Goal: Register for event/course: Register for event/course

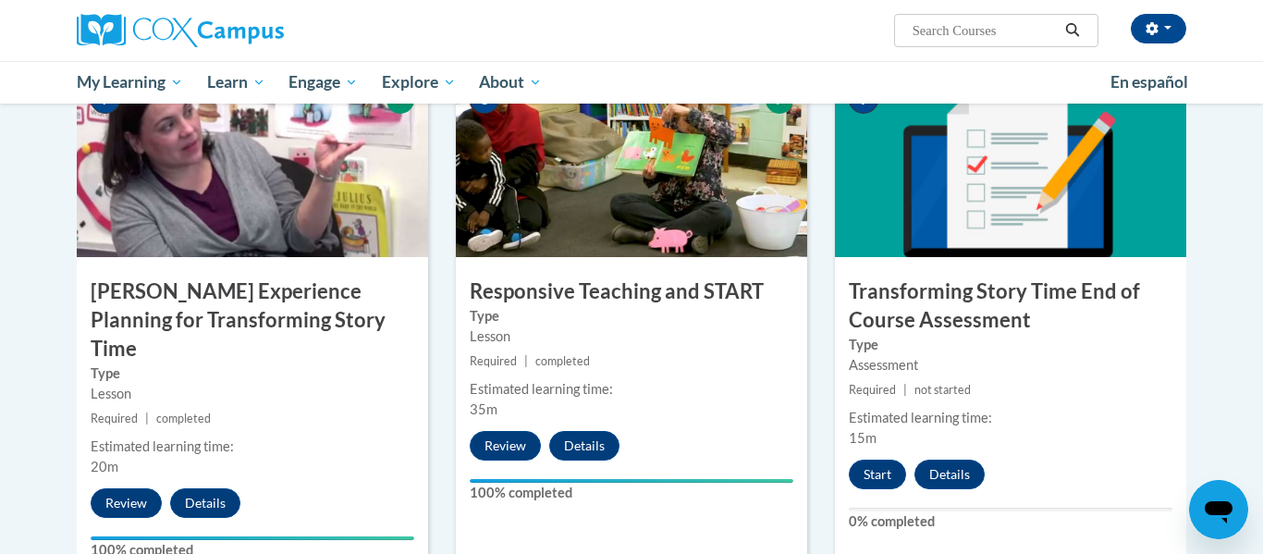
scroll to position [1471, 0]
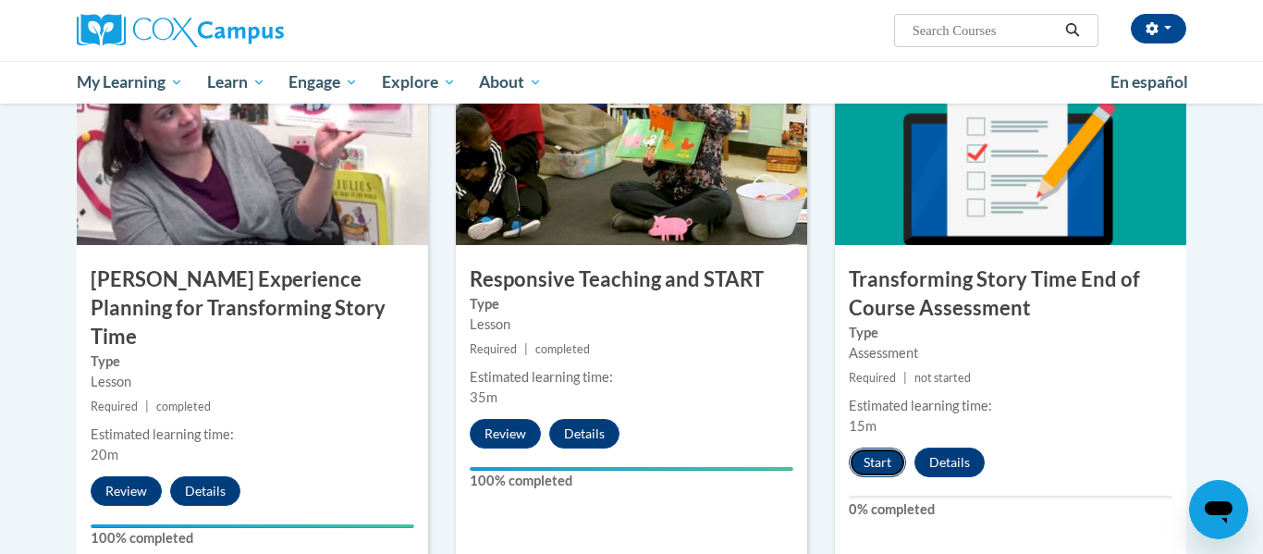
click at [878, 464] on button "Start" at bounding box center [877, 462] width 57 height 30
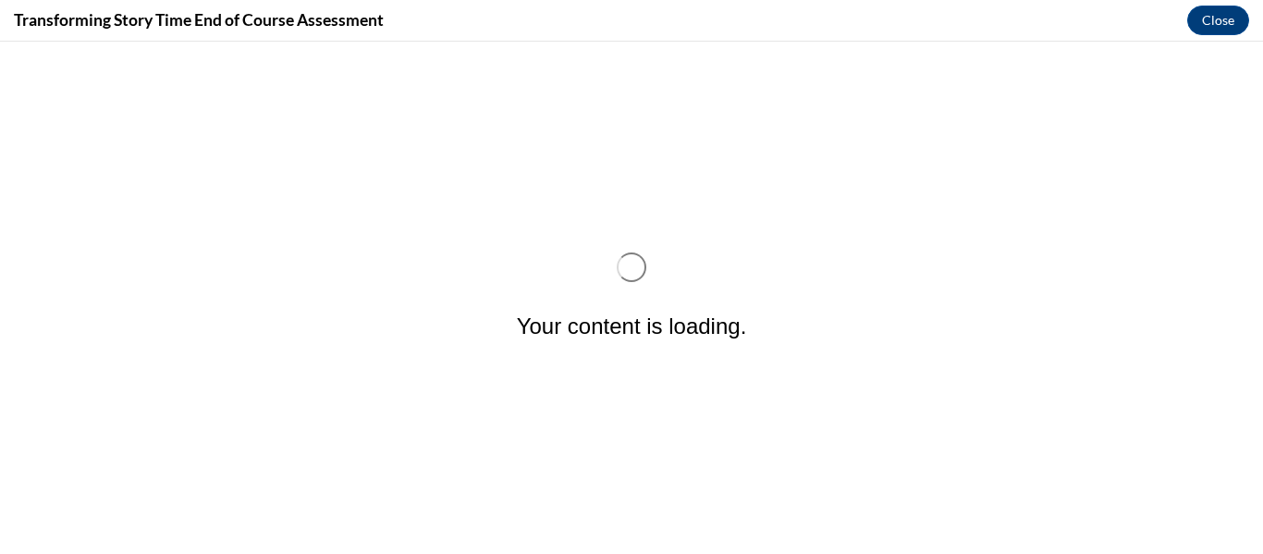
scroll to position [0, 0]
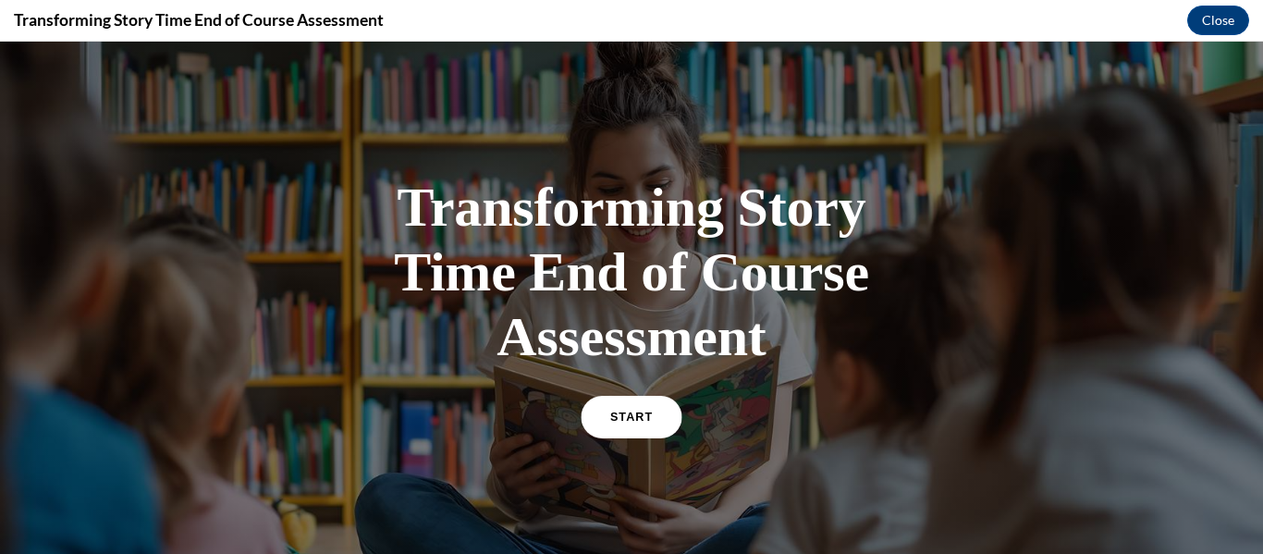
click at [657, 421] on link "START" at bounding box center [631, 417] width 101 height 43
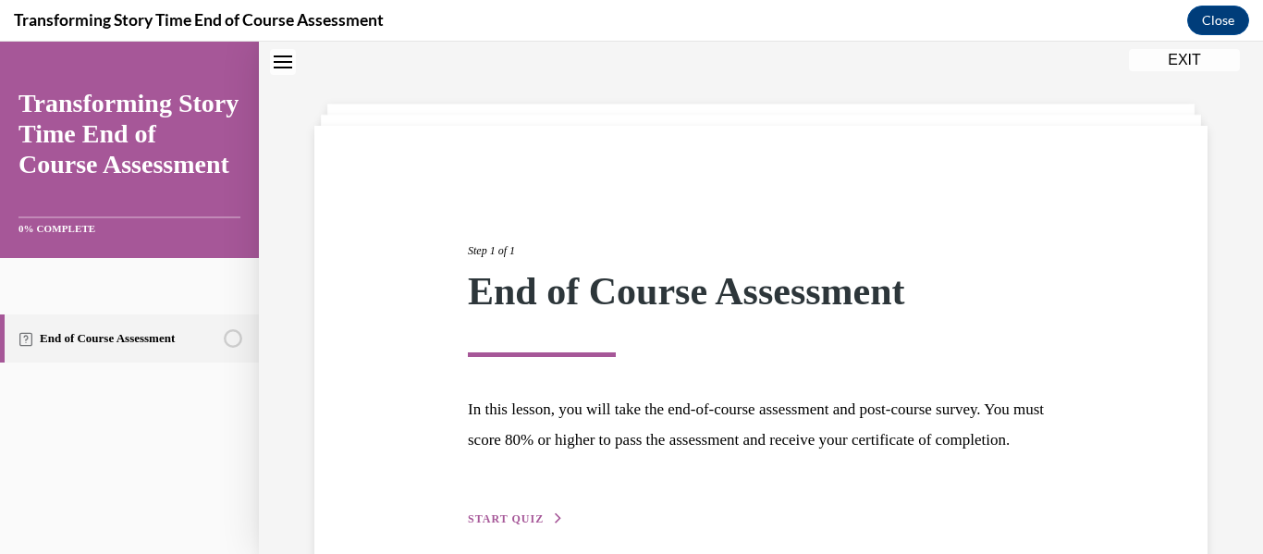
scroll to position [174, 0]
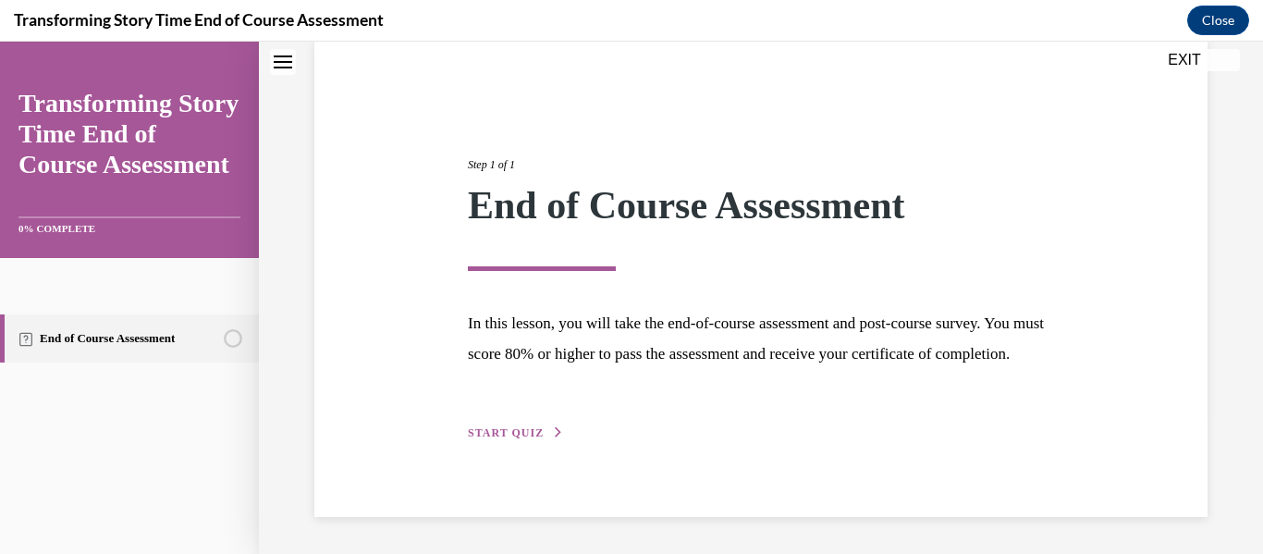
click at [511, 434] on span "START QUIZ" at bounding box center [506, 432] width 76 height 13
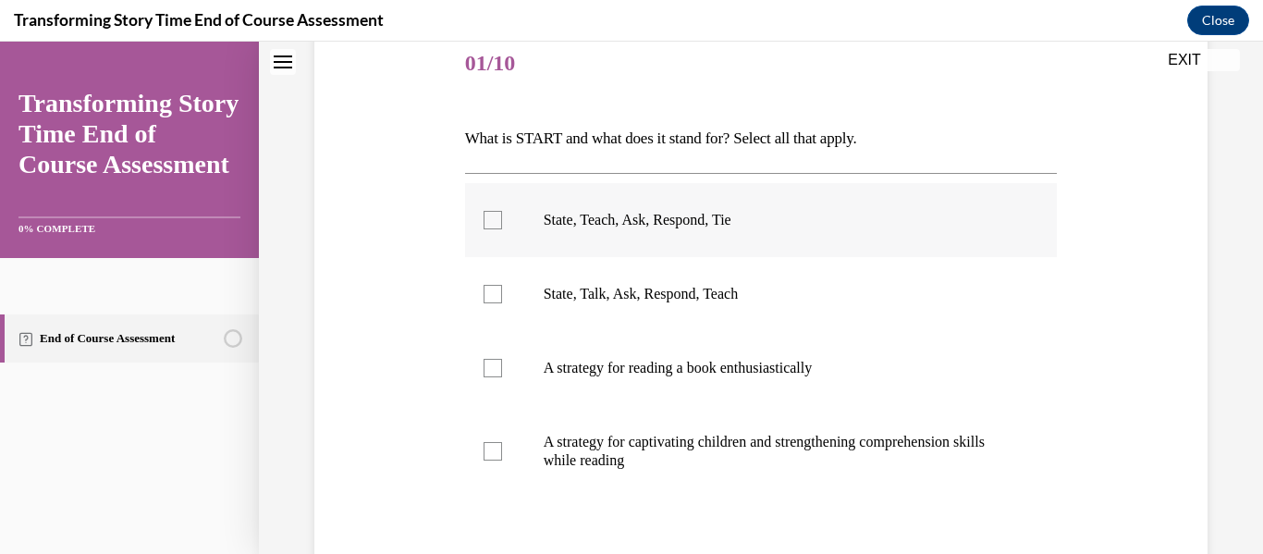
scroll to position [244, 0]
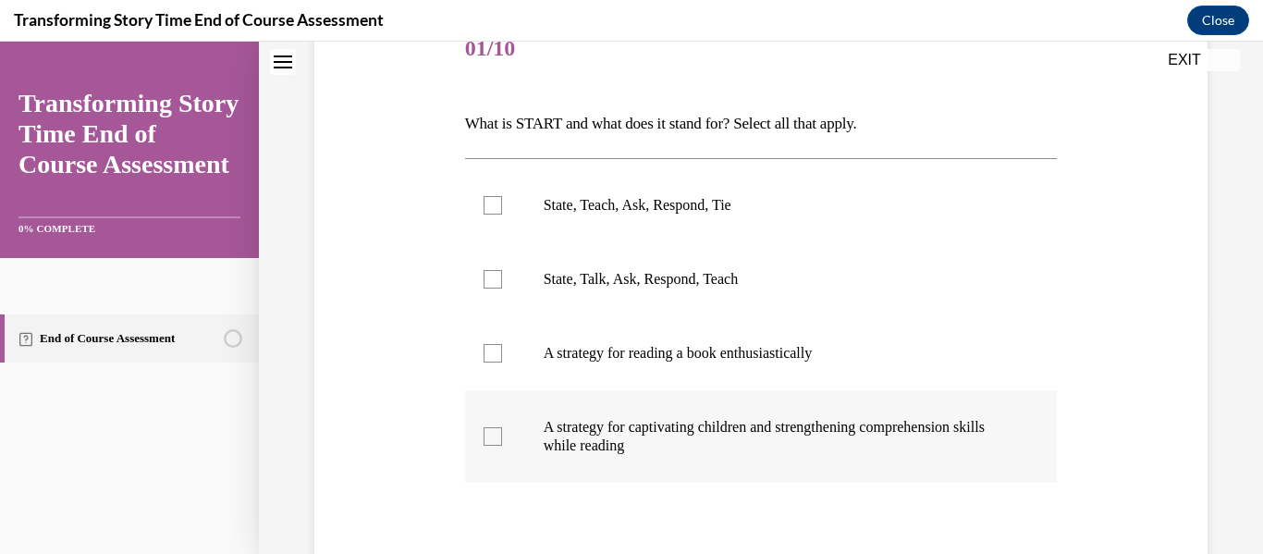
click at [553, 431] on p "A strategy for captivating children and strengthening comprehension skills whil…" at bounding box center [778, 436] width 468 height 37
click at [502, 431] on input "A strategy for captivating children and strengthening comprehension skills whil…" at bounding box center [493, 436] width 18 height 18
checkbox input "true"
click at [627, 190] on label "State, Teach, Ask, Respond, Tie" at bounding box center [761, 205] width 593 height 74
click at [502, 196] on input "State, Teach, Ask, Respond, Tie" at bounding box center [493, 205] width 18 height 18
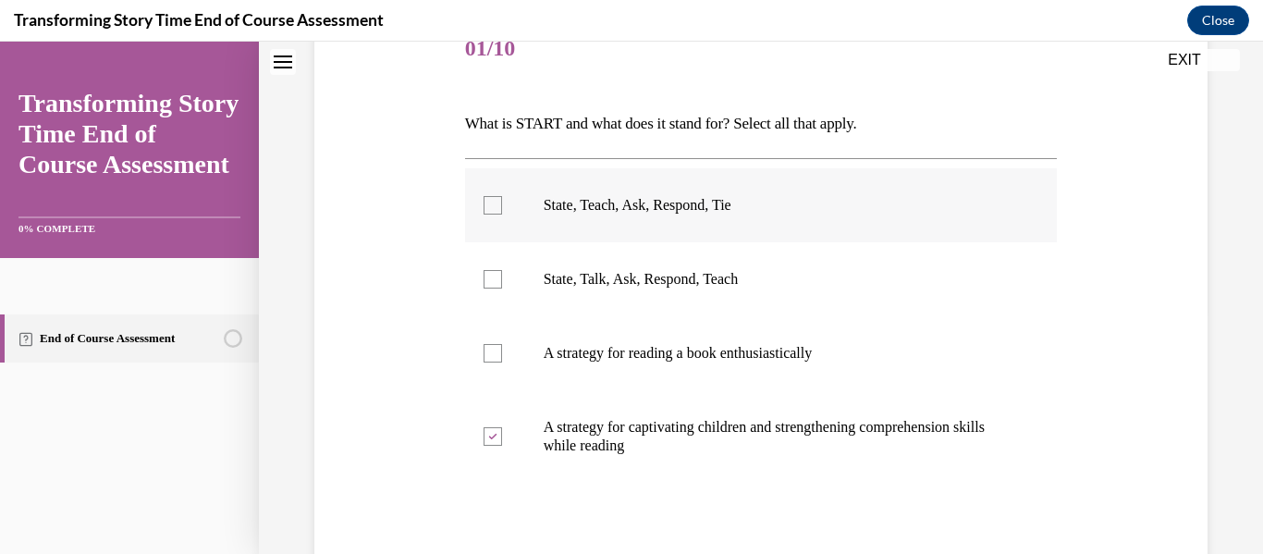
checkbox input "true"
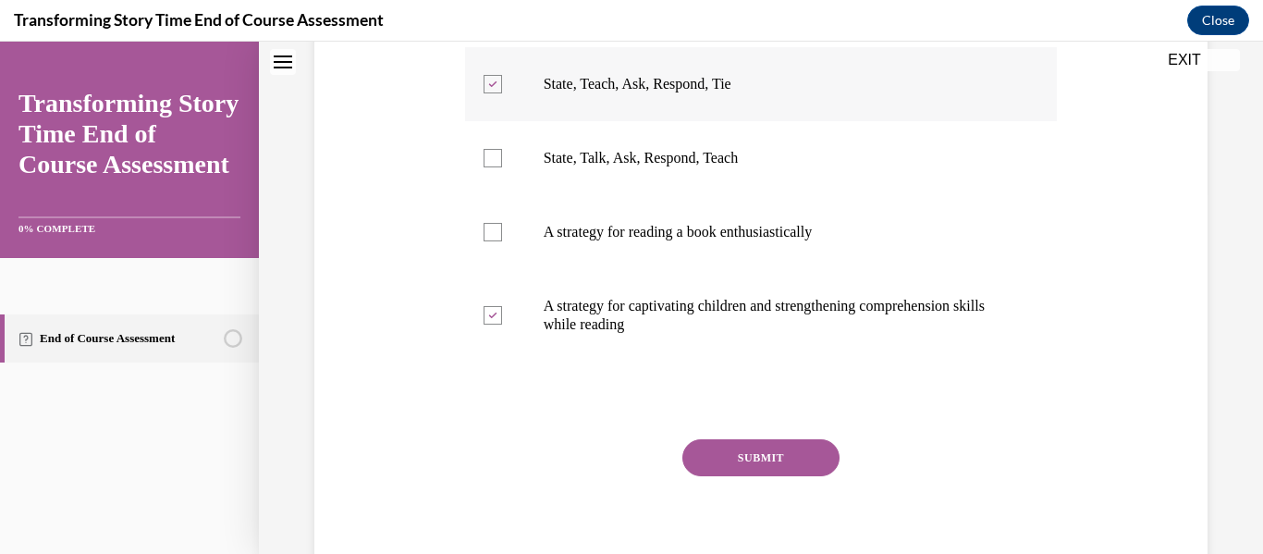
scroll to position [439, 0]
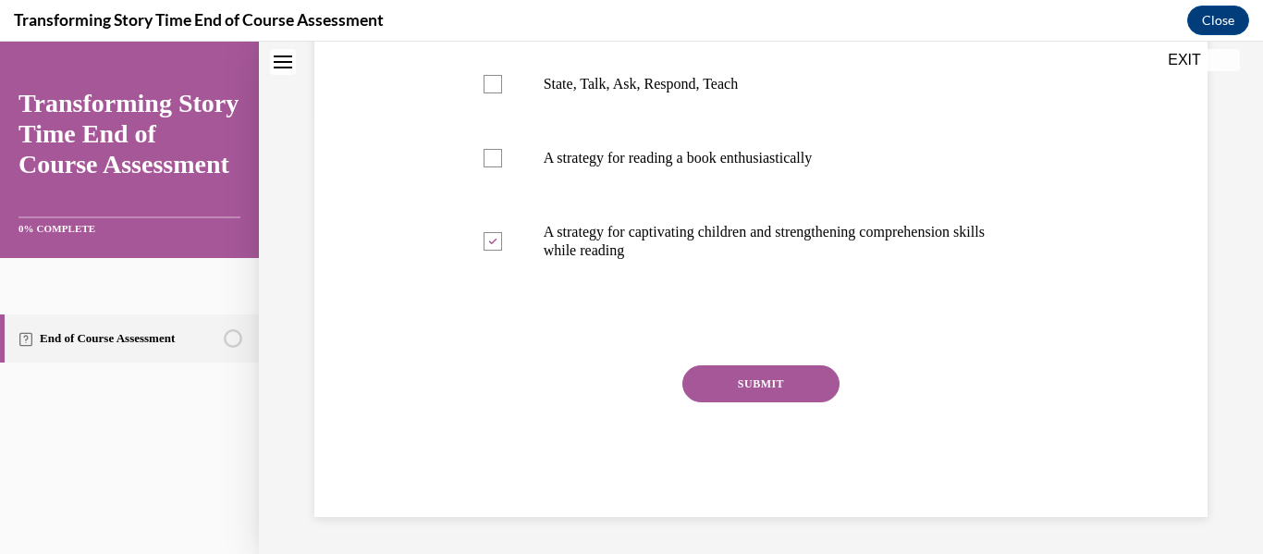
click at [747, 382] on button "SUBMIT" at bounding box center [760, 383] width 157 height 37
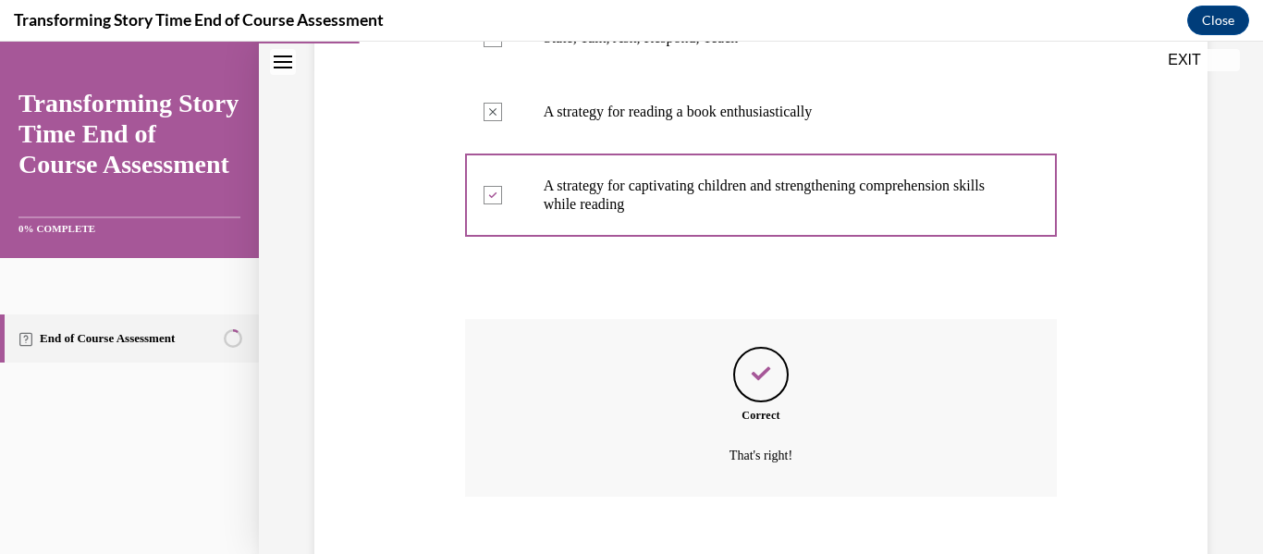
scroll to position [508, 0]
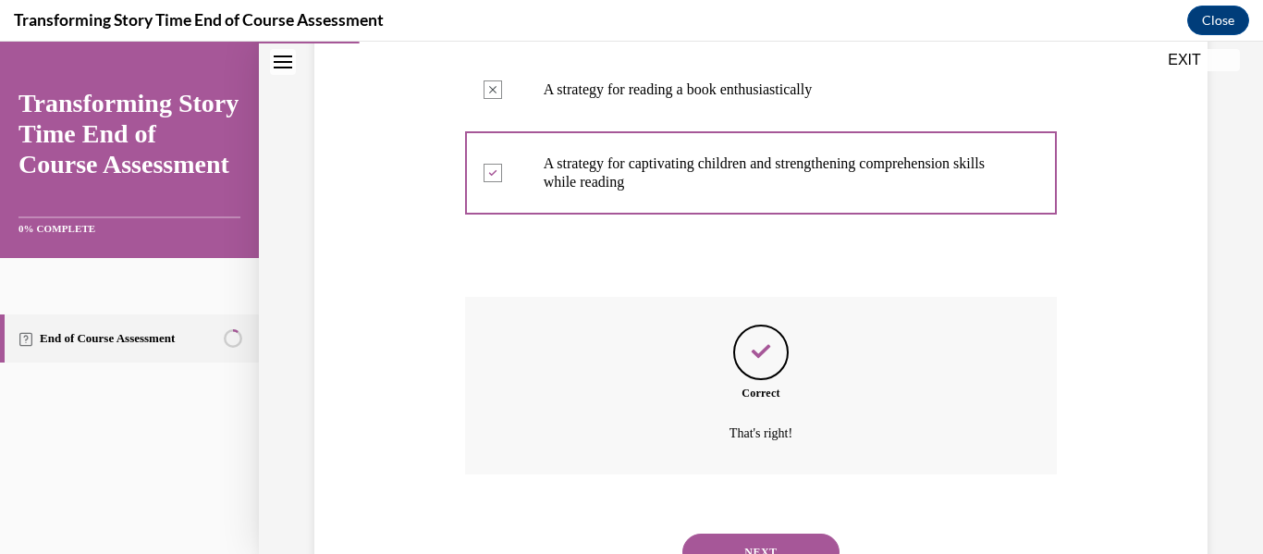
click at [709, 545] on button "NEXT" at bounding box center [760, 551] width 157 height 37
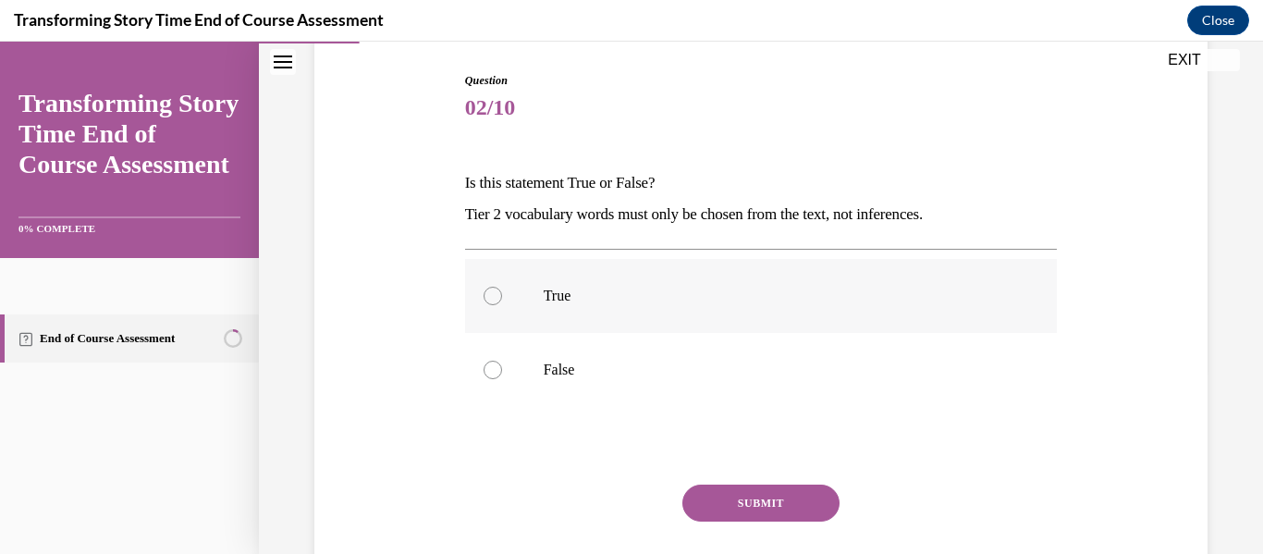
scroll to position [186, 0]
click at [607, 308] on label "True" at bounding box center [761, 295] width 593 height 74
click at [502, 304] on input "True" at bounding box center [493, 295] width 18 height 18
radio input "true"
click at [692, 491] on button "SUBMIT" at bounding box center [760, 502] width 157 height 37
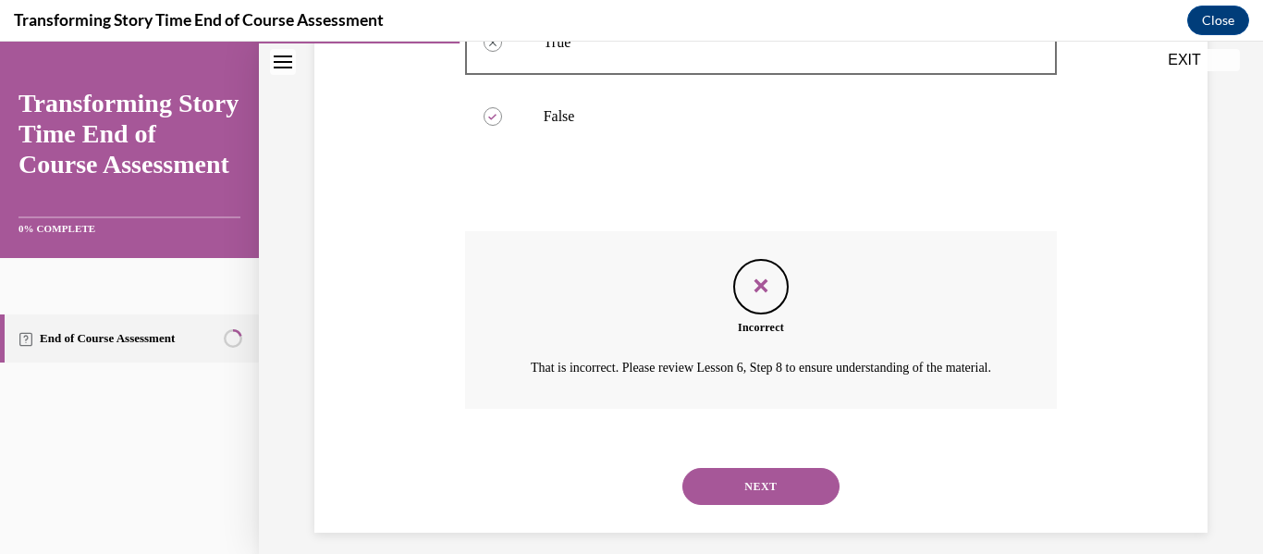
scroll to position [440, 0]
click at [752, 500] on button "NEXT" at bounding box center [760, 484] width 157 height 37
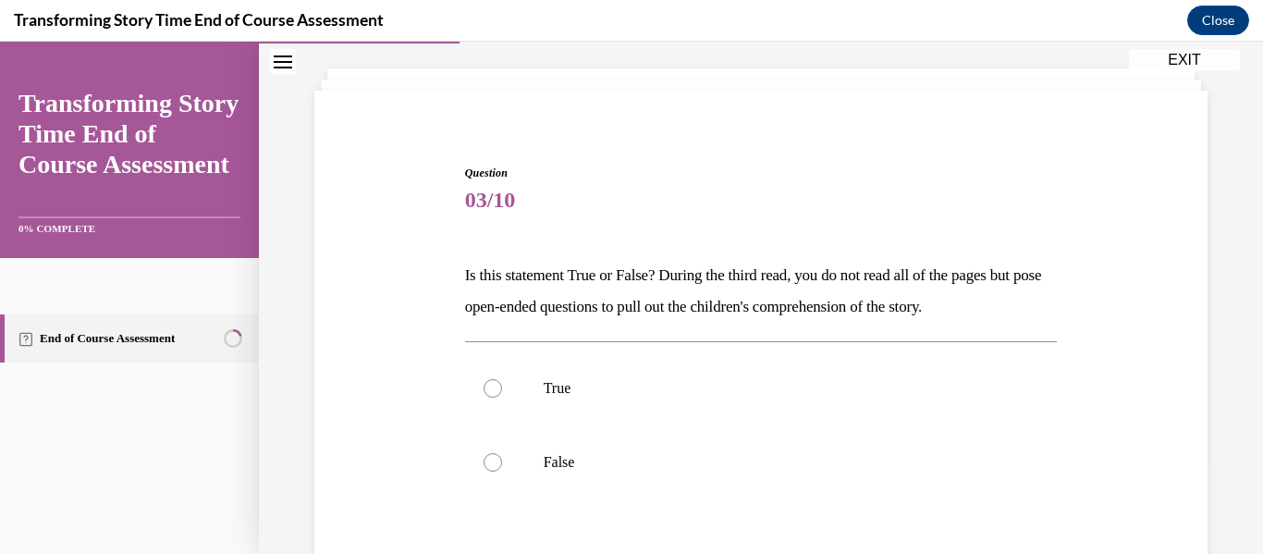
scroll to position [94, 0]
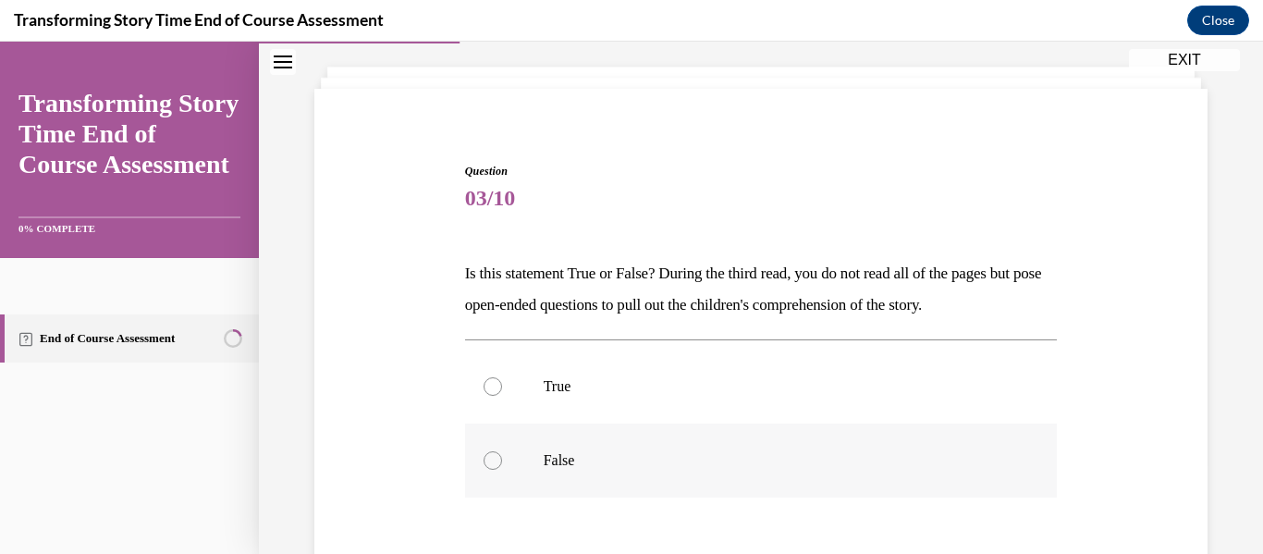
click at [569, 440] on label "False" at bounding box center [761, 460] width 593 height 74
click at [502, 451] on input "False" at bounding box center [493, 460] width 18 height 18
radio input "true"
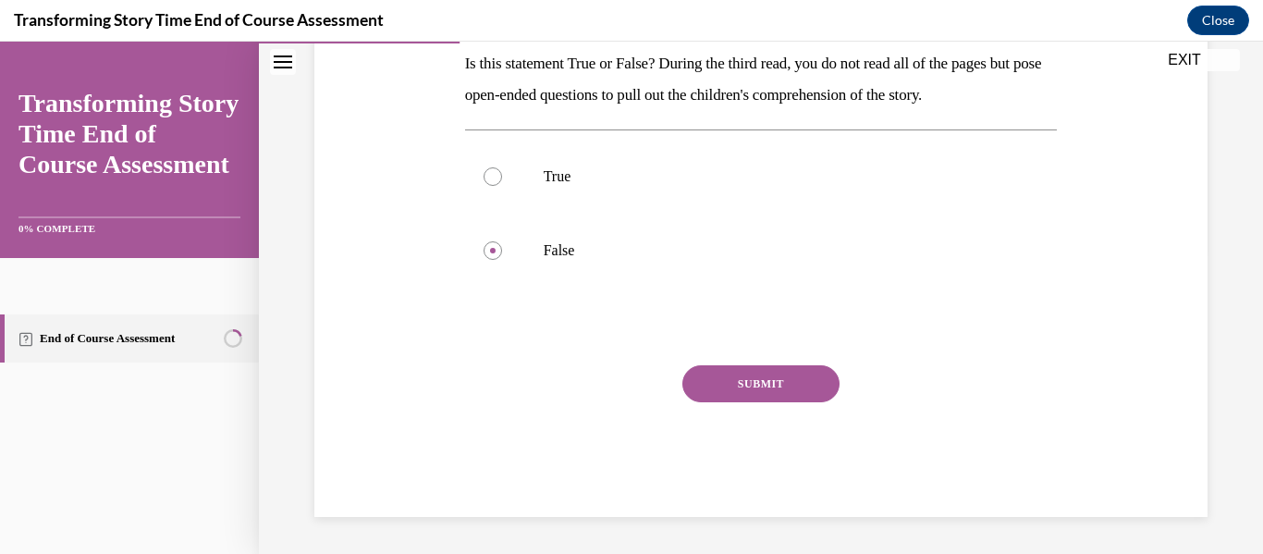
click at [718, 383] on button "SUBMIT" at bounding box center [760, 383] width 157 height 37
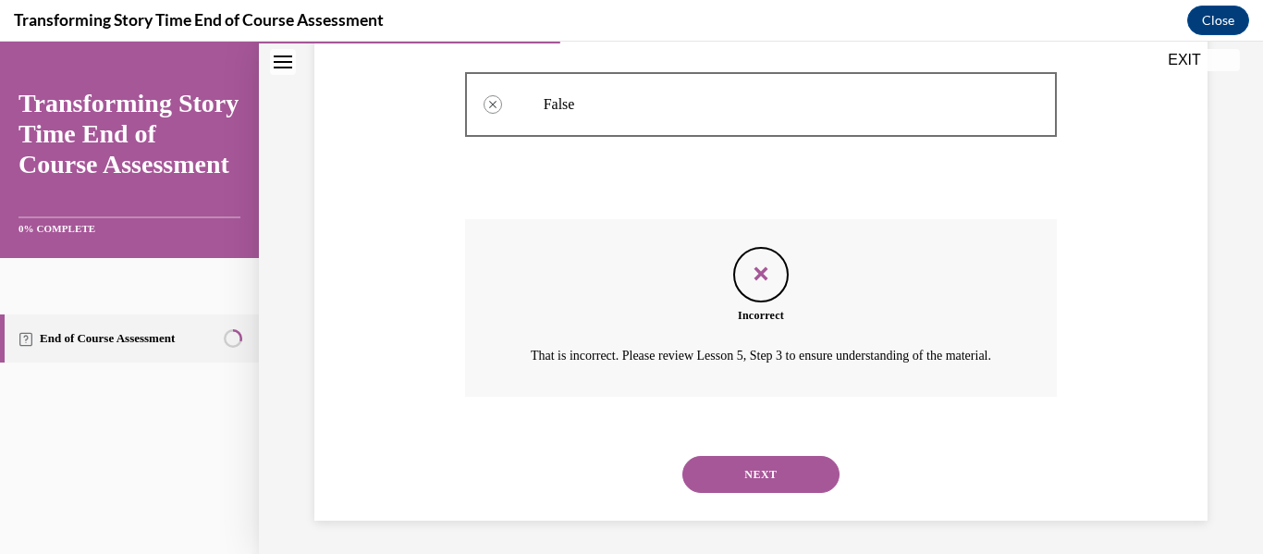
scroll to position [476, 0]
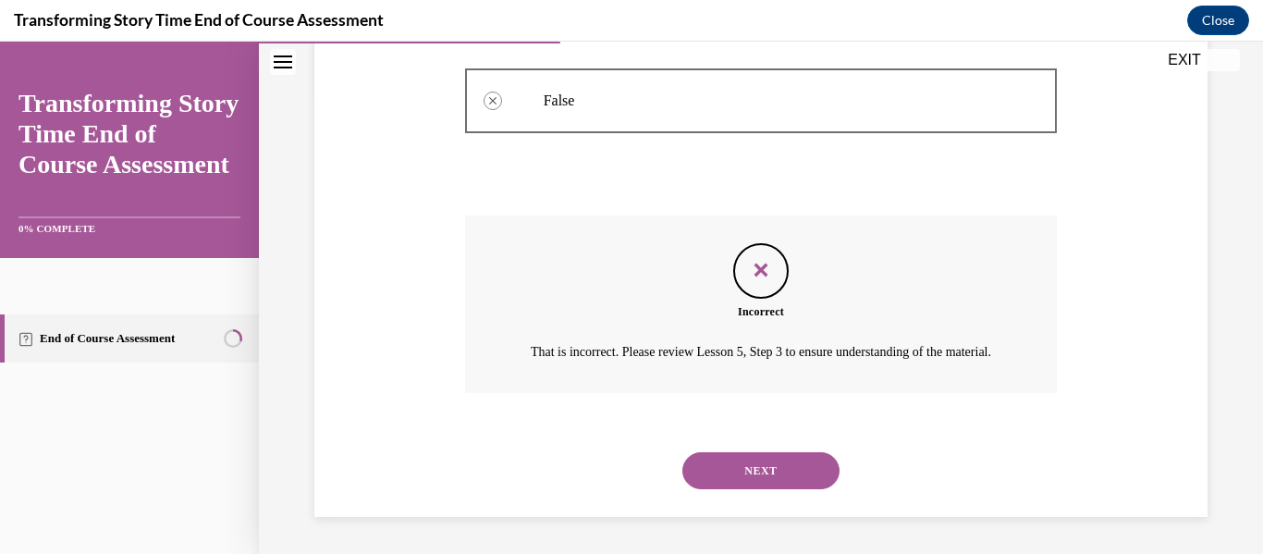
click at [720, 475] on button "NEXT" at bounding box center [760, 470] width 157 height 37
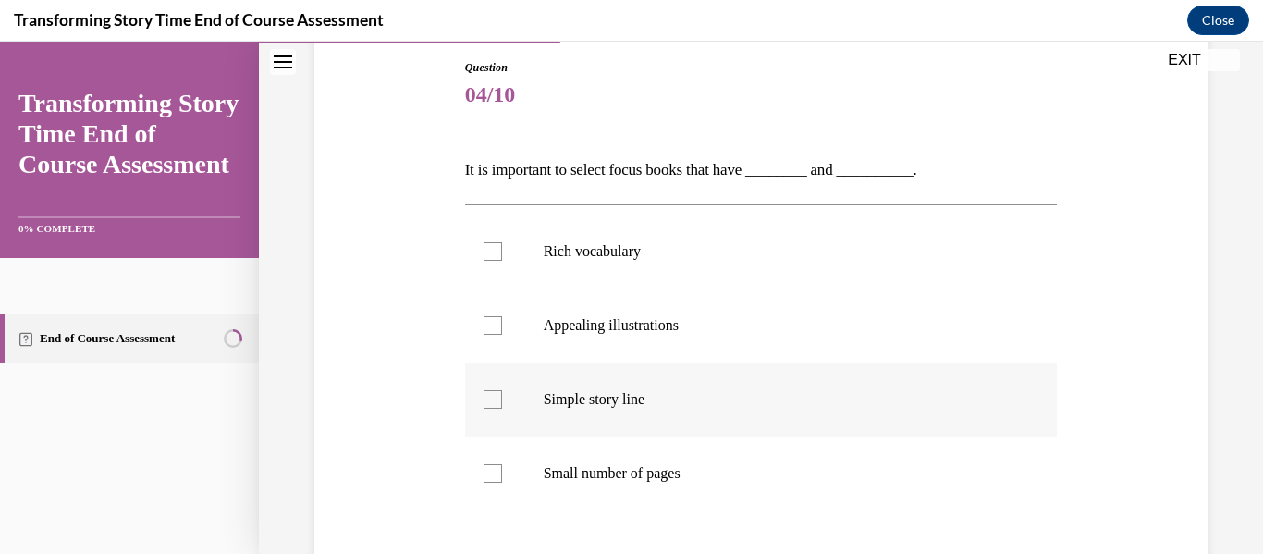
scroll to position [243, 0]
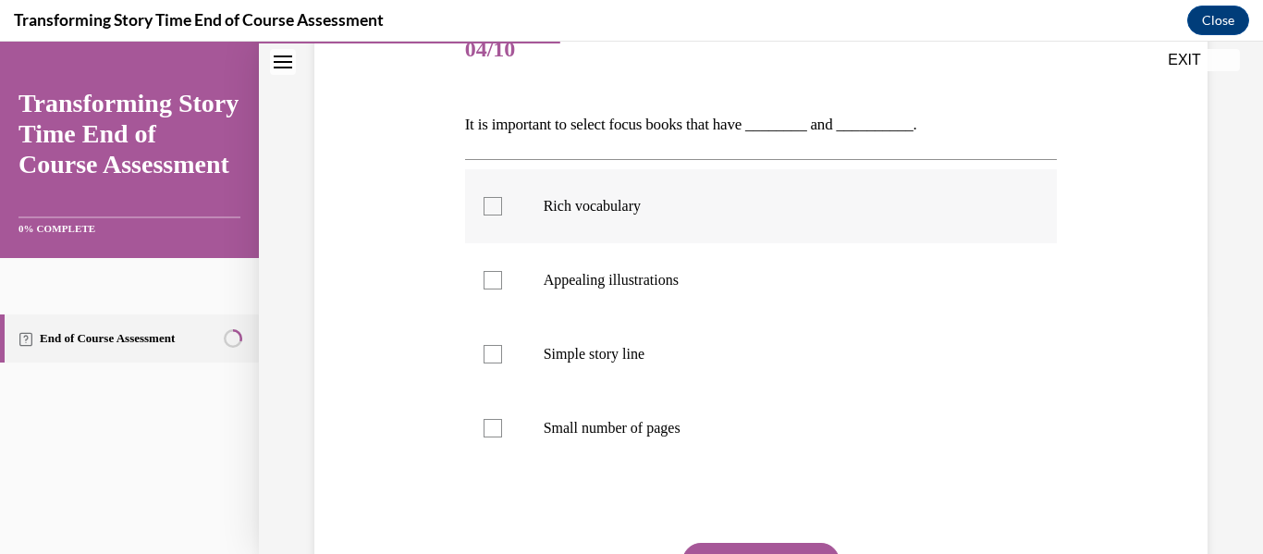
click at [741, 182] on label "Rich vocabulary" at bounding box center [761, 206] width 593 height 74
click at [502, 197] on input "Rich vocabulary" at bounding box center [493, 206] width 18 height 18
checkbox input "true"
click at [706, 369] on label "Simple story line" at bounding box center [761, 354] width 593 height 74
click at [502, 363] on input "Simple story line" at bounding box center [493, 354] width 18 height 18
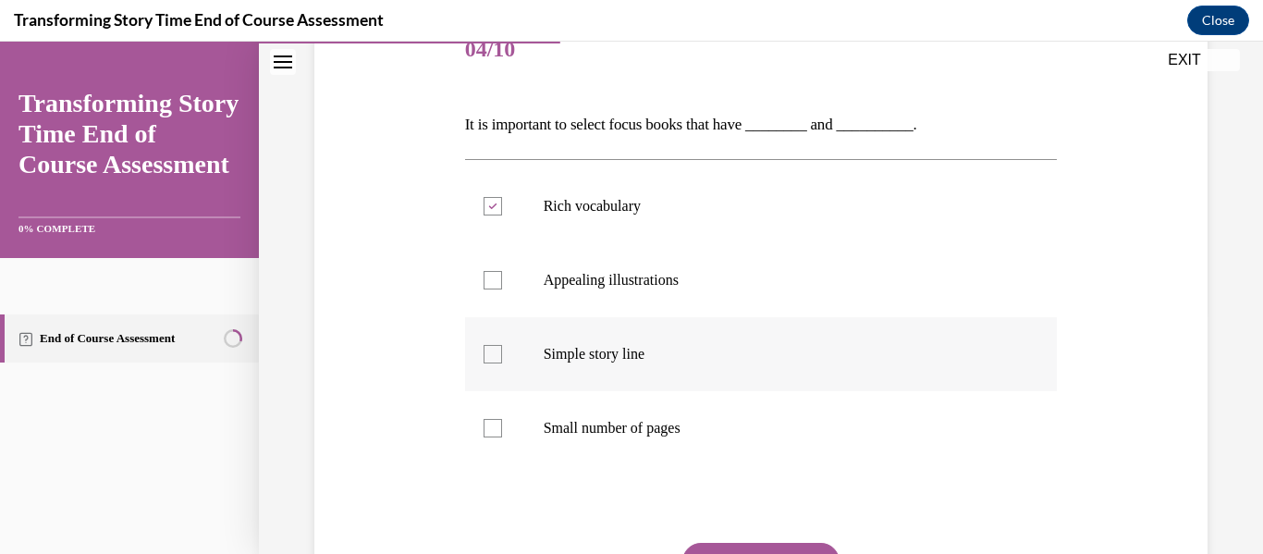
checkbox input "true"
click at [735, 546] on button "SUBMIT" at bounding box center [760, 561] width 157 height 37
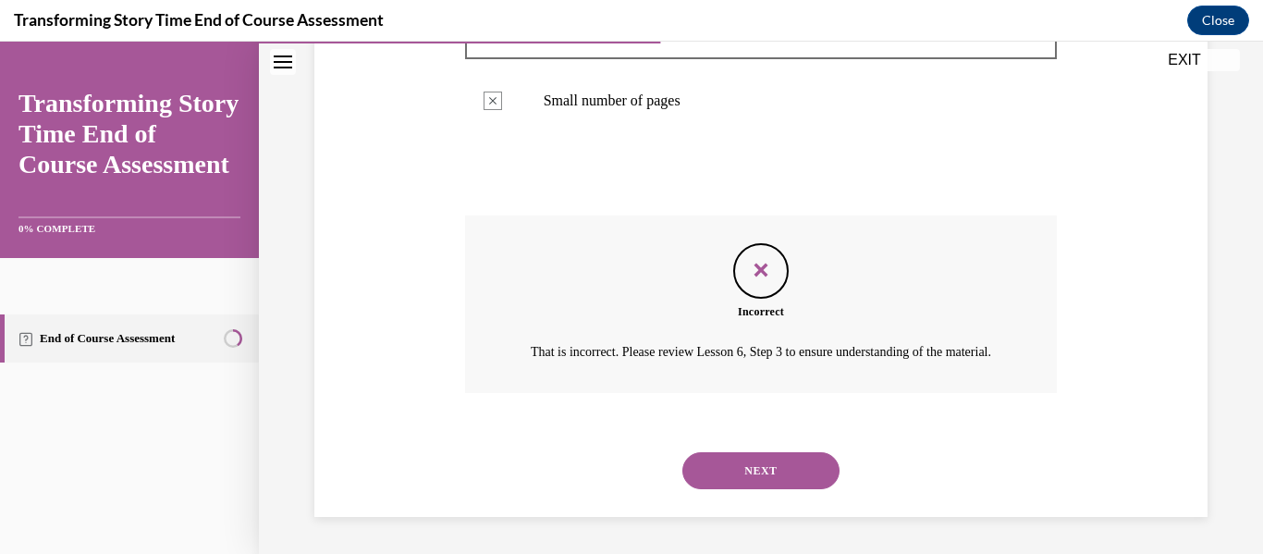
scroll to position [593, 0]
click at [750, 480] on button "NEXT" at bounding box center [760, 470] width 157 height 37
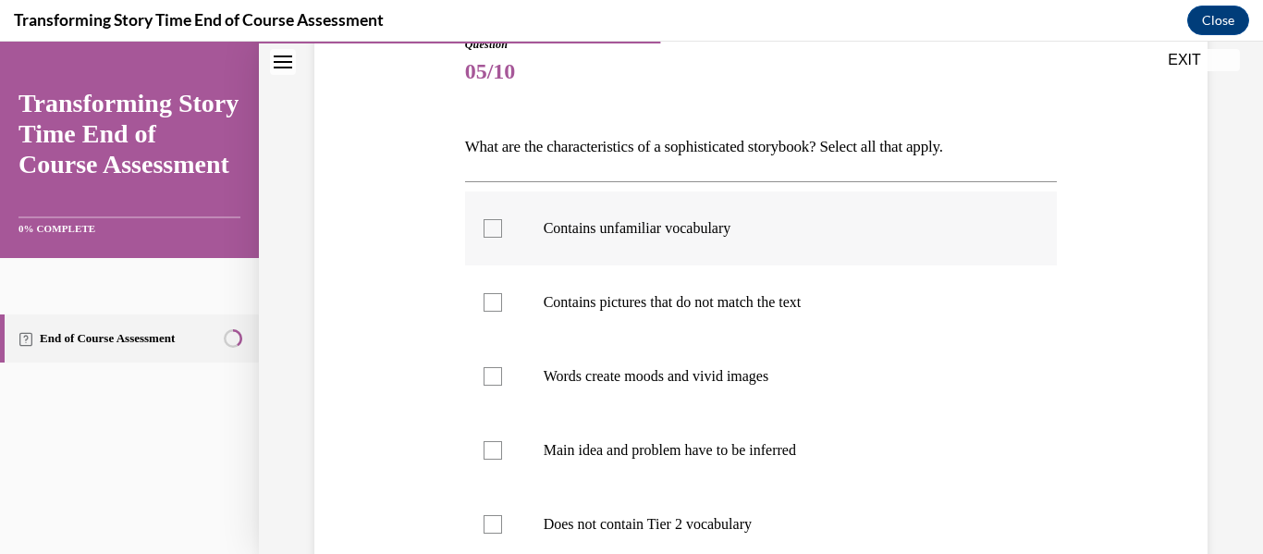
scroll to position [230, 0]
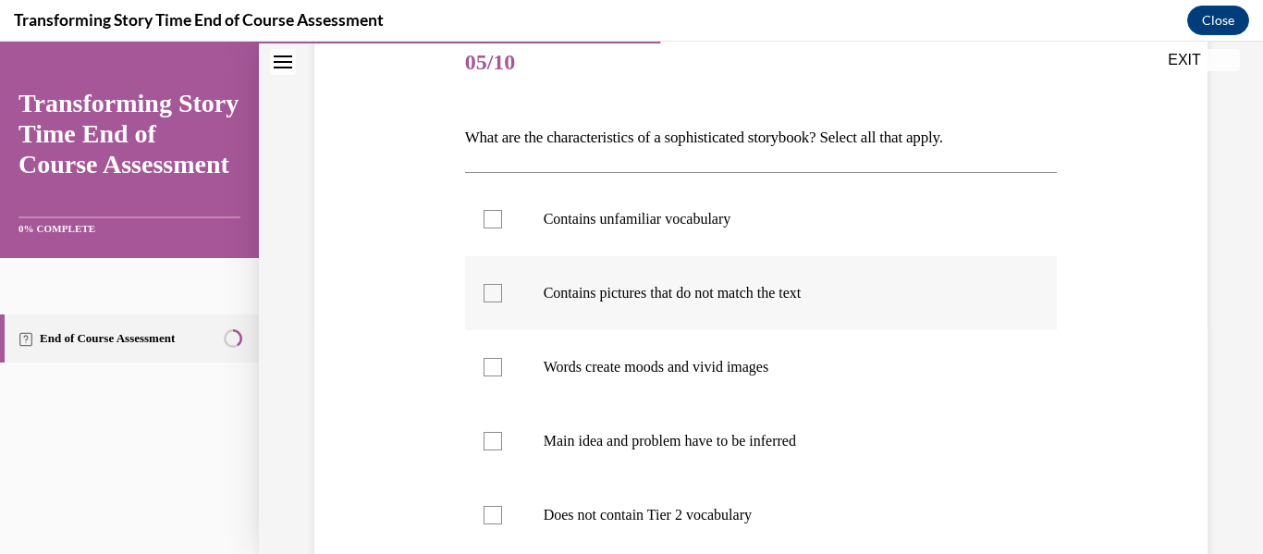
click at [804, 293] on p "Contains pictures that do not match the text" at bounding box center [778, 293] width 468 height 18
click at [502, 293] on input "Contains pictures that do not match the text" at bounding box center [493, 293] width 18 height 18
click at [794, 276] on label "Contains pictures that do not match the text" at bounding box center [761, 293] width 593 height 74
click at [502, 284] on input "Contains pictures that do not match the text" at bounding box center [493, 293] width 18 height 18
checkbox input "false"
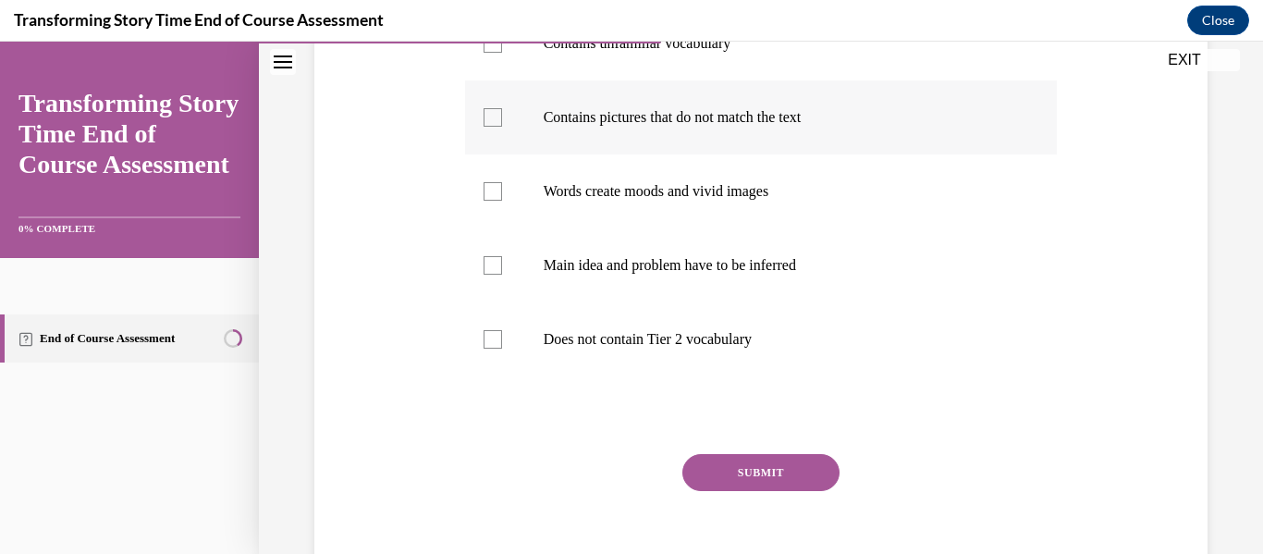
scroll to position [407, 0]
click at [778, 283] on label "Main idea and problem have to be inferred" at bounding box center [761, 264] width 593 height 74
click at [502, 274] on input "Main idea and problem have to be inferred" at bounding box center [493, 264] width 18 height 18
checkbox input "true"
click at [771, 214] on label "Words create moods and vivid images" at bounding box center [761, 190] width 593 height 74
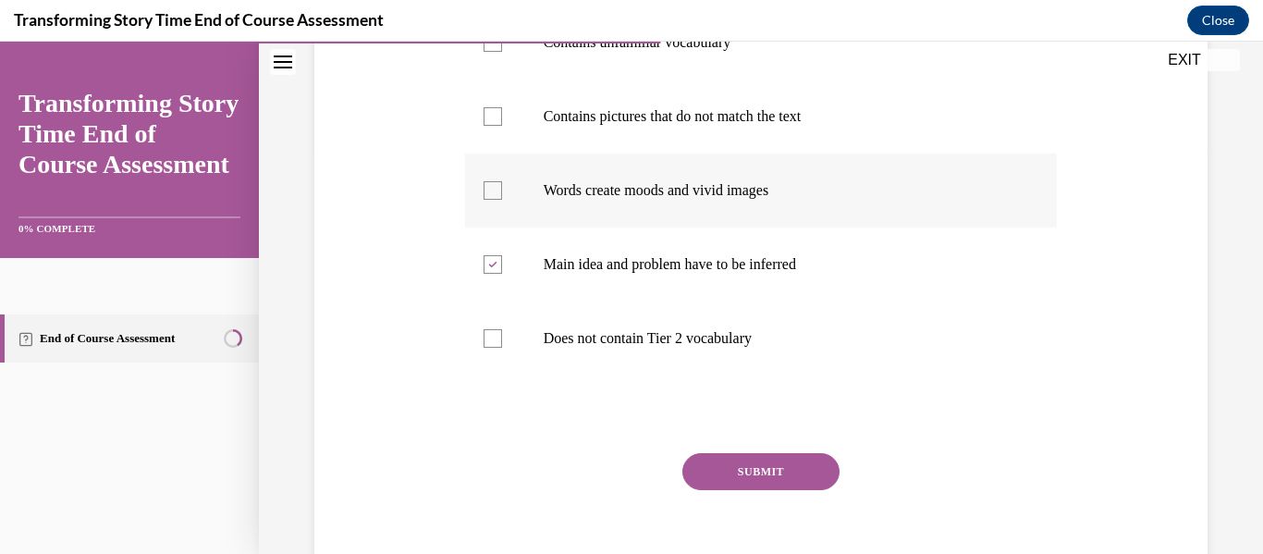
click at [502, 200] on input "Words create moods and vivid images" at bounding box center [493, 190] width 18 height 18
checkbox input "true"
click at [762, 453] on button "SUBMIT" at bounding box center [760, 471] width 157 height 37
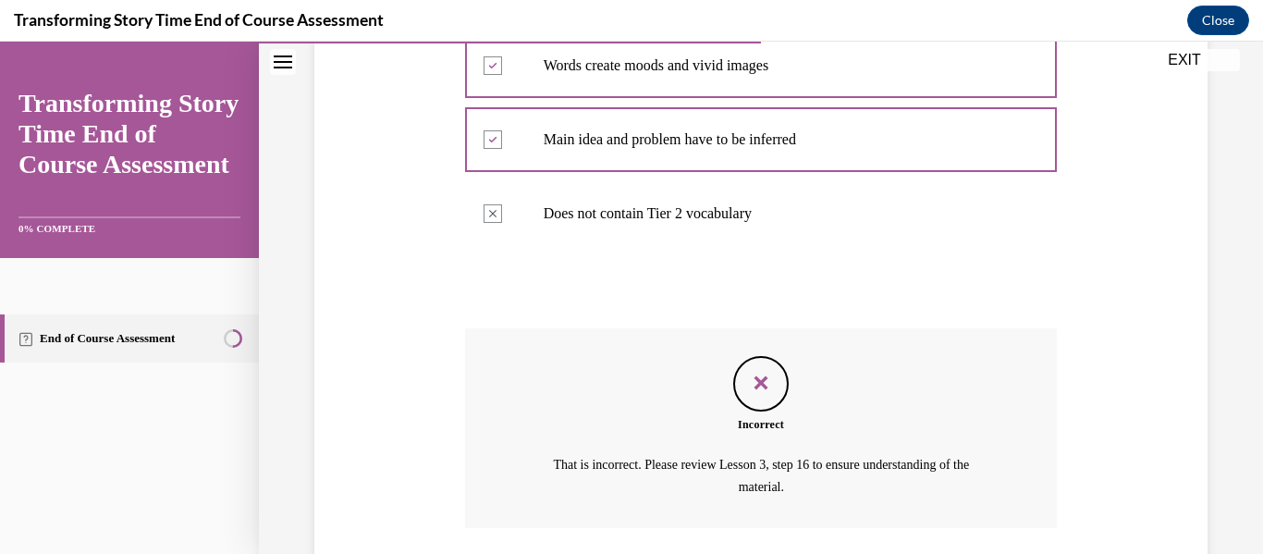
scroll to position [663, 0]
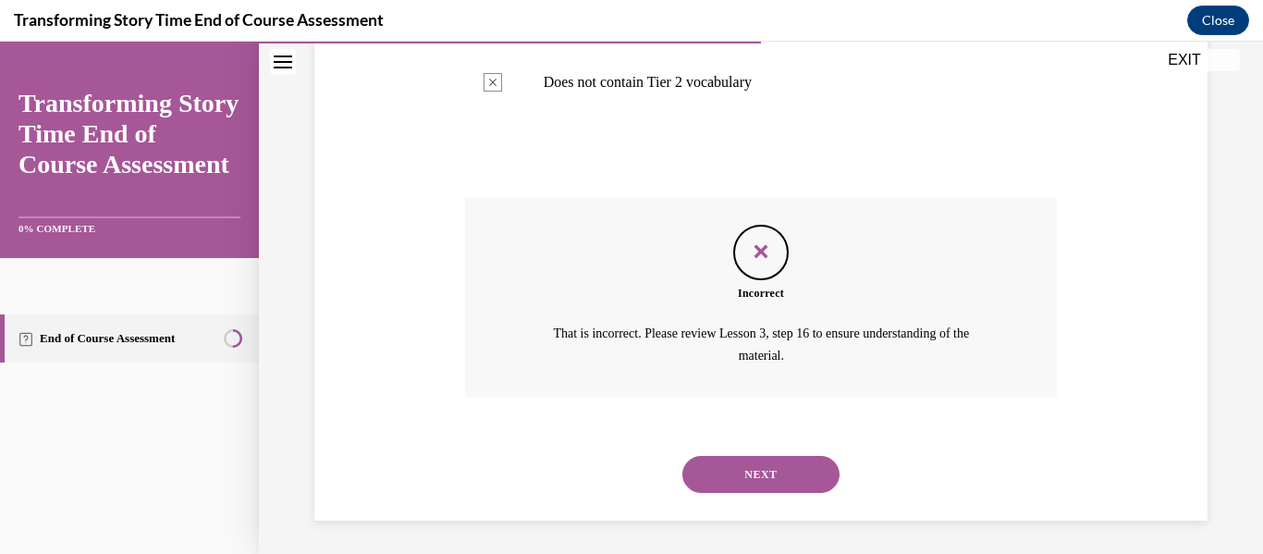
click at [738, 471] on button "NEXT" at bounding box center [760, 474] width 157 height 37
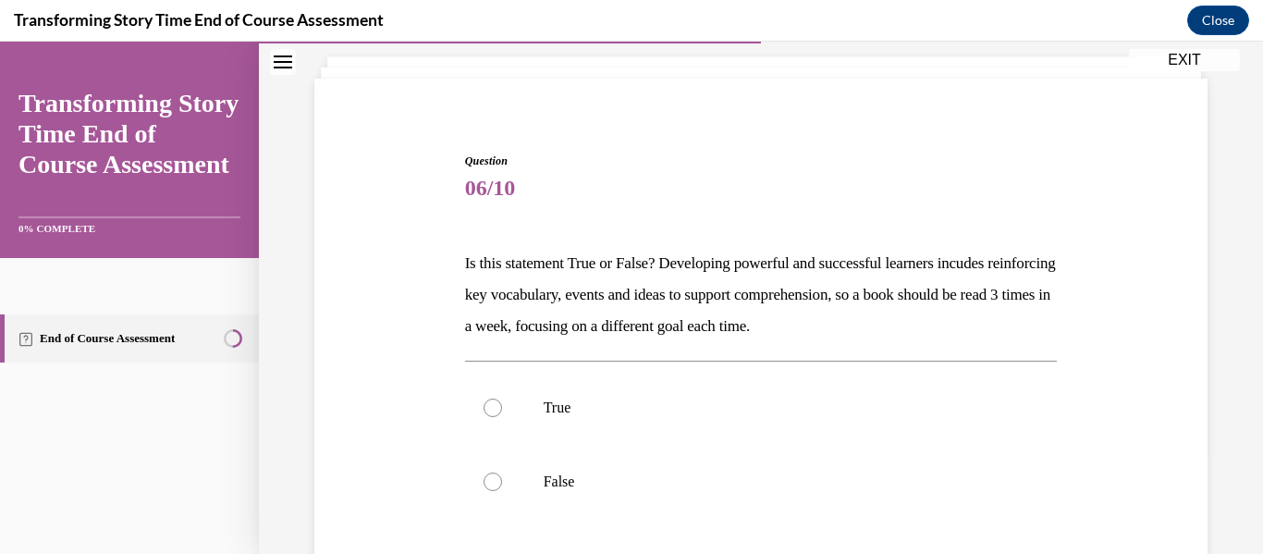
scroll to position [110, 0]
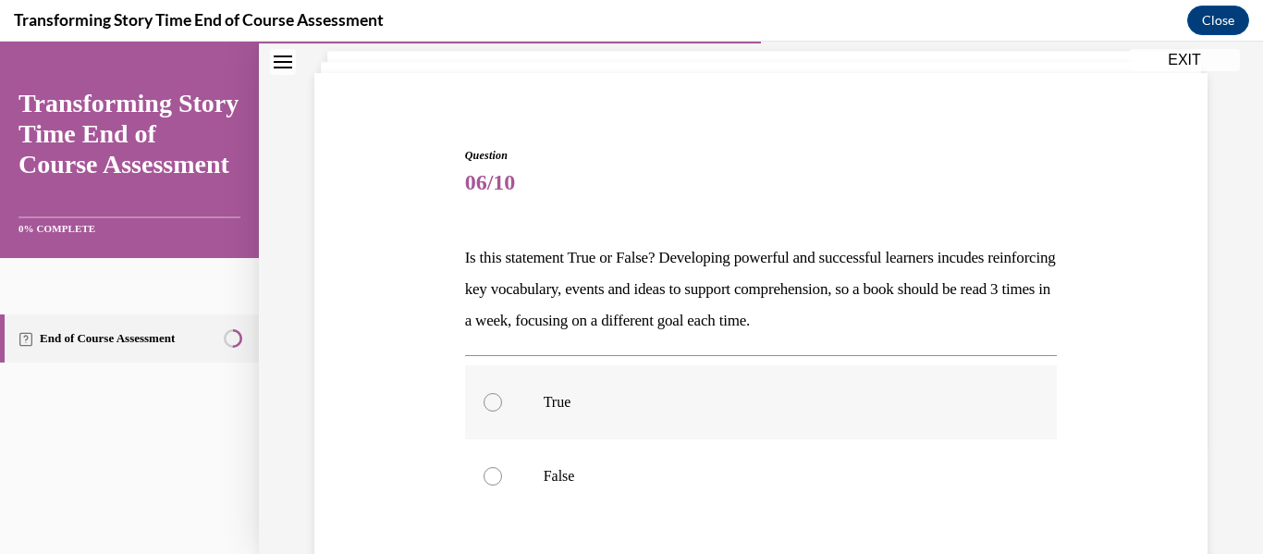
click at [607, 376] on label "True" at bounding box center [761, 402] width 593 height 74
click at [502, 393] on input "True" at bounding box center [493, 402] width 18 height 18
radio input "true"
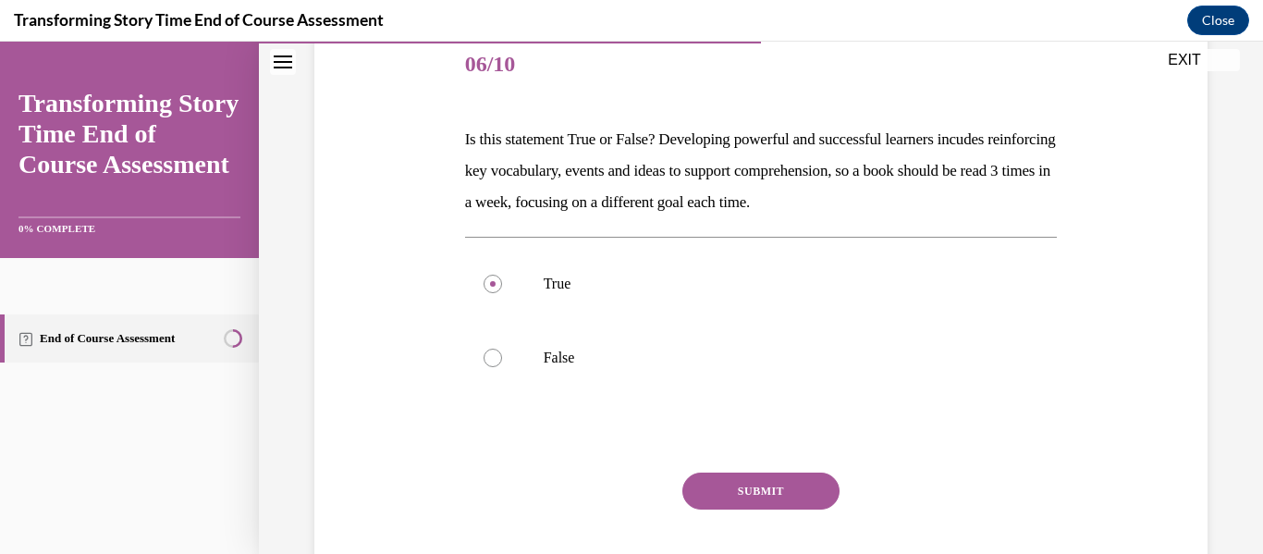
scroll to position [229, 0]
click at [732, 502] on button "SUBMIT" at bounding box center [760, 489] width 157 height 37
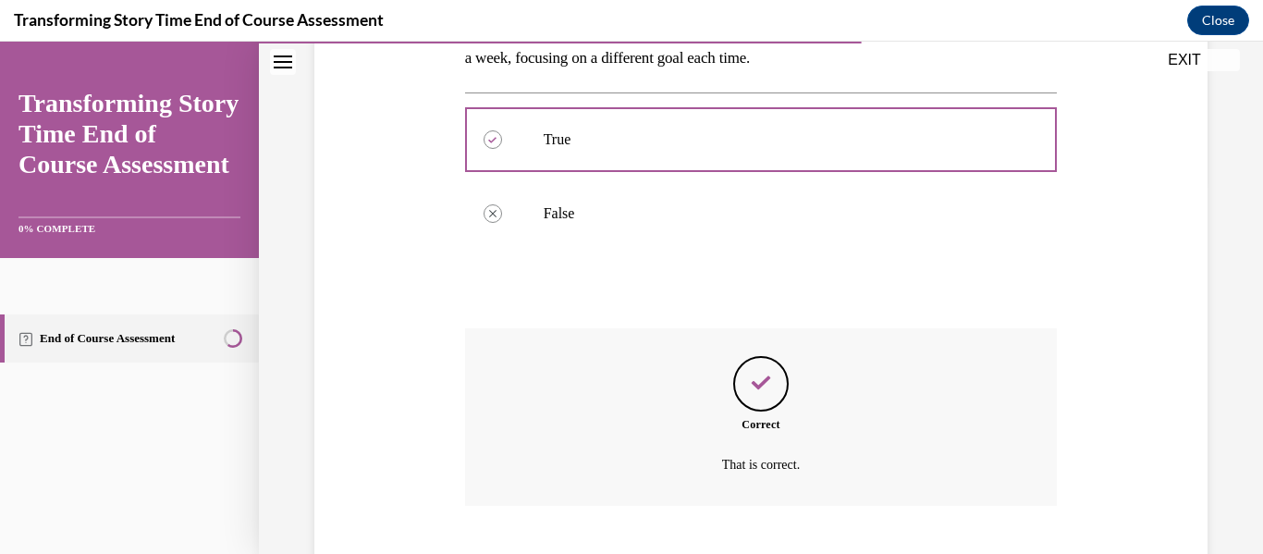
scroll to position [485, 0]
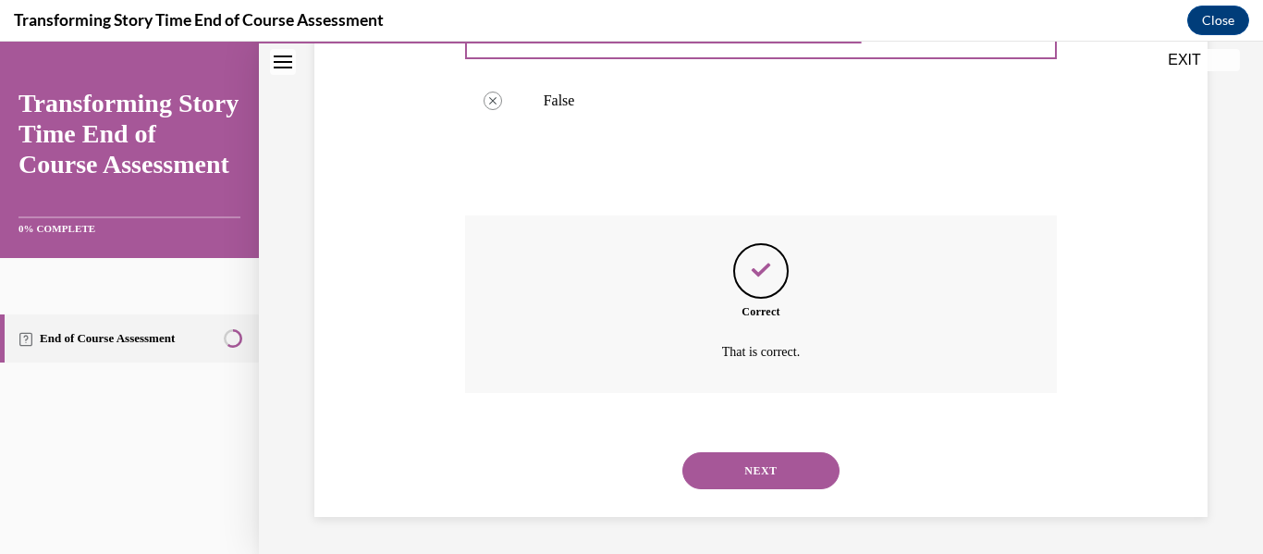
click at [764, 460] on button "NEXT" at bounding box center [760, 470] width 157 height 37
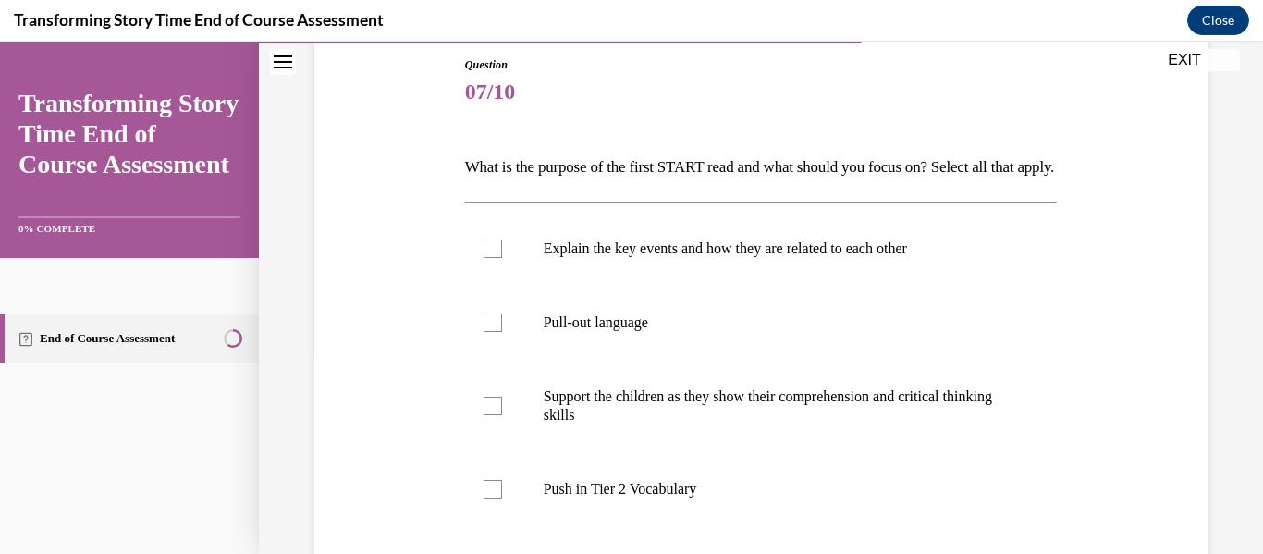
scroll to position [211, 0]
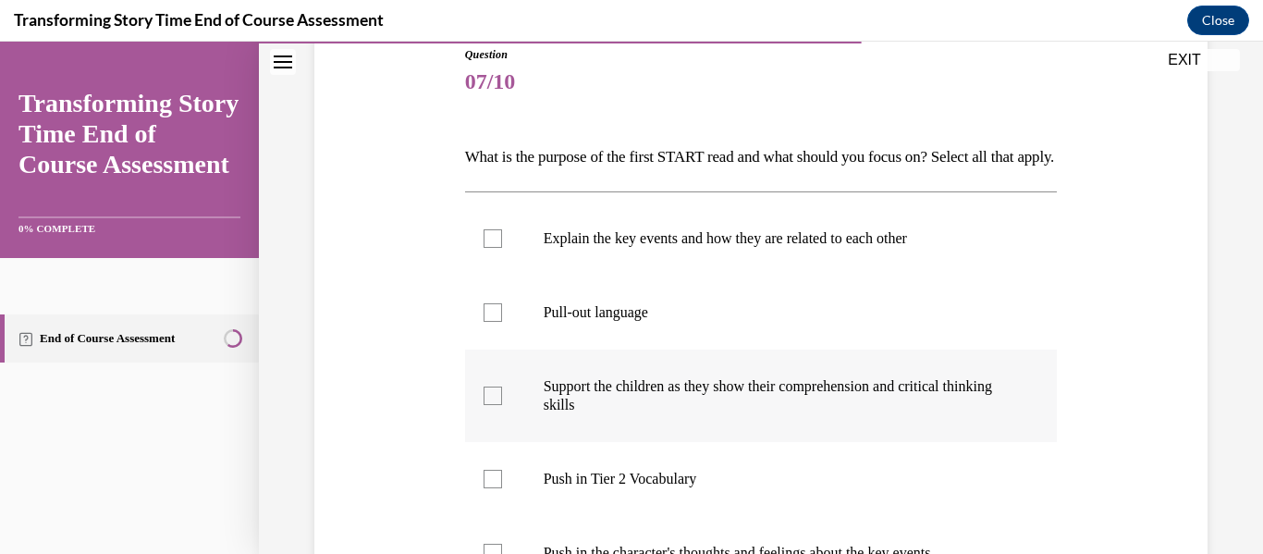
click at [764, 414] on p "Support the children as they show their comprehension and critical thinking ski…" at bounding box center [778, 395] width 468 height 37
click at [502, 405] on input "Support the children as they show their comprehension and critical thinking ski…" at bounding box center [493, 395] width 18 height 18
checkbox input "true"
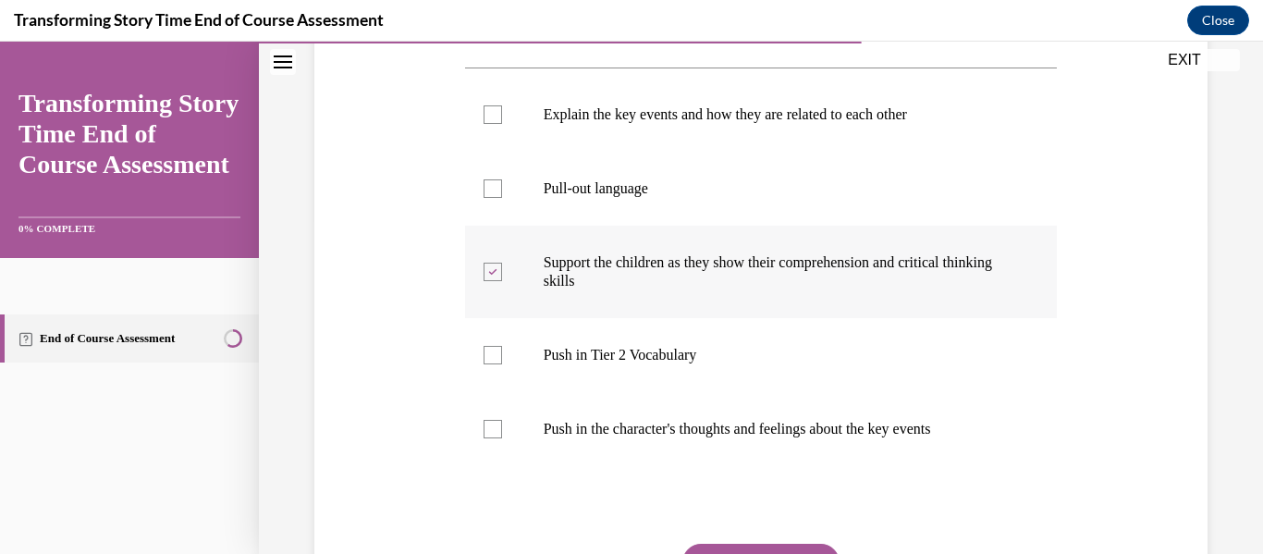
scroll to position [337, 0]
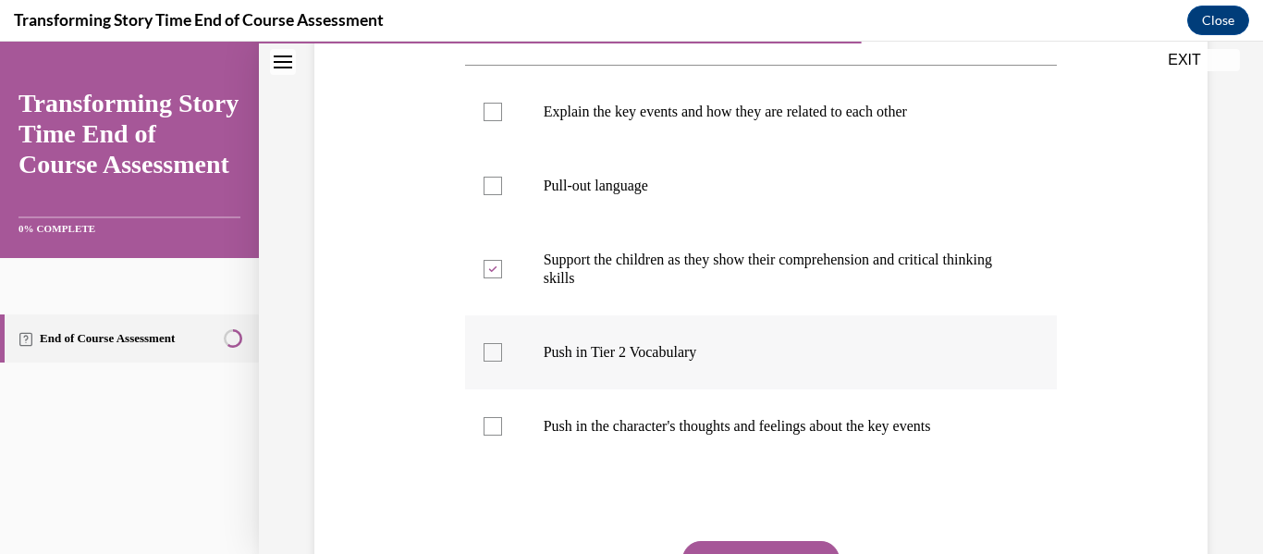
click at [753, 389] on label "Push in Tier 2 Vocabulary" at bounding box center [761, 352] width 593 height 74
click at [502, 361] on input "Push in Tier 2 Vocabulary" at bounding box center [493, 352] width 18 height 18
checkbox input "true"
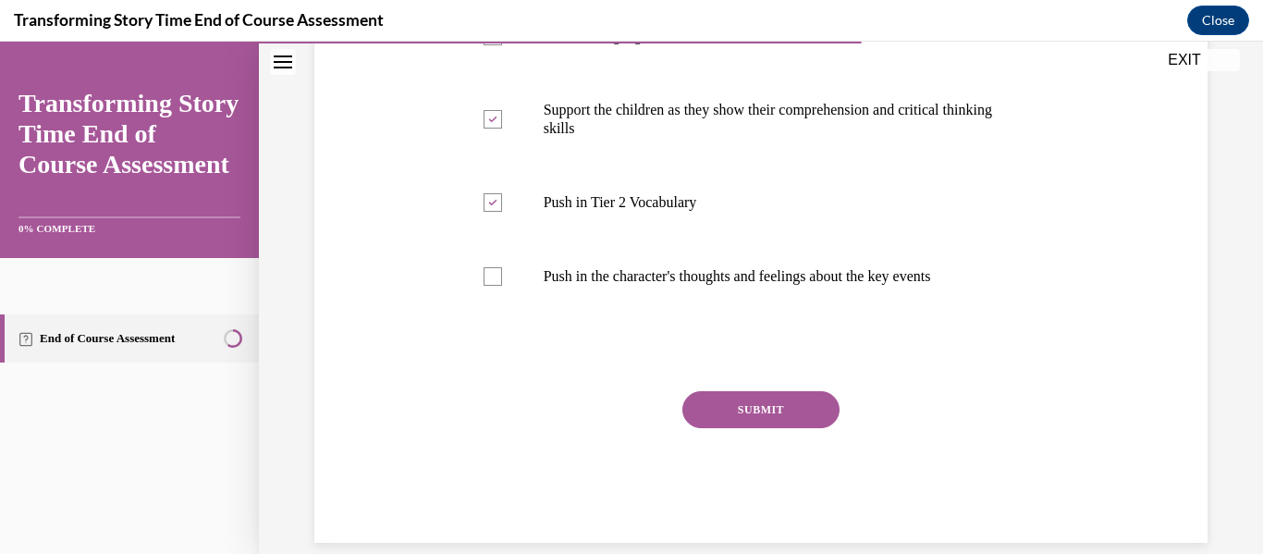
scroll to position [493, 0]
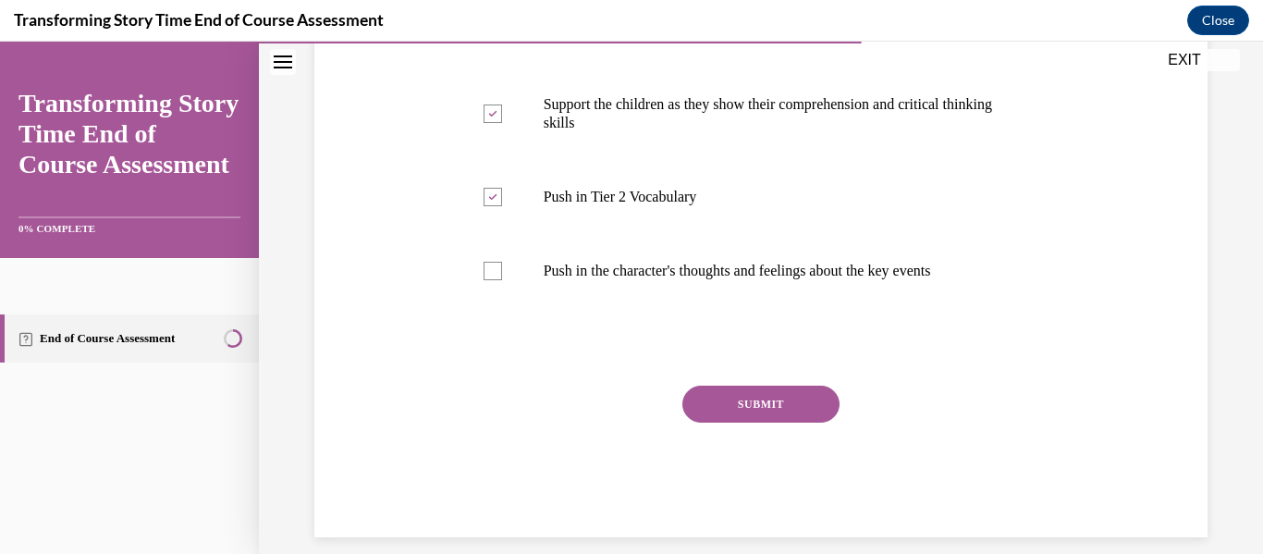
click at [763, 422] on button "SUBMIT" at bounding box center [760, 404] width 157 height 37
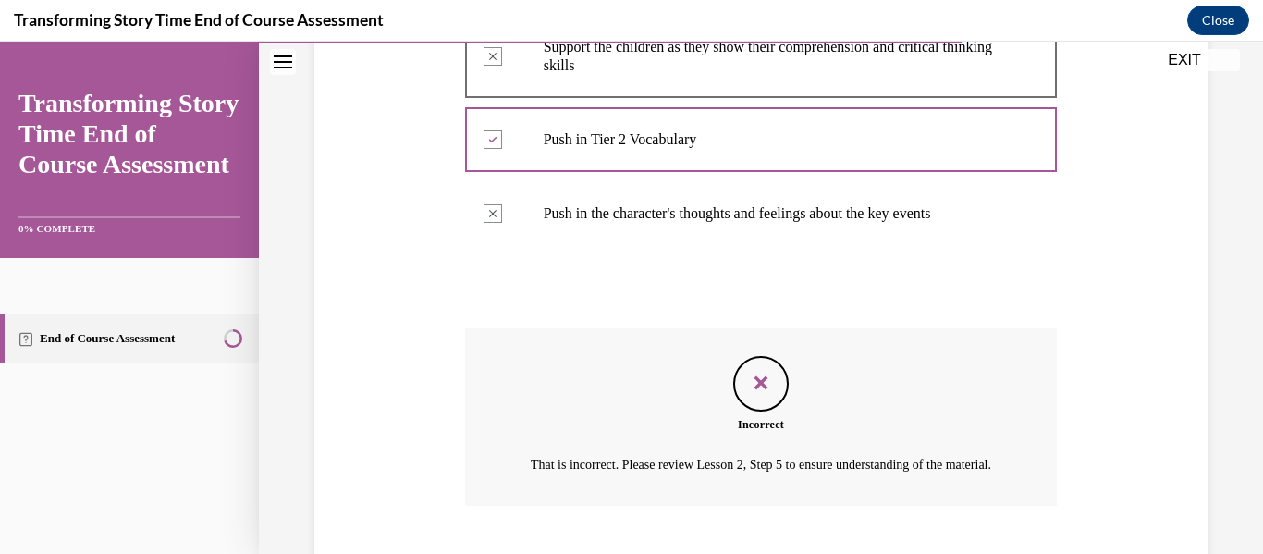
scroll to position [716, 0]
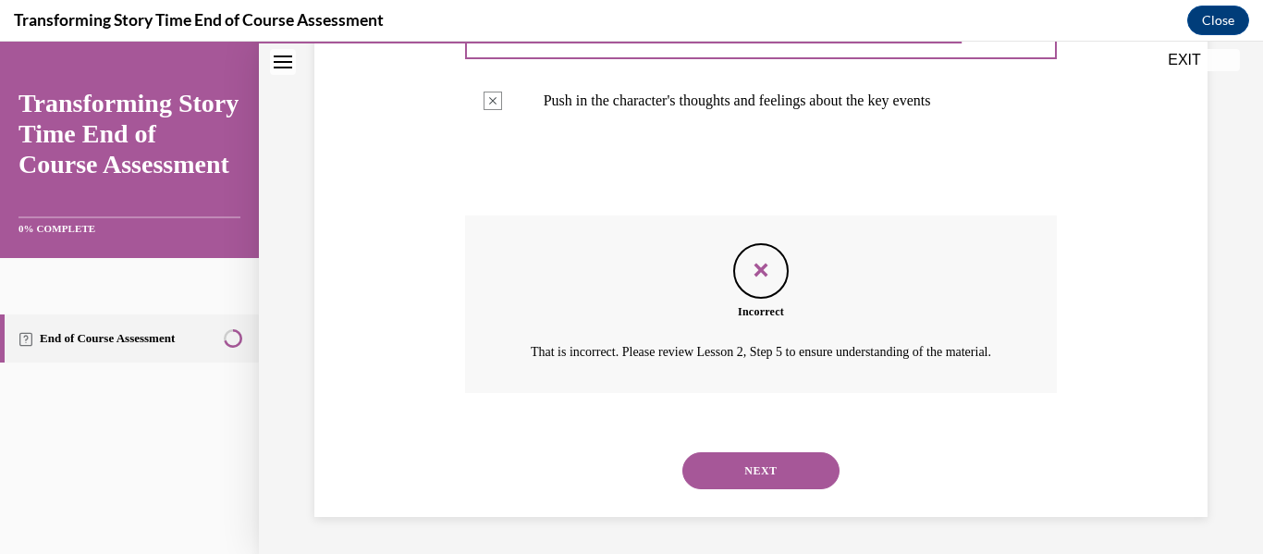
click at [738, 462] on button "NEXT" at bounding box center [760, 470] width 157 height 37
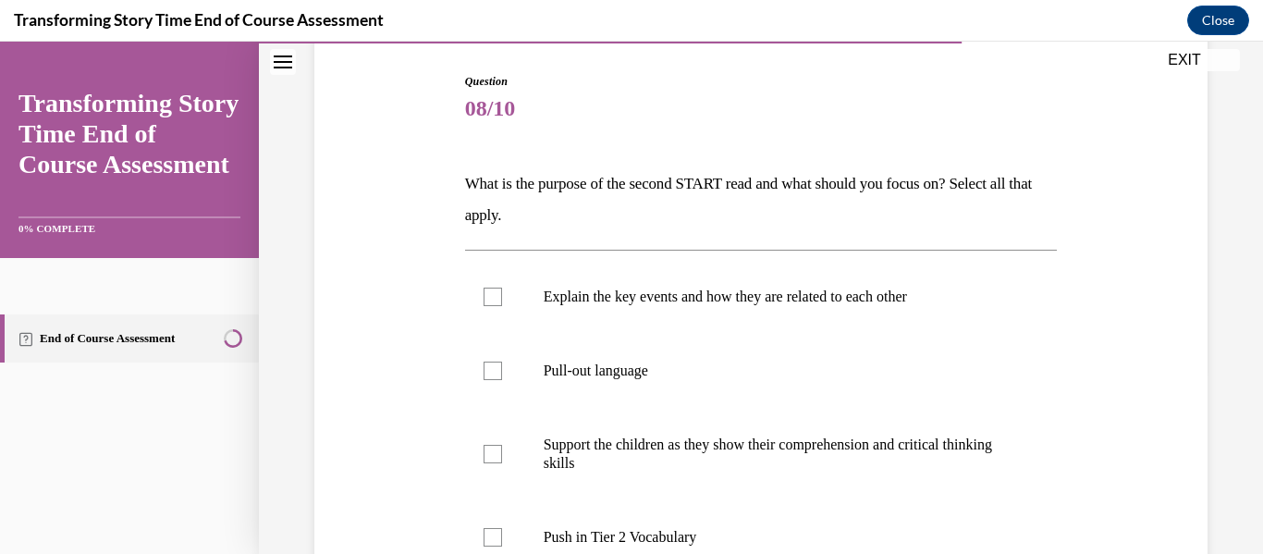
scroll to position [211, 0]
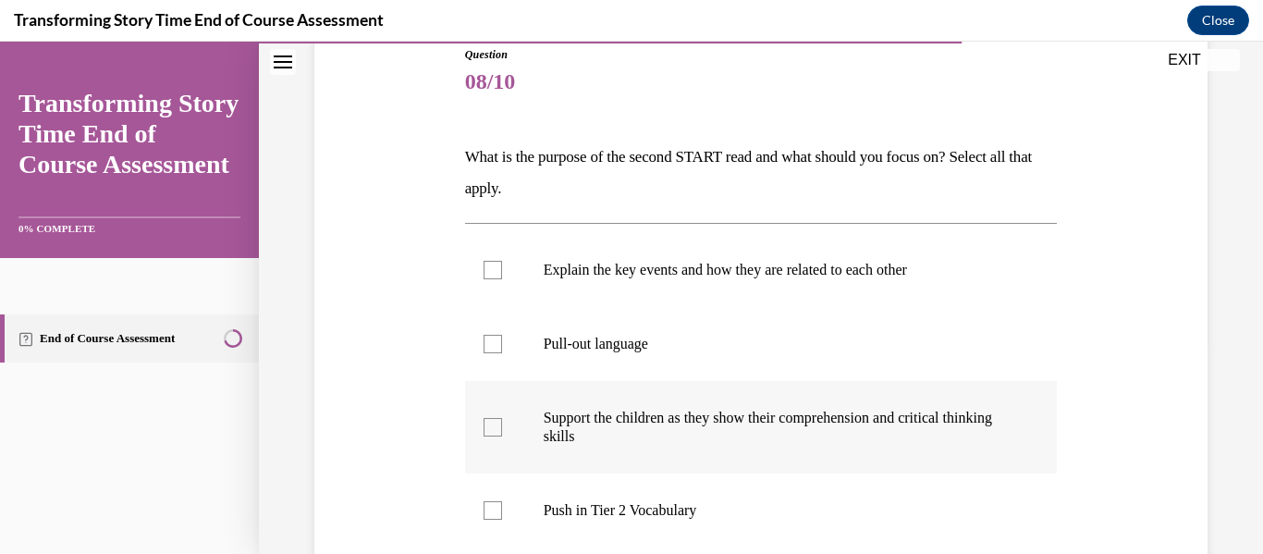
click at [731, 405] on label "Support the children as they show their comprehension and critical thinking ski…" at bounding box center [761, 427] width 593 height 92
click at [502, 418] on input "Support the children as they show their comprehension and critical thinking ski…" at bounding box center [493, 427] width 18 height 18
checkbox input "true"
click at [748, 359] on label "Pull-out language" at bounding box center [761, 344] width 593 height 74
click at [502, 353] on input "Pull-out language" at bounding box center [493, 344] width 18 height 18
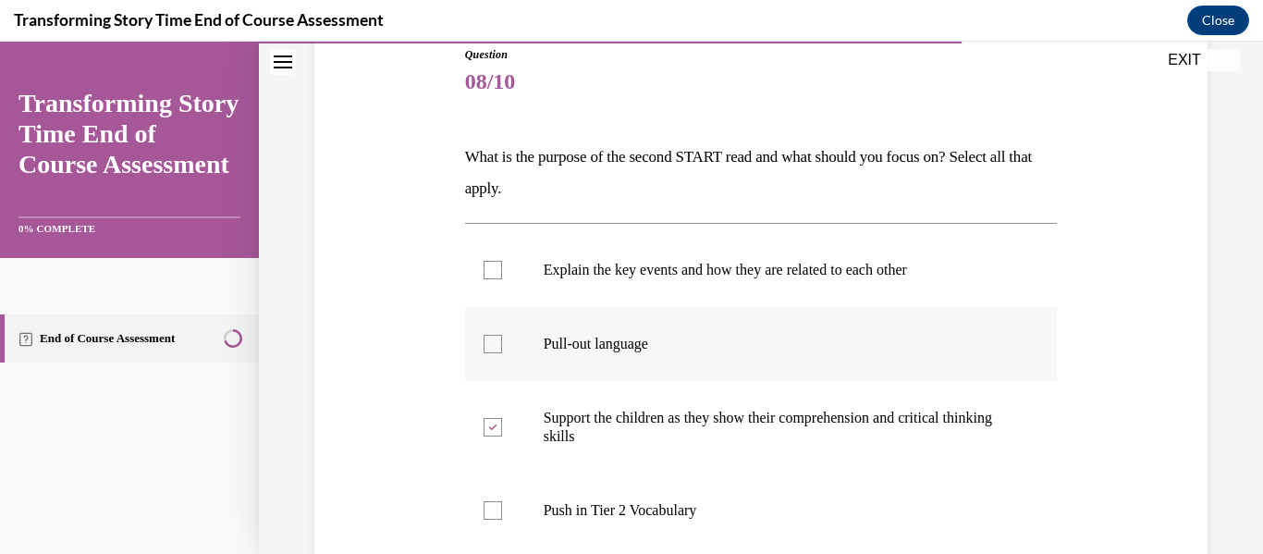
checkbox input "true"
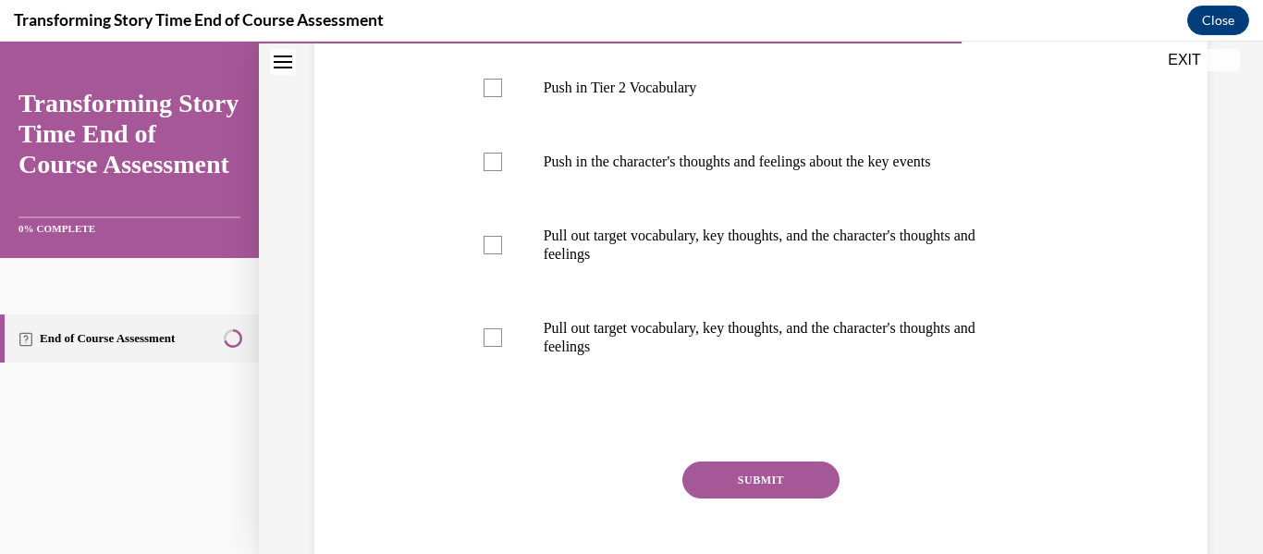
click at [720, 464] on button "SUBMIT" at bounding box center [760, 479] width 157 height 37
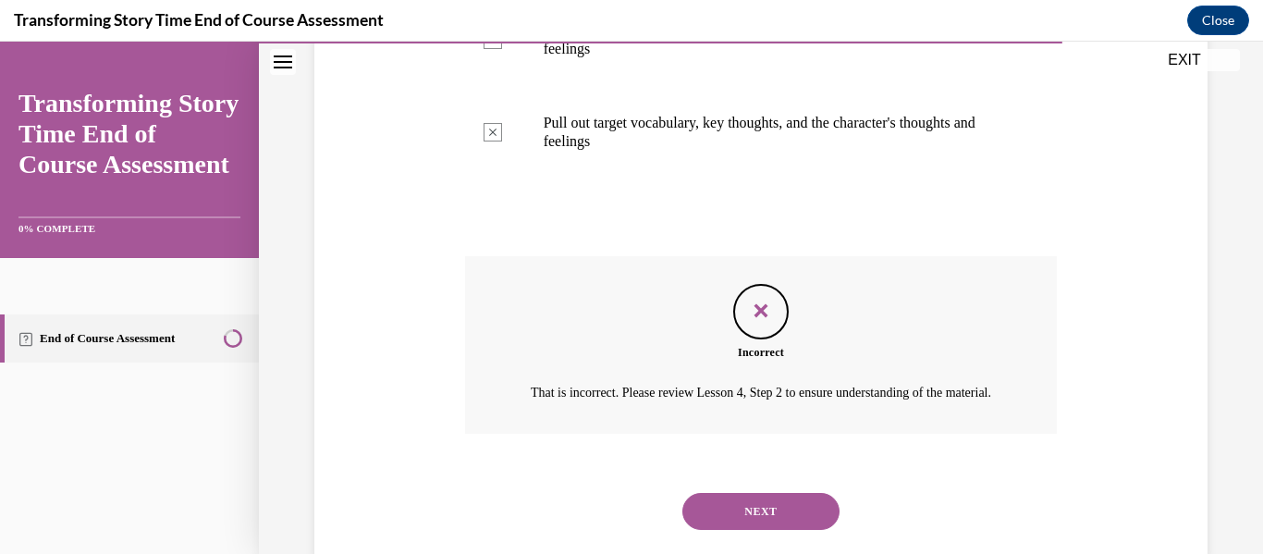
scroll to position [842, 0]
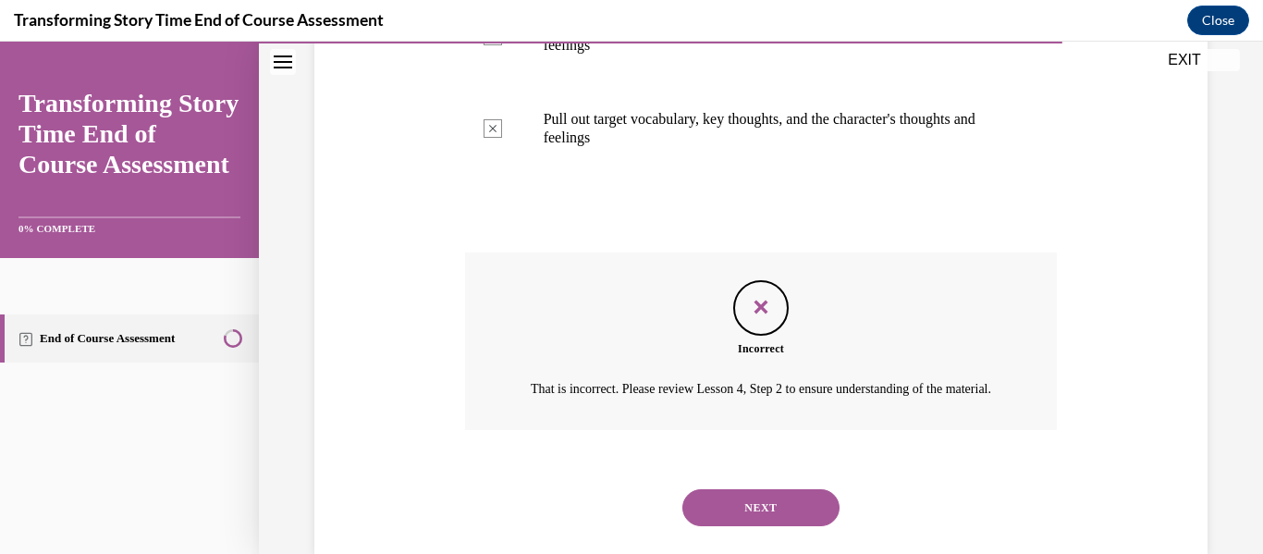
click at [704, 526] on button "NEXT" at bounding box center [760, 507] width 157 height 37
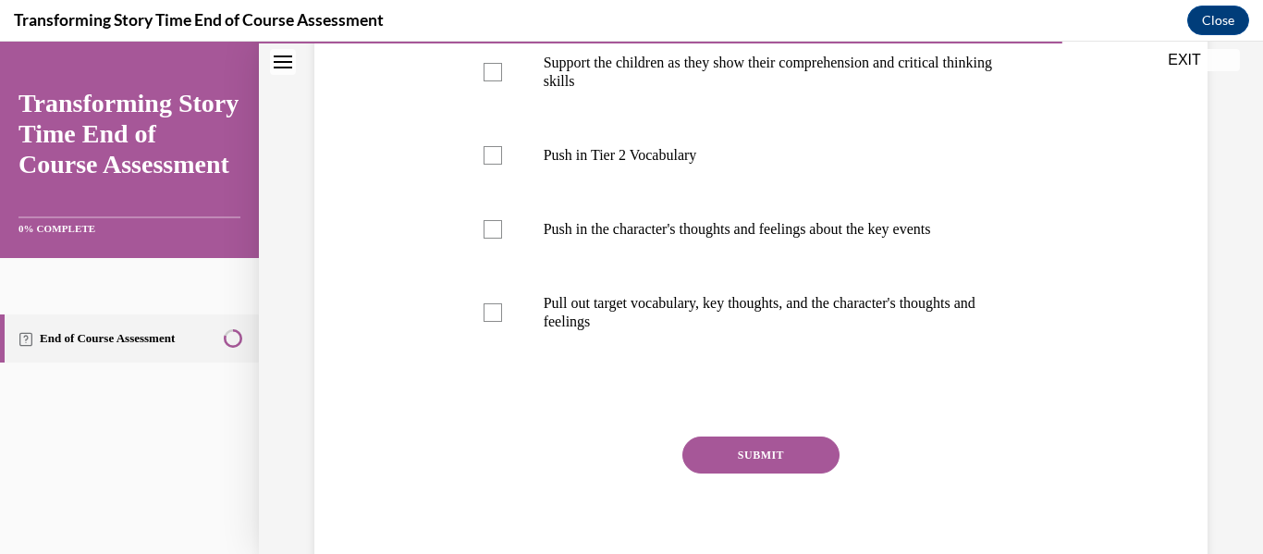
scroll to position [569, 0]
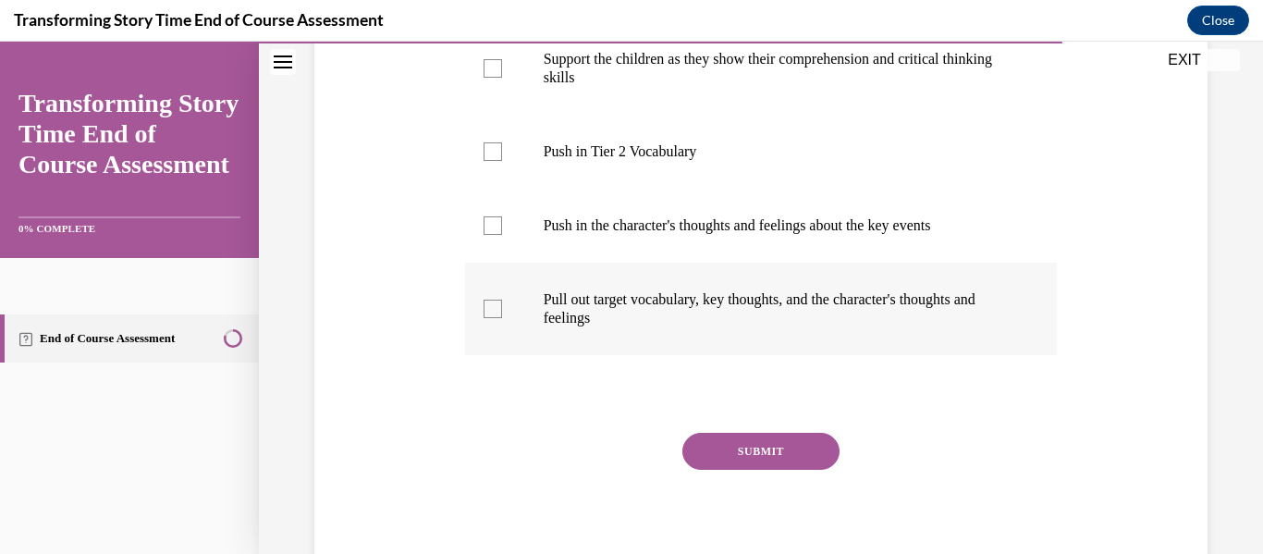
click at [760, 299] on p "Pull out target vocabulary, key thoughts, and the character's thoughts and feel…" at bounding box center [778, 308] width 468 height 37
click at [502, 300] on input "Pull out target vocabulary, key thoughts, and the character's thoughts and feel…" at bounding box center [493, 309] width 18 height 18
checkbox input "true"
click at [737, 461] on button "SUBMIT" at bounding box center [760, 451] width 157 height 37
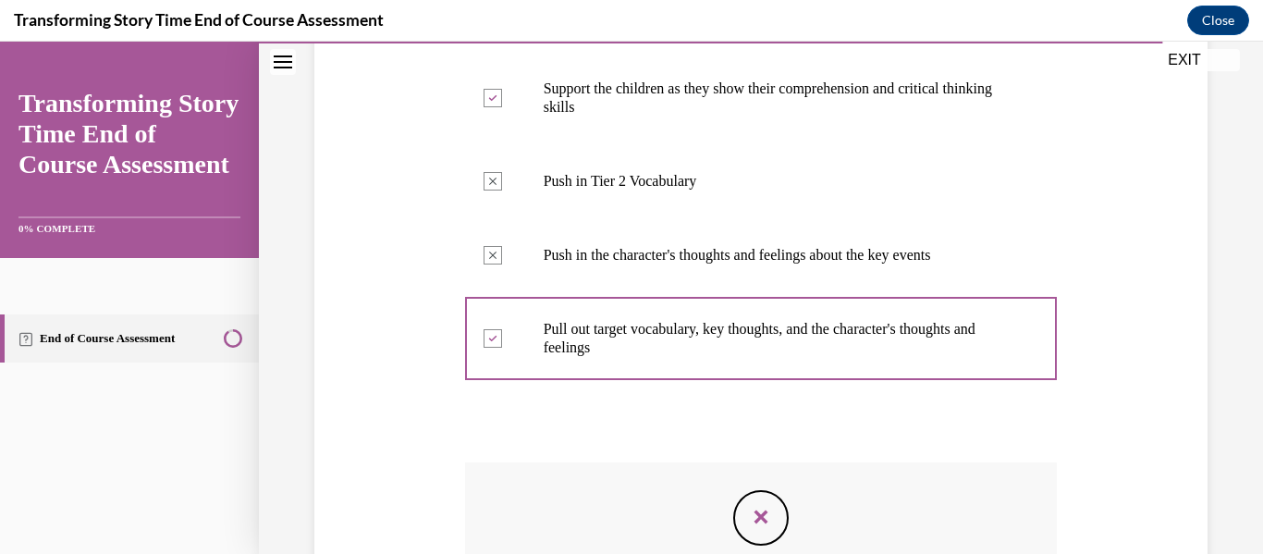
scroll to position [809, 0]
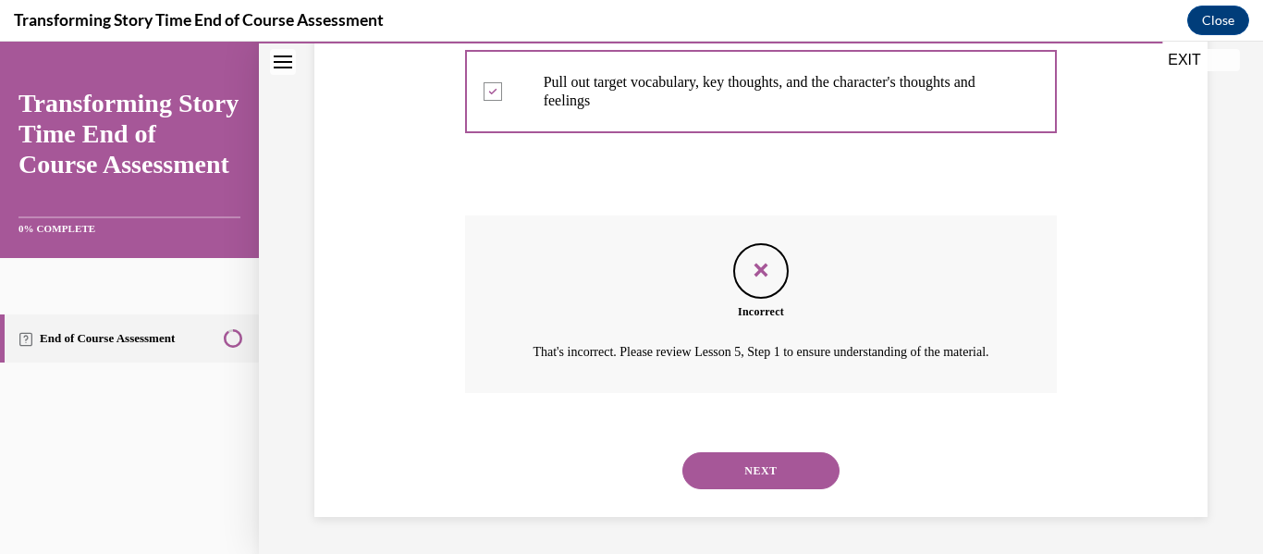
click at [737, 461] on button "NEXT" at bounding box center [760, 470] width 157 height 37
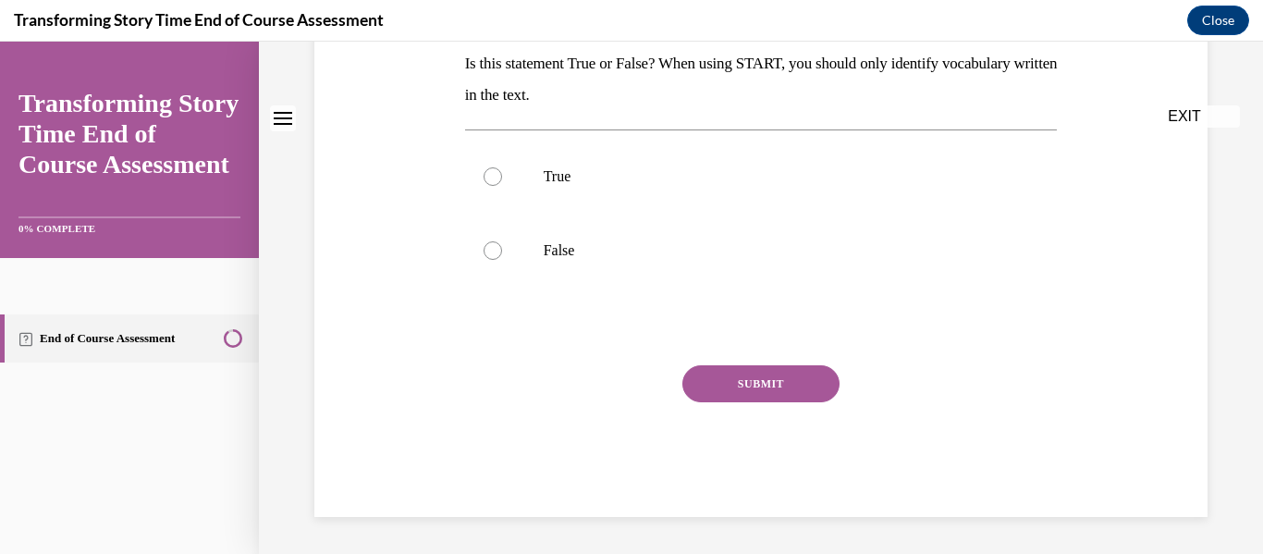
scroll to position [0, 0]
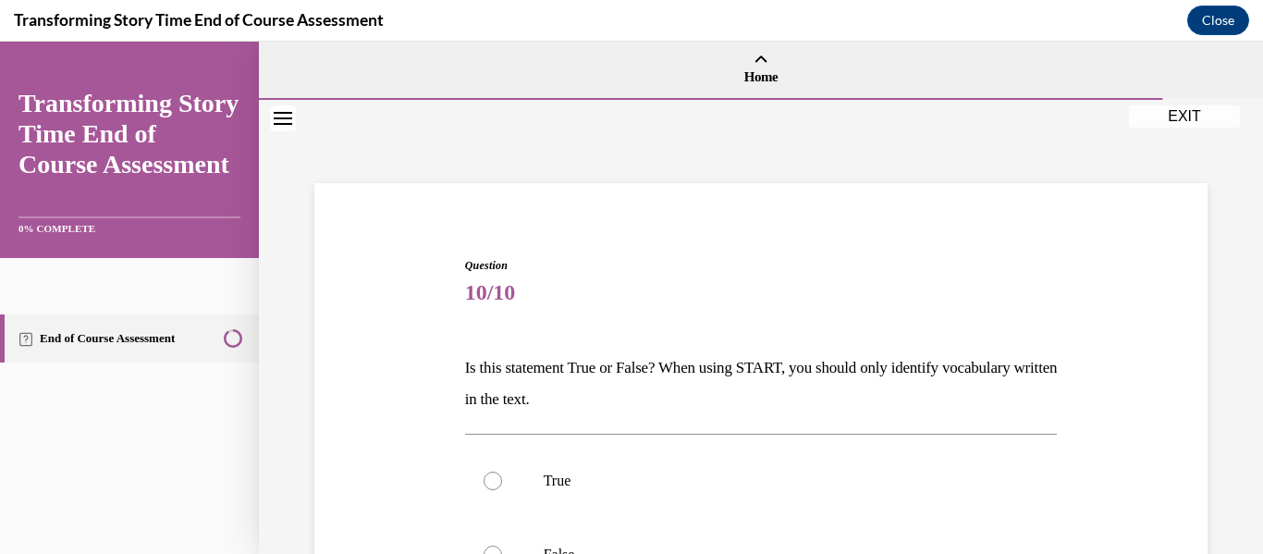
click at [737, 461] on label "True" at bounding box center [761, 481] width 593 height 74
click at [502, 471] on input "True" at bounding box center [493, 480] width 18 height 18
radio input "true"
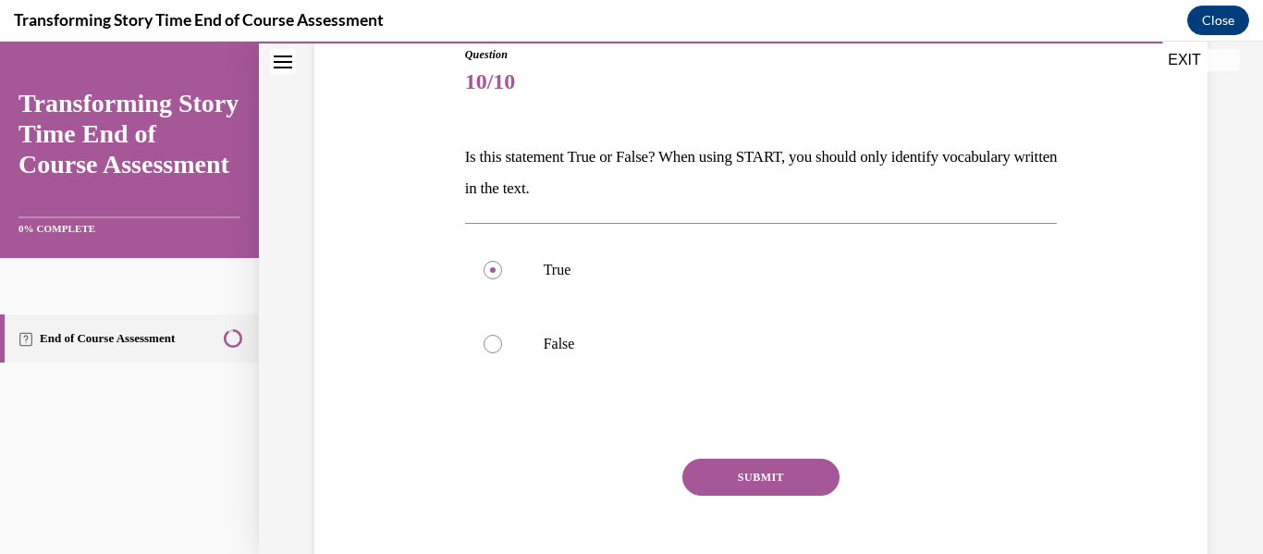
scroll to position [212, 0]
click at [737, 485] on button "SUBMIT" at bounding box center [760, 476] width 157 height 37
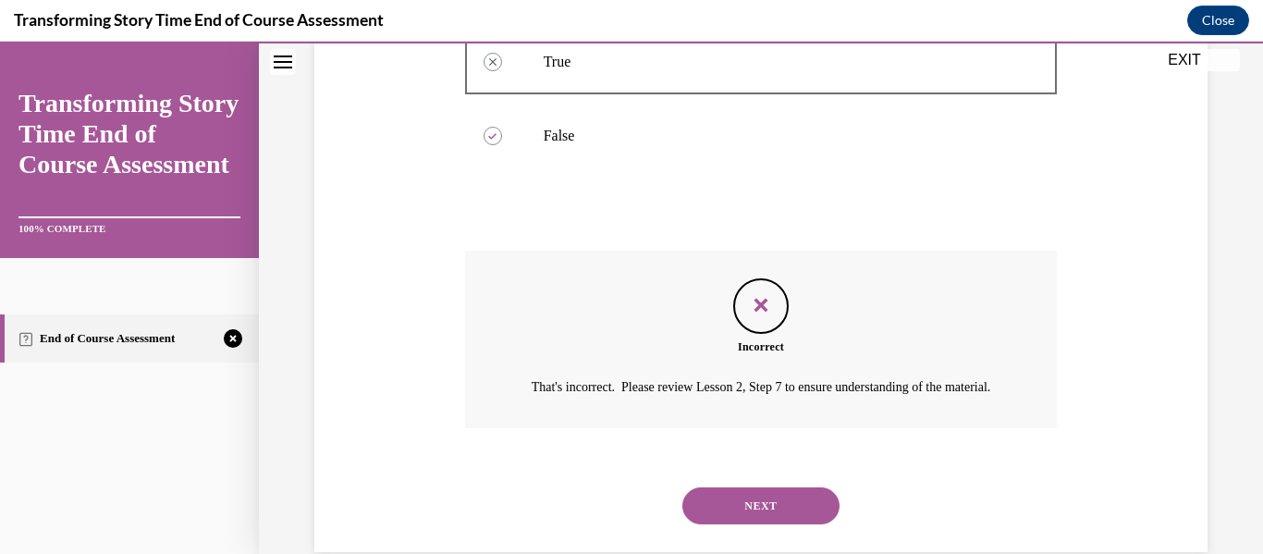
scroll to position [422, 0]
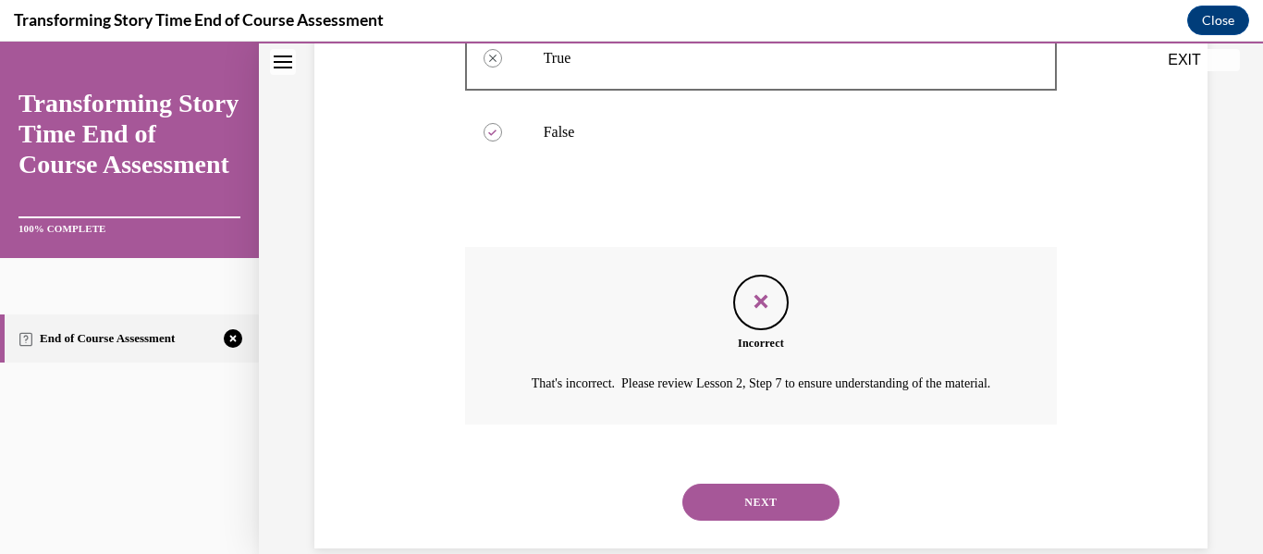
click at [721, 508] on button "NEXT" at bounding box center [760, 502] width 157 height 37
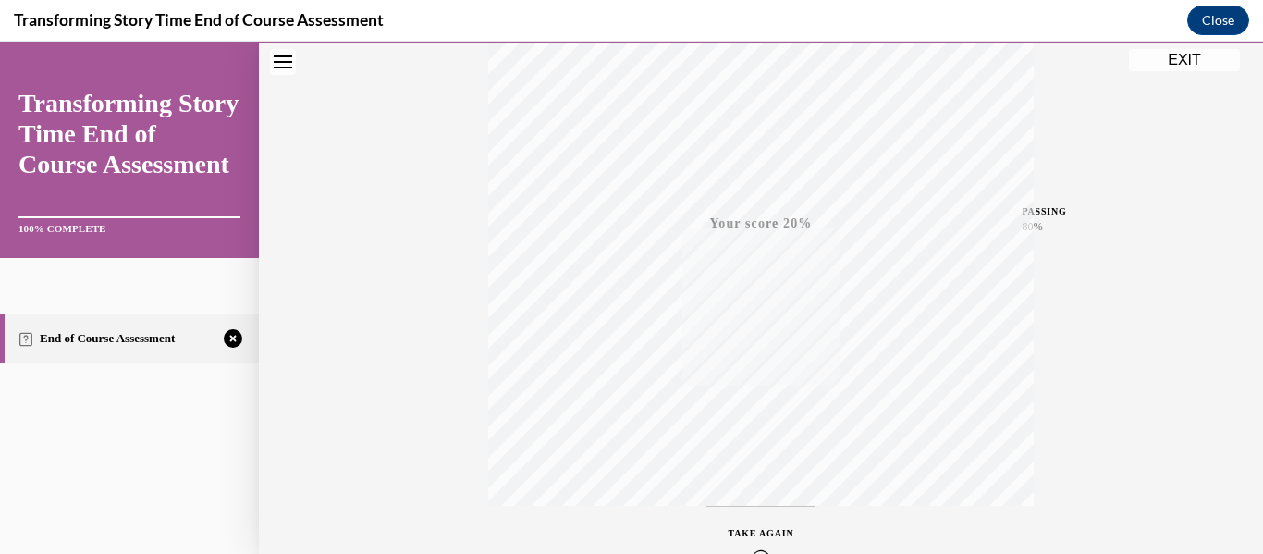
scroll to position [435, 0]
click at [756, 417] on span "TAKE AGAIN" at bounding box center [762, 415] width 66 height 10
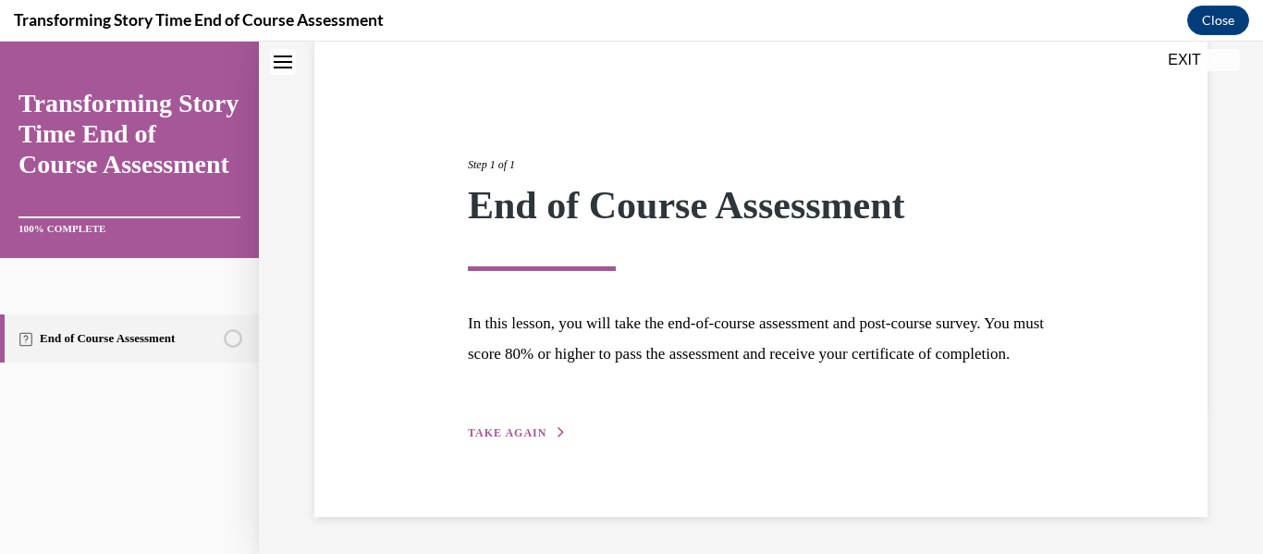
scroll to position [174, 0]
click at [538, 428] on span "TAKE AGAIN" at bounding box center [507, 432] width 79 height 13
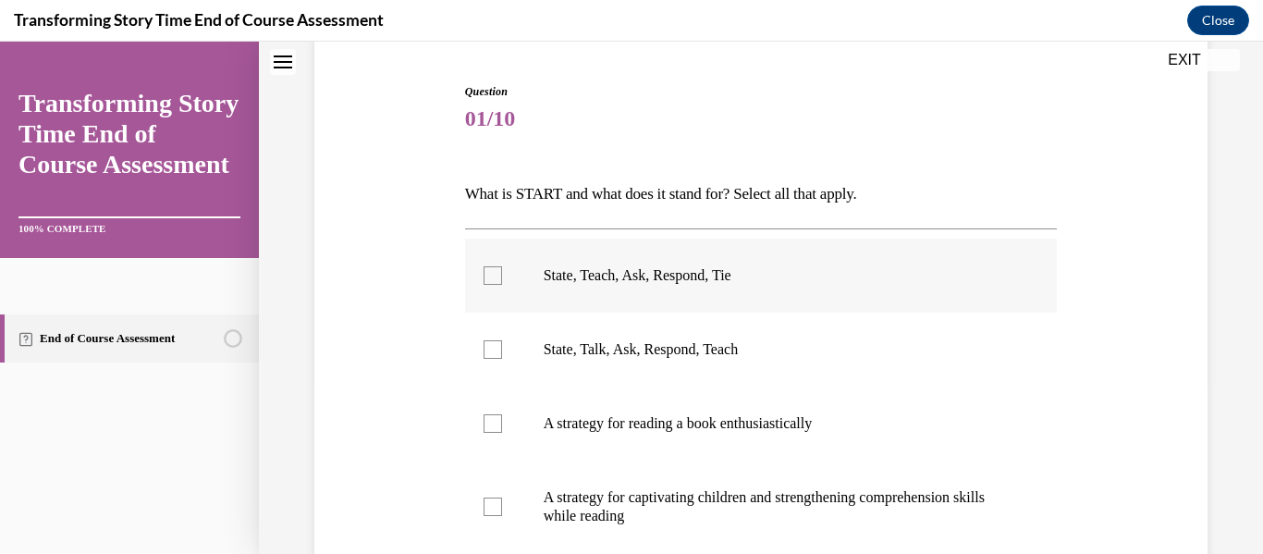
click at [604, 254] on label "State, Teach, Ask, Respond, Tie" at bounding box center [761, 276] width 593 height 74
click at [502, 266] on input "State, Teach, Ask, Respond, Tie" at bounding box center [493, 275] width 18 height 18
checkbox input "true"
click at [606, 496] on p "A strategy for captivating children and strengthening comprehension skills whil…" at bounding box center [778, 506] width 468 height 37
click at [502, 497] on input "A strategy for captivating children and strengthening comprehension skills whil…" at bounding box center [493, 506] width 18 height 18
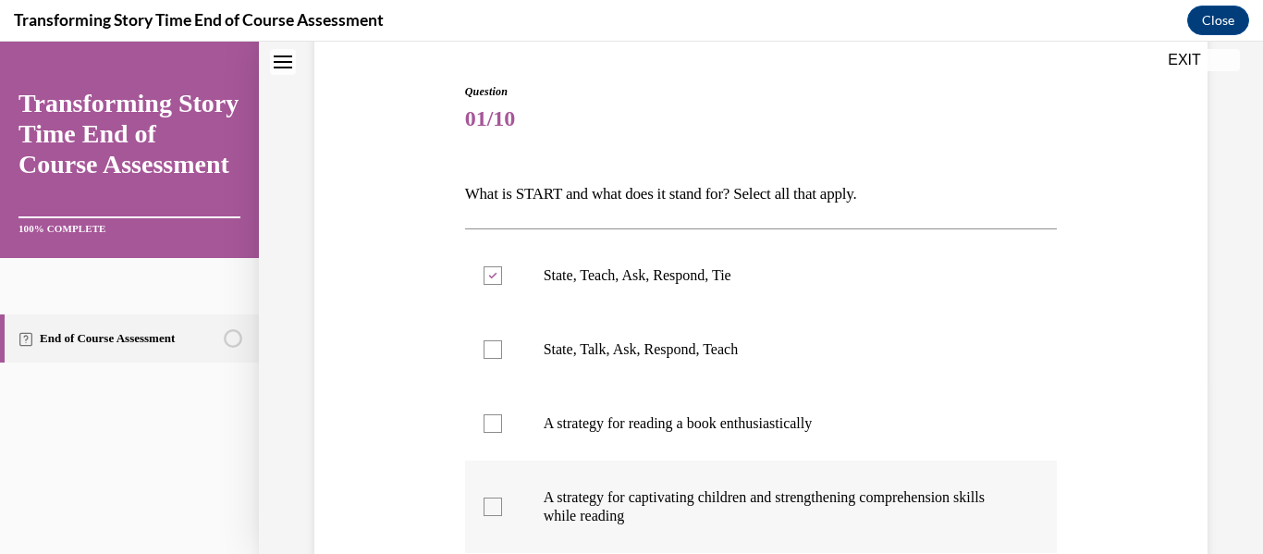
checkbox input "true"
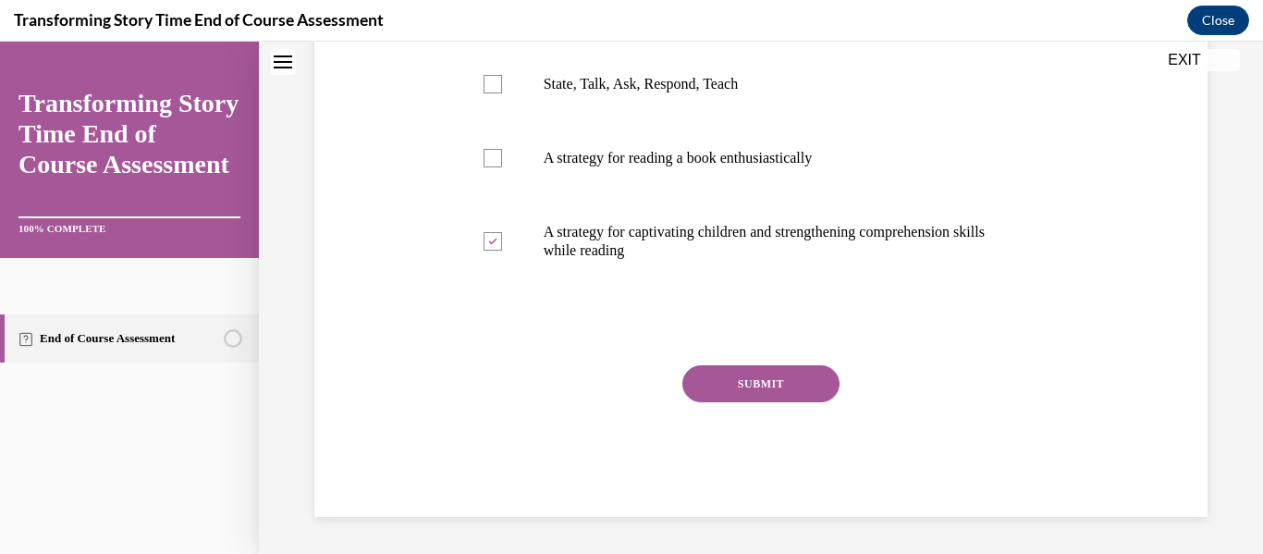
click at [793, 369] on button "SUBMIT" at bounding box center [760, 383] width 157 height 37
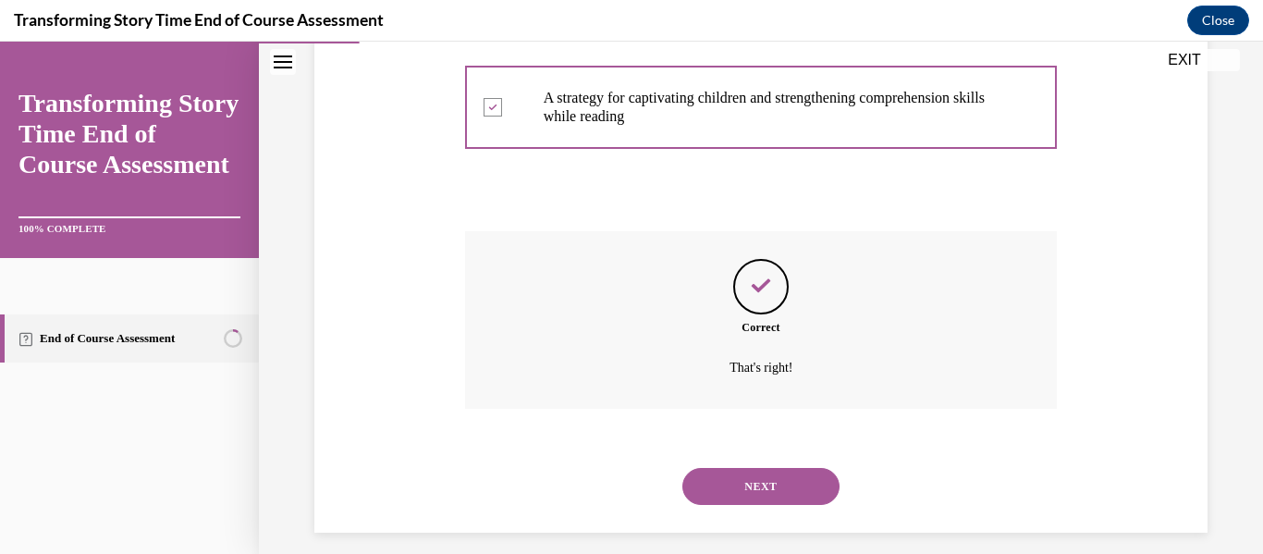
scroll to position [589, 0]
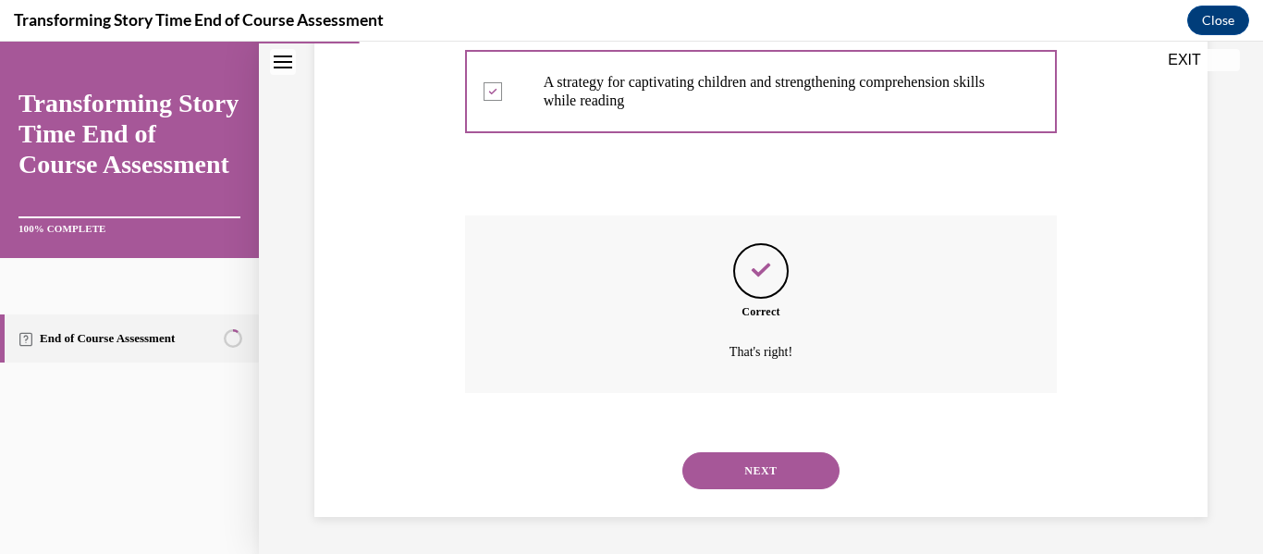
click at [741, 471] on button "NEXT" at bounding box center [760, 470] width 157 height 37
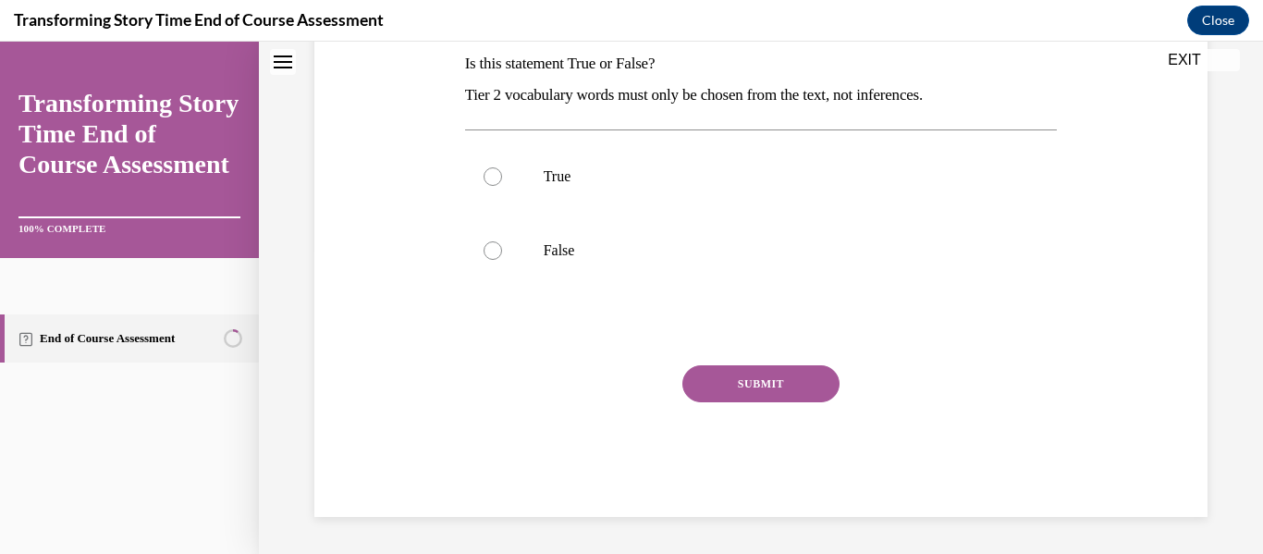
scroll to position [0, 0]
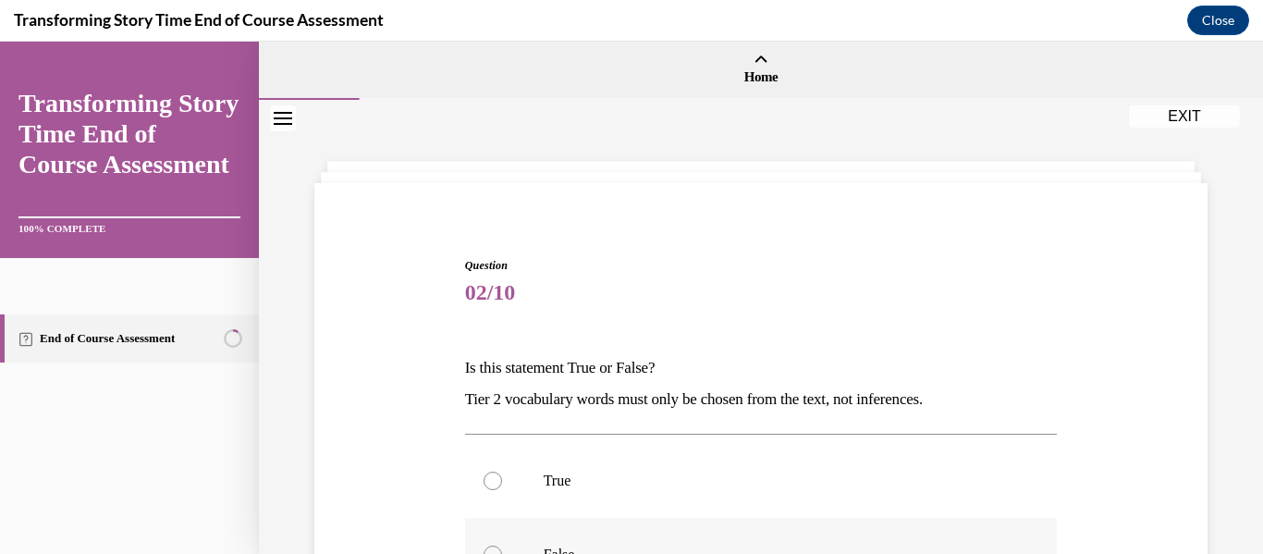
click at [543, 542] on label "False" at bounding box center [761, 555] width 593 height 74
click at [502, 545] on input "False" at bounding box center [493, 554] width 18 height 18
radio input "true"
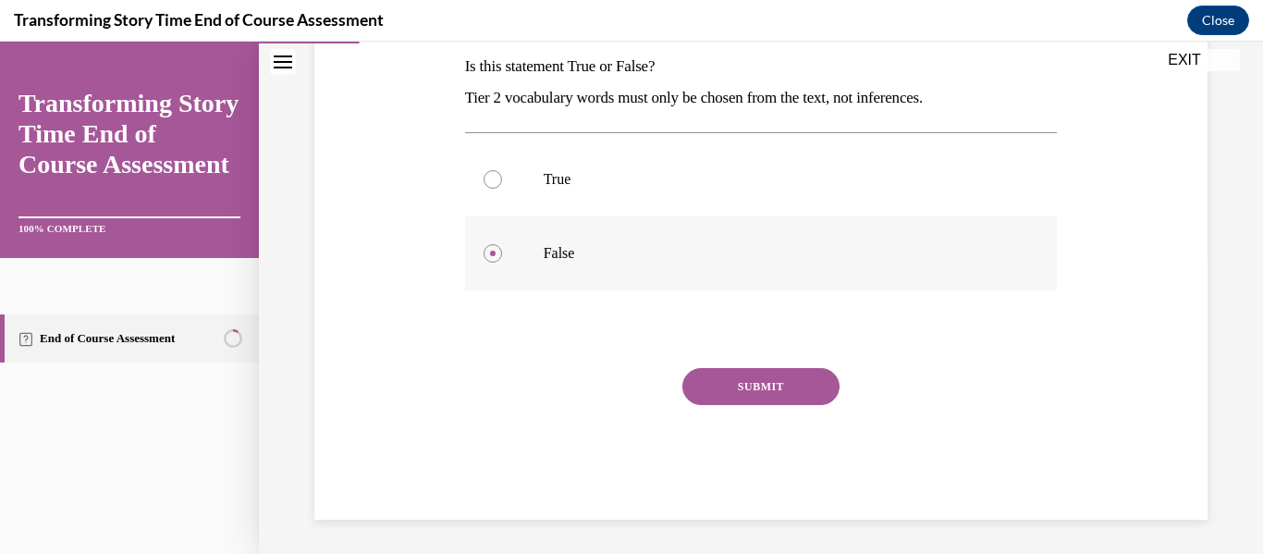
scroll to position [304, 0]
click at [747, 377] on button "SUBMIT" at bounding box center [760, 383] width 157 height 37
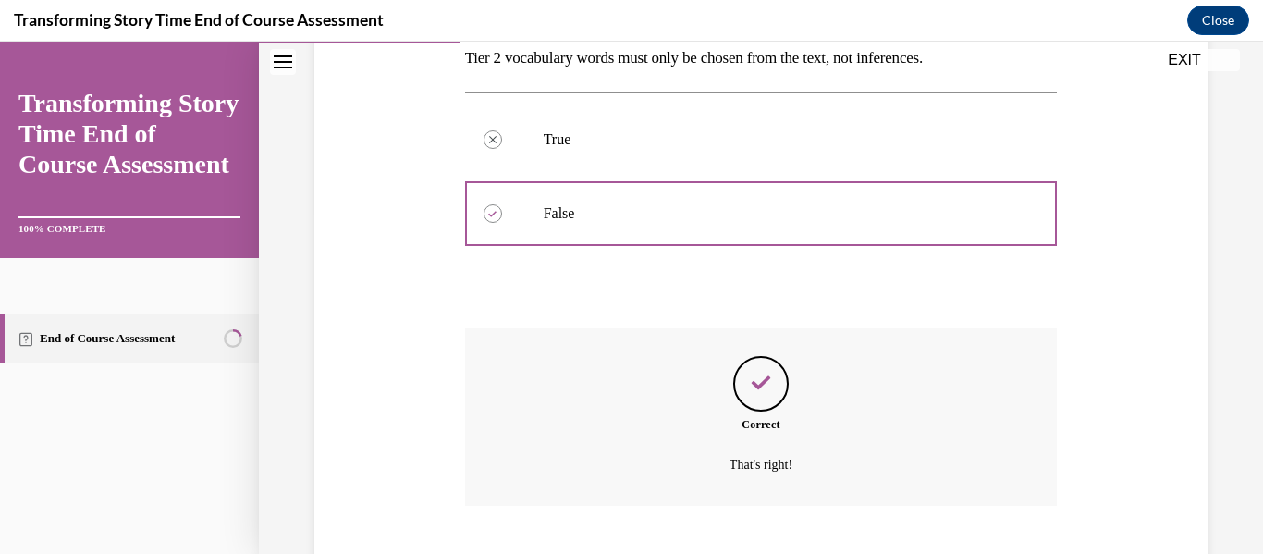
scroll to position [454, 0]
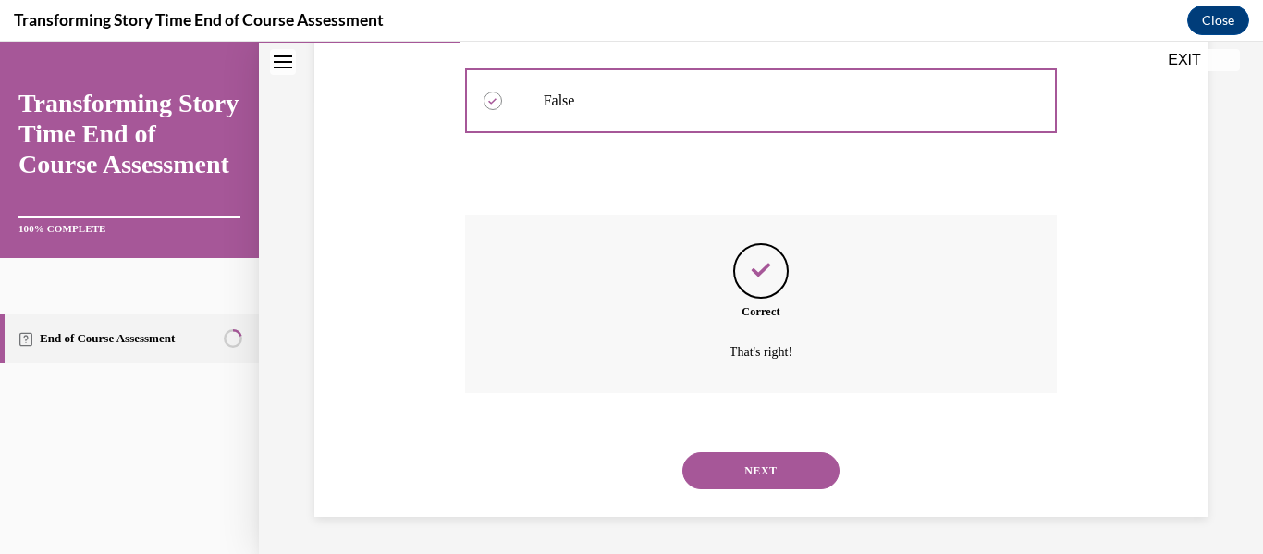
click at [751, 460] on button "NEXT" at bounding box center [760, 470] width 157 height 37
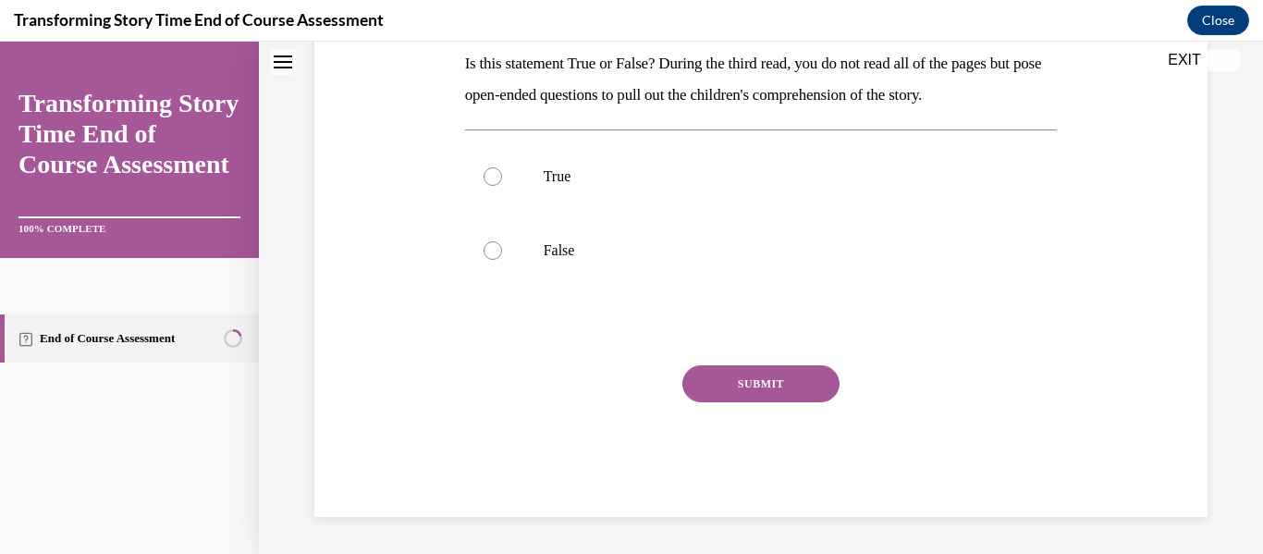
scroll to position [0, 0]
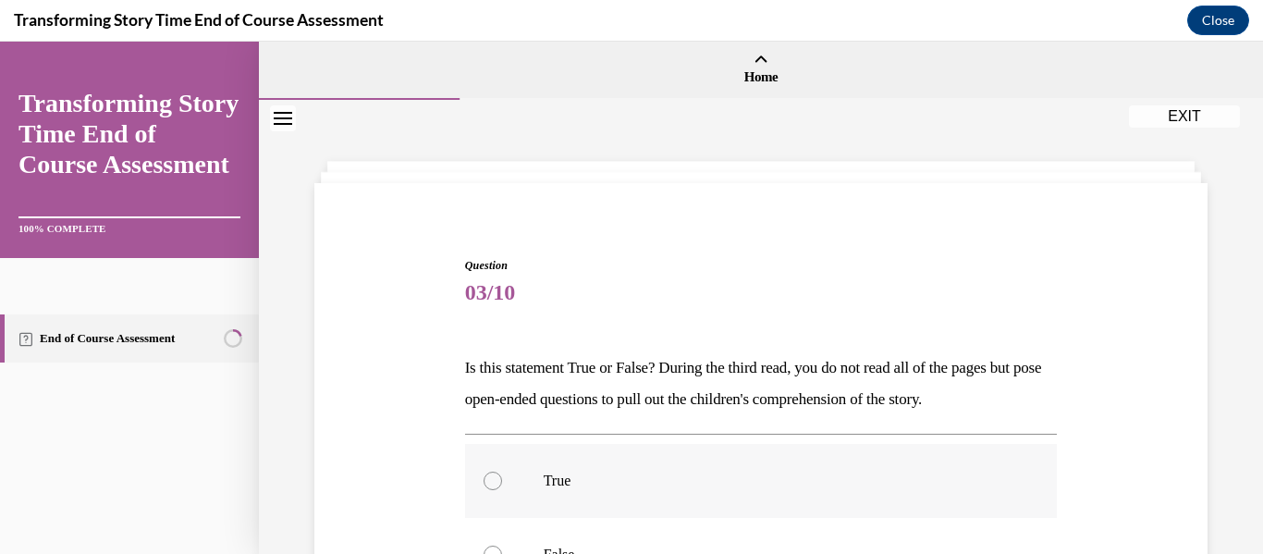
click at [579, 465] on label "True" at bounding box center [761, 481] width 593 height 74
click at [502, 471] on input "True" at bounding box center [493, 480] width 18 height 18
radio input "true"
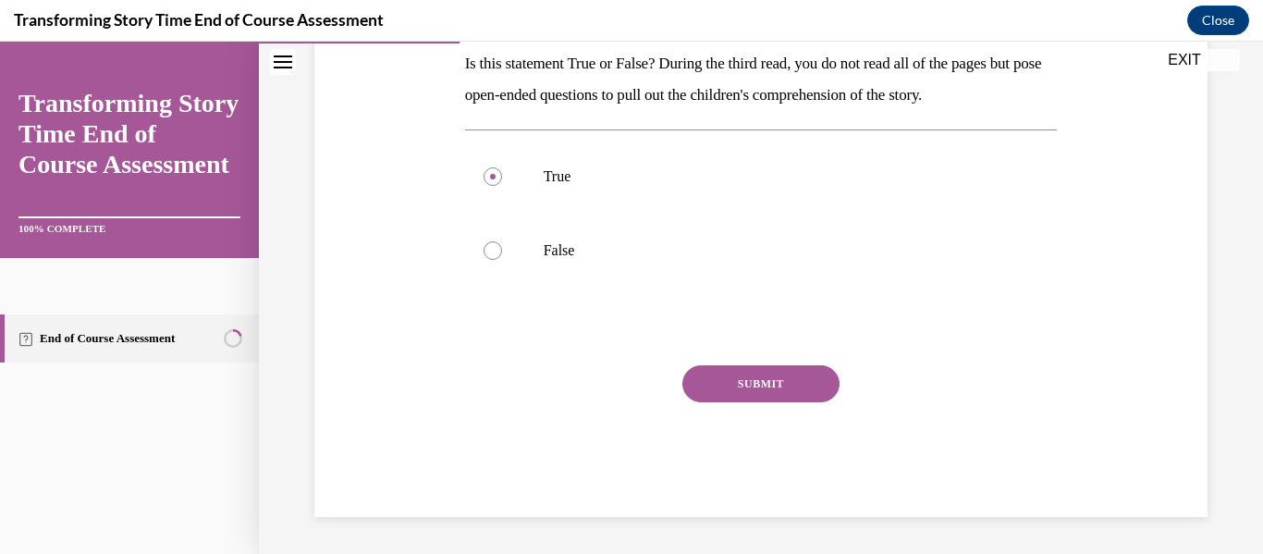
click at [716, 385] on button "SUBMIT" at bounding box center [760, 383] width 157 height 37
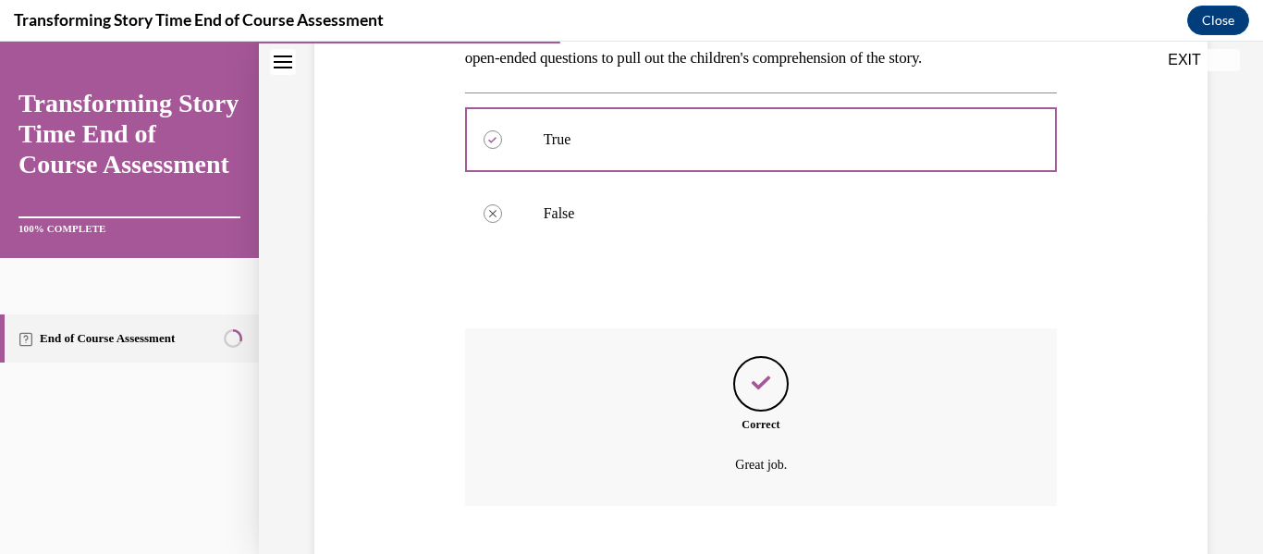
scroll to position [454, 0]
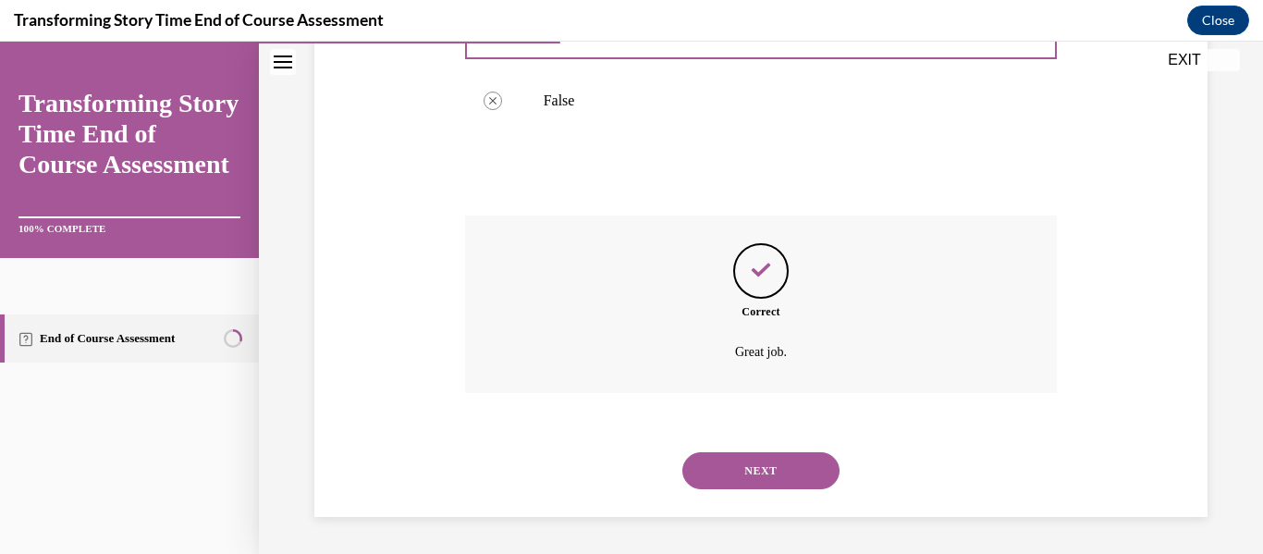
click at [742, 449] on div "NEXT" at bounding box center [761, 471] width 593 height 74
click at [737, 460] on button "NEXT" at bounding box center [760, 470] width 157 height 37
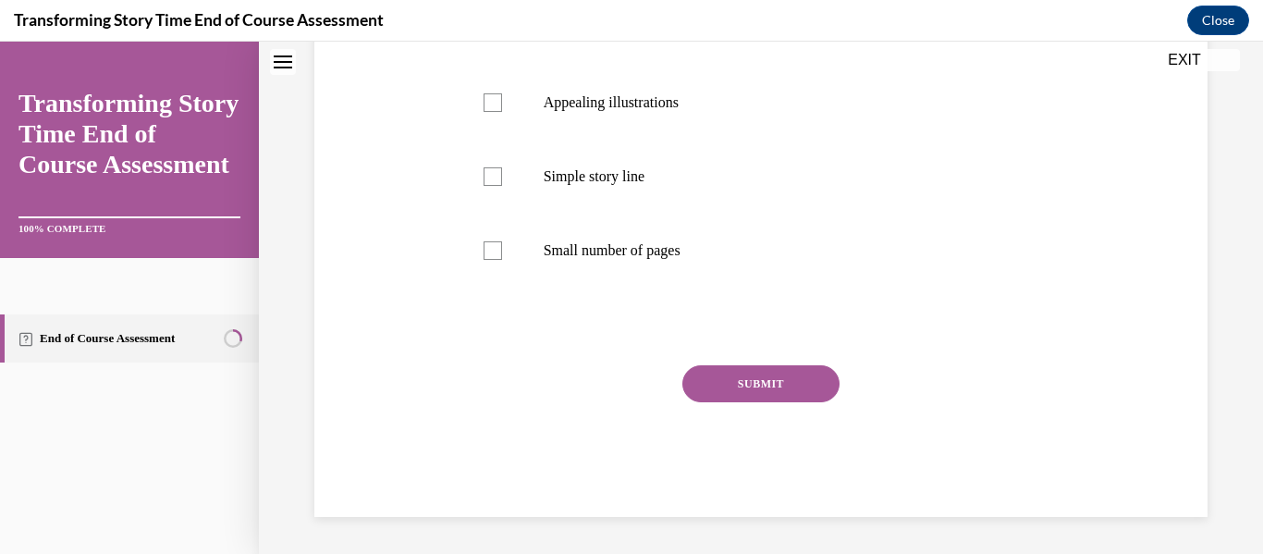
scroll to position [0, 0]
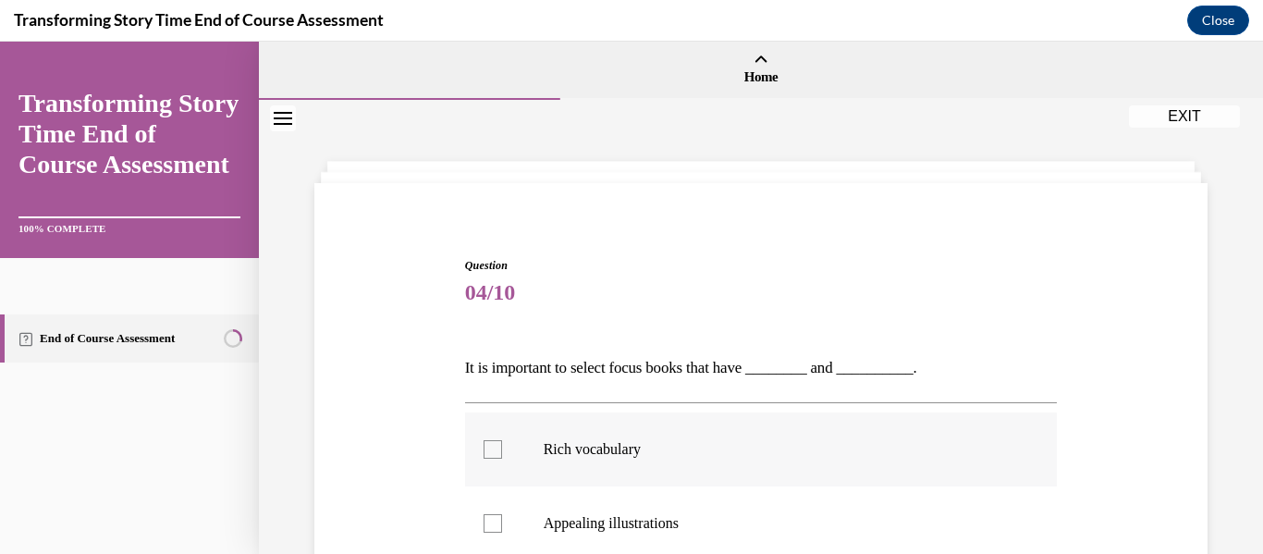
click at [659, 451] on p "Rich vocabulary" at bounding box center [778, 449] width 468 height 18
click at [502, 451] on input "Rich vocabulary" at bounding box center [493, 449] width 18 height 18
checkbox input "true"
click at [619, 528] on p "Appealing illustrations" at bounding box center [778, 523] width 468 height 18
click at [502, 528] on input "Appealing illustrations" at bounding box center [493, 523] width 18 height 18
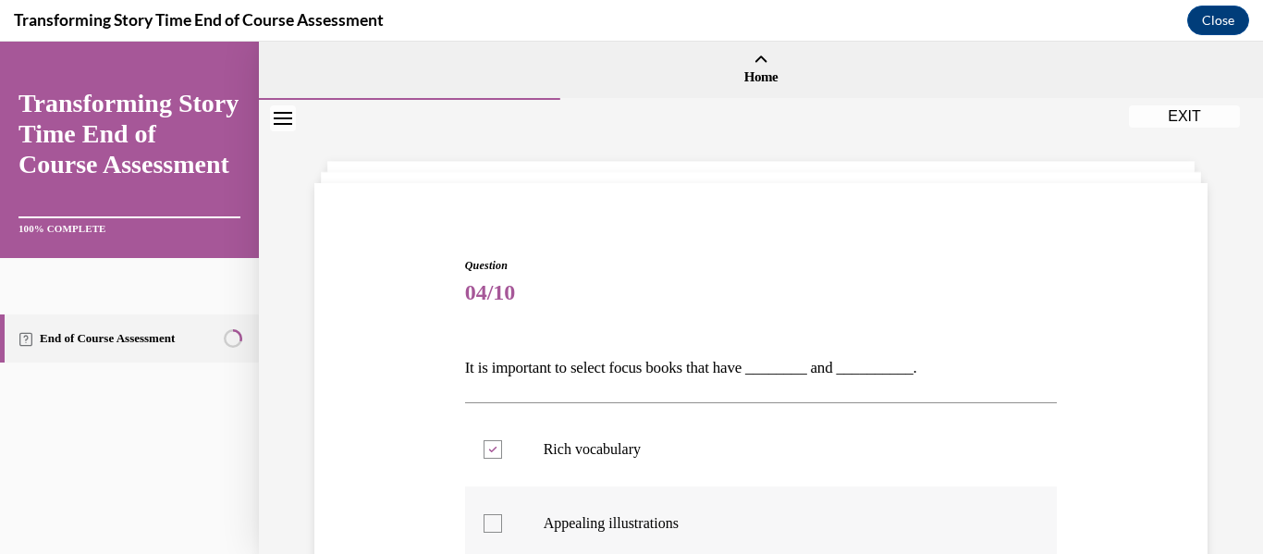
checkbox input "true"
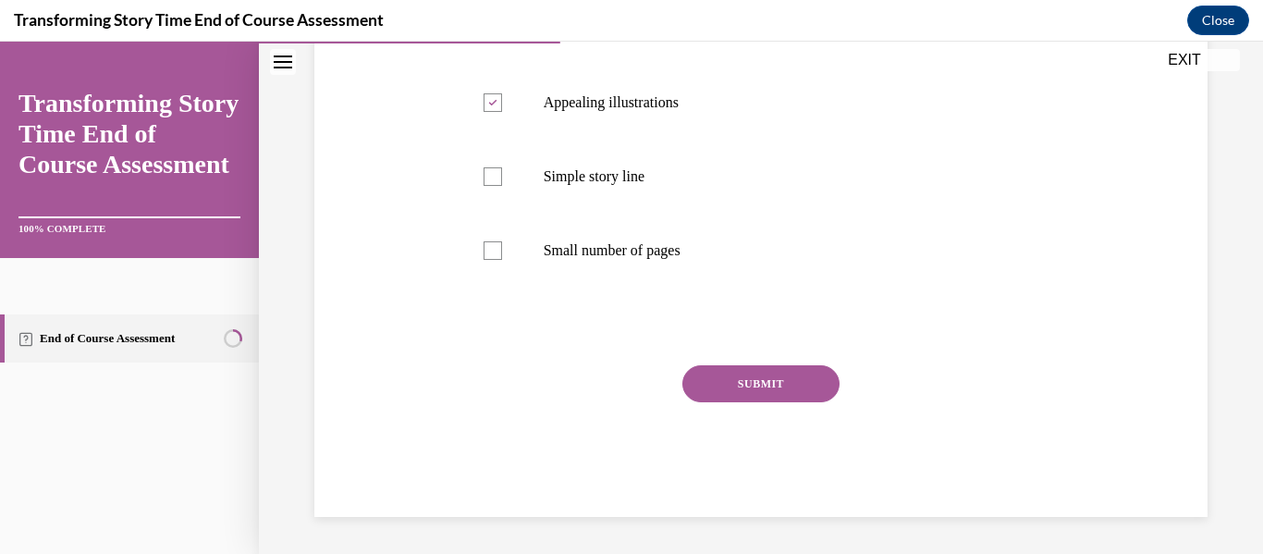
click at [742, 378] on button "SUBMIT" at bounding box center [760, 383] width 157 height 37
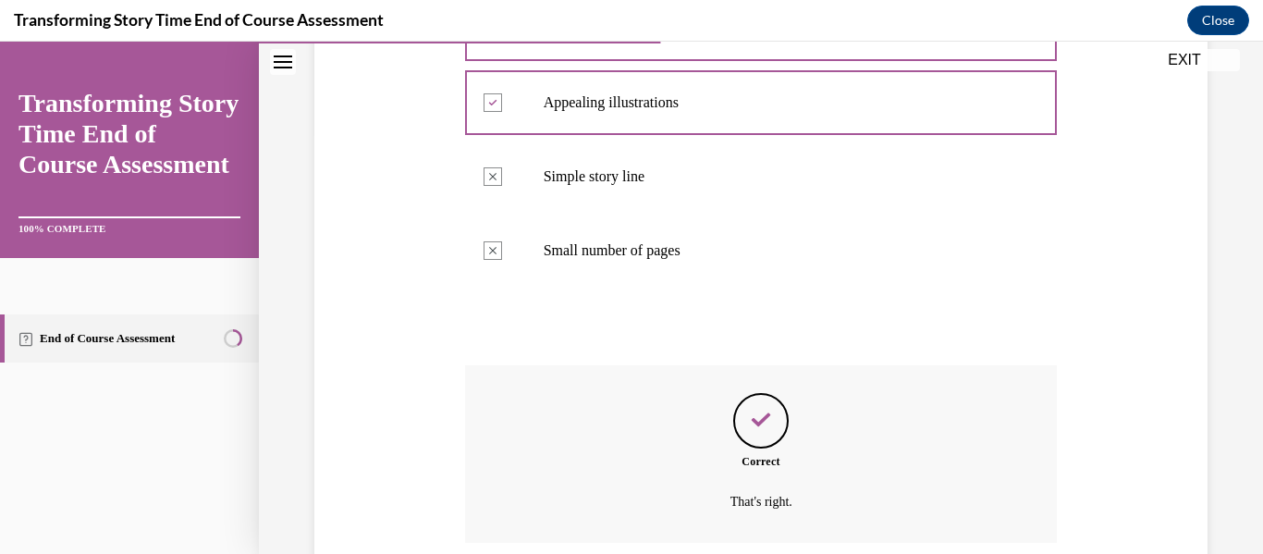
scroll to position [570, 0]
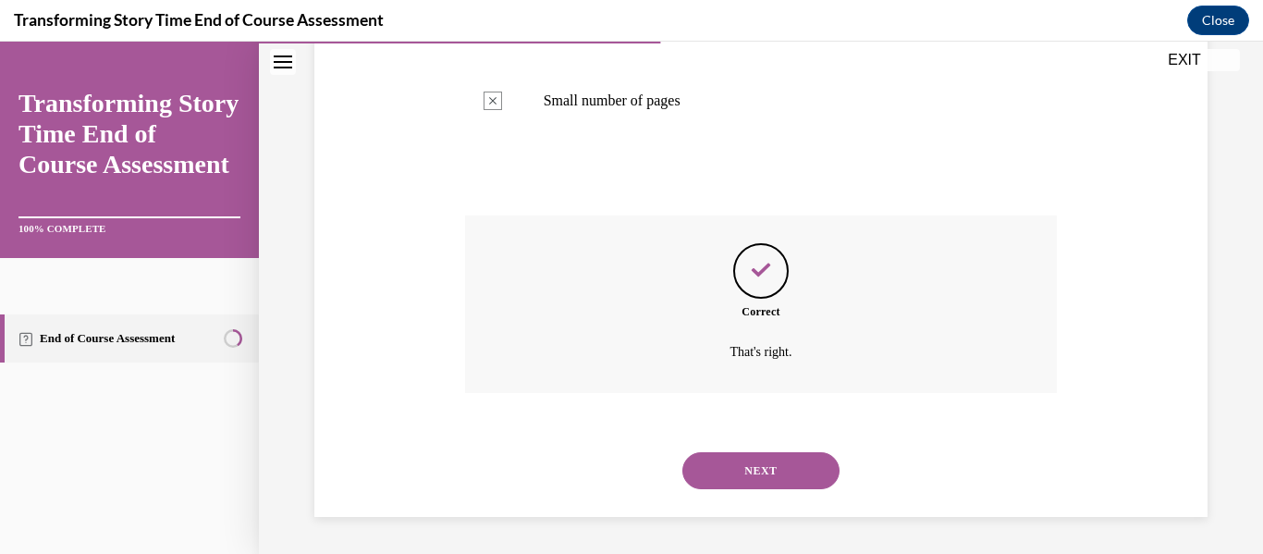
click at [721, 453] on button "NEXT" at bounding box center [760, 470] width 157 height 37
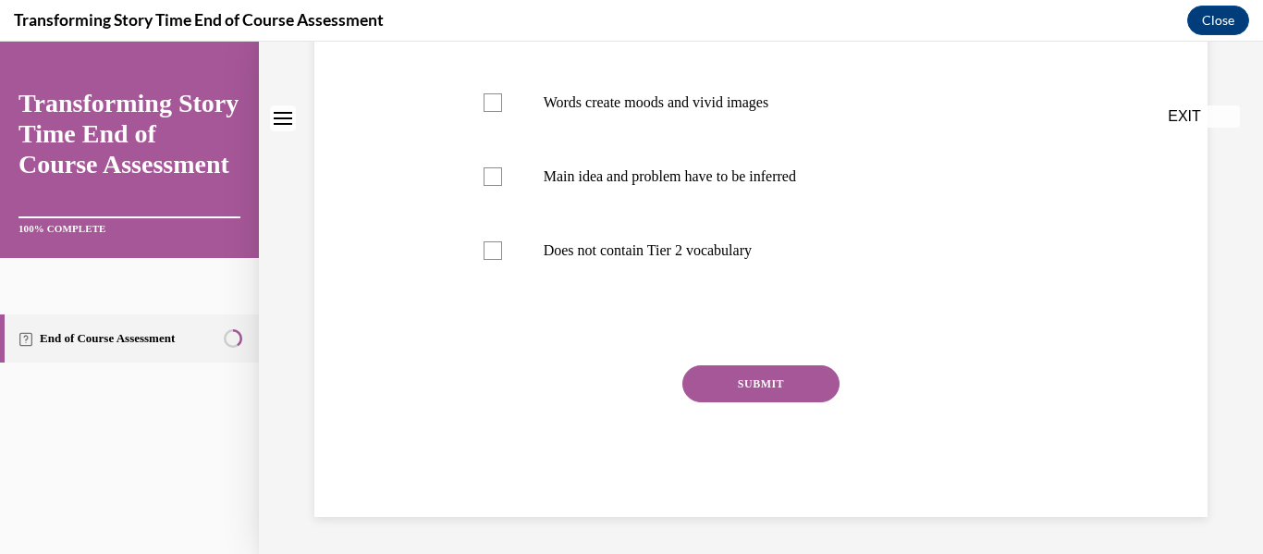
scroll to position [0, 0]
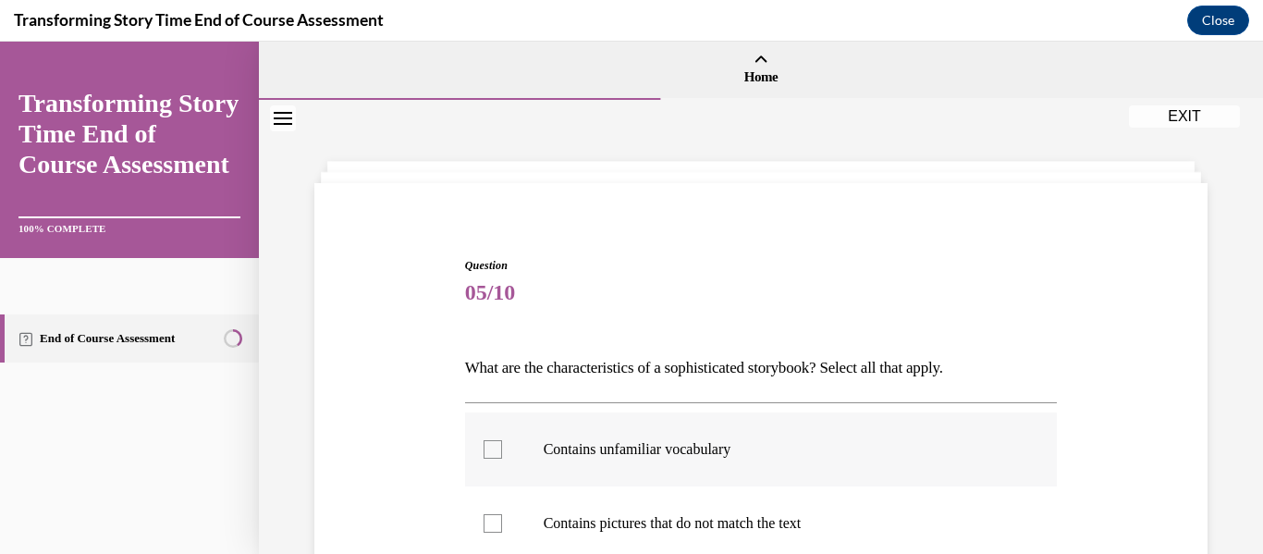
click at [617, 435] on label "Contains unfamiliar vocabulary" at bounding box center [761, 449] width 593 height 74
click at [502, 440] on input "Contains unfamiliar vocabulary" at bounding box center [493, 449] width 18 height 18
checkbox input "true"
click at [595, 509] on label "Contains pictures that do not match the text" at bounding box center [761, 523] width 593 height 74
click at [502, 514] on input "Contains pictures that do not match the text" at bounding box center [493, 523] width 18 height 18
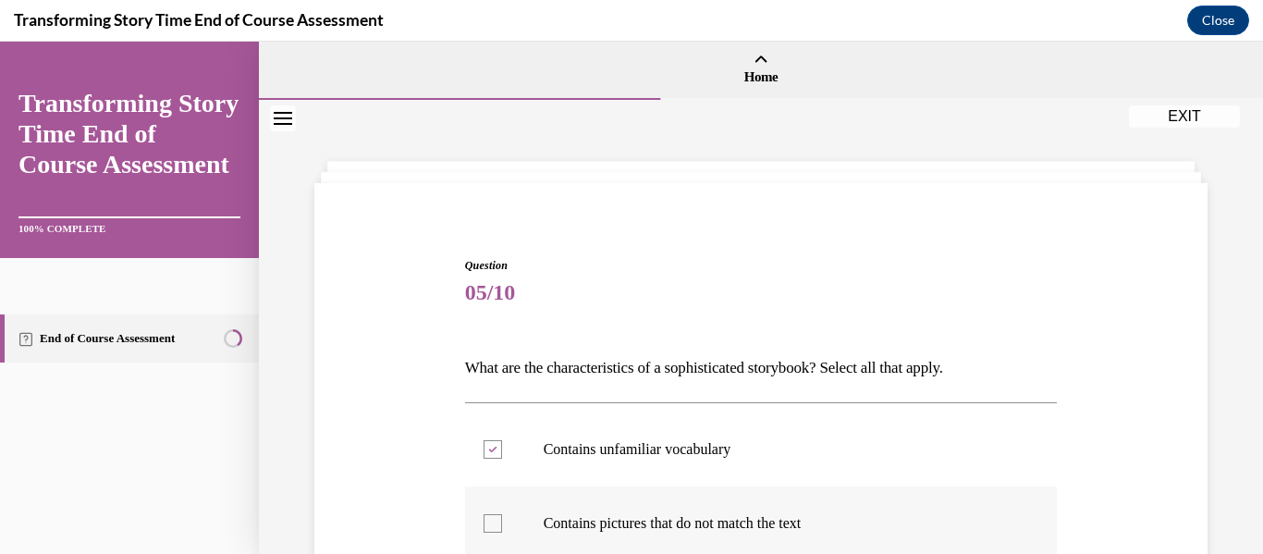
checkbox input "true"
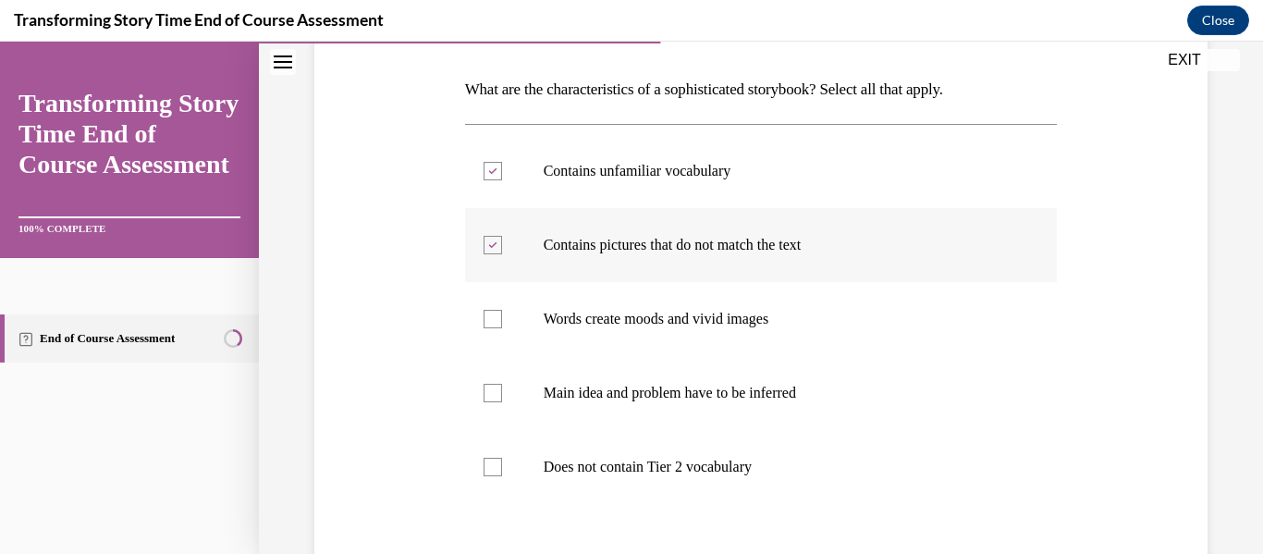
scroll to position [283, 0]
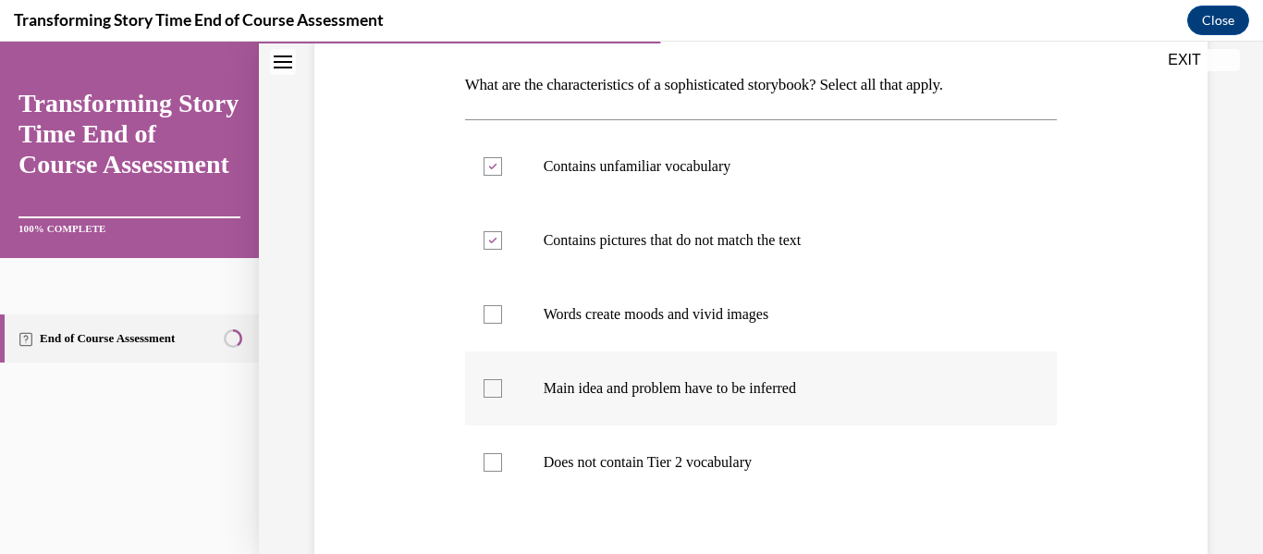
click at [624, 400] on label "Main idea and problem have to be inferred" at bounding box center [761, 388] width 593 height 74
click at [502, 398] on input "Main idea and problem have to be inferred" at bounding box center [493, 388] width 18 height 18
checkbox input "true"
click at [631, 316] on p "Words create moods and vivid images" at bounding box center [778, 314] width 468 height 18
click at [502, 316] on input "Words create moods and vivid images" at bounding box center [493, 314] width 18 height 18
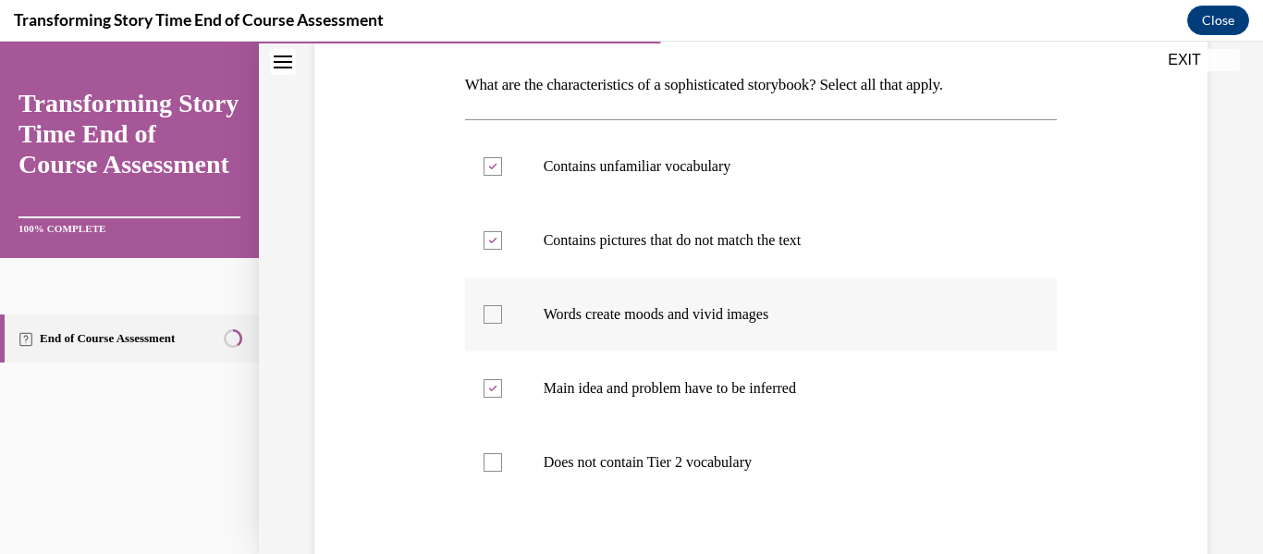
checkbox input "true"
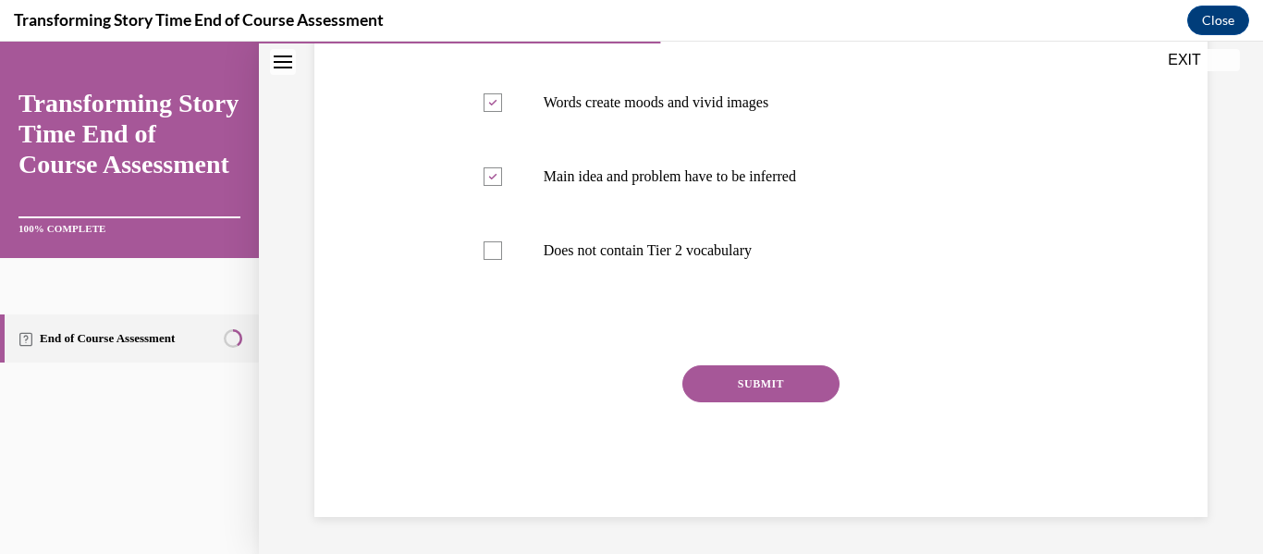
click at [704, 371] on button "SUBMIT" at bounding box center [760, 383] width 157 height 37
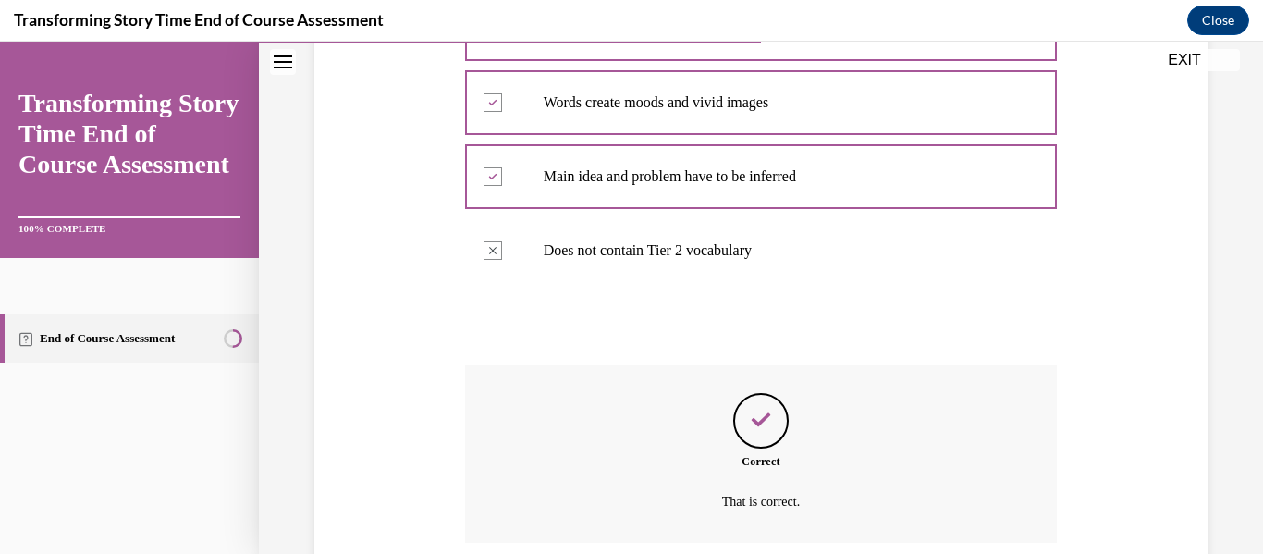
scroll to position [644, 0]
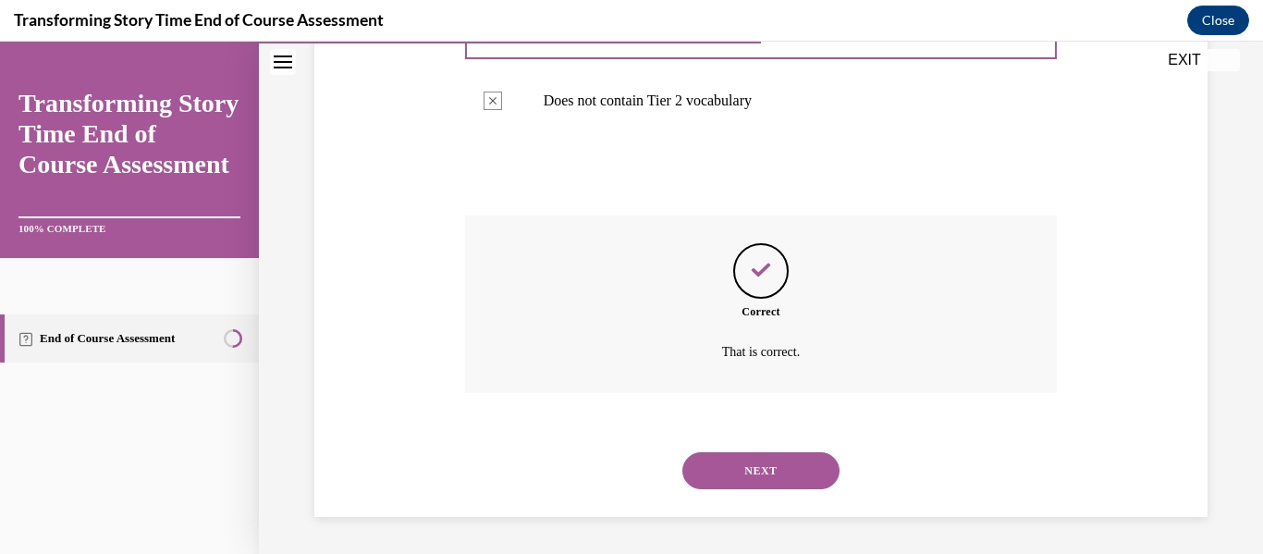
click at [749, 464] on button "NEXT" at bounding box center [760, 470] width 157 height 37
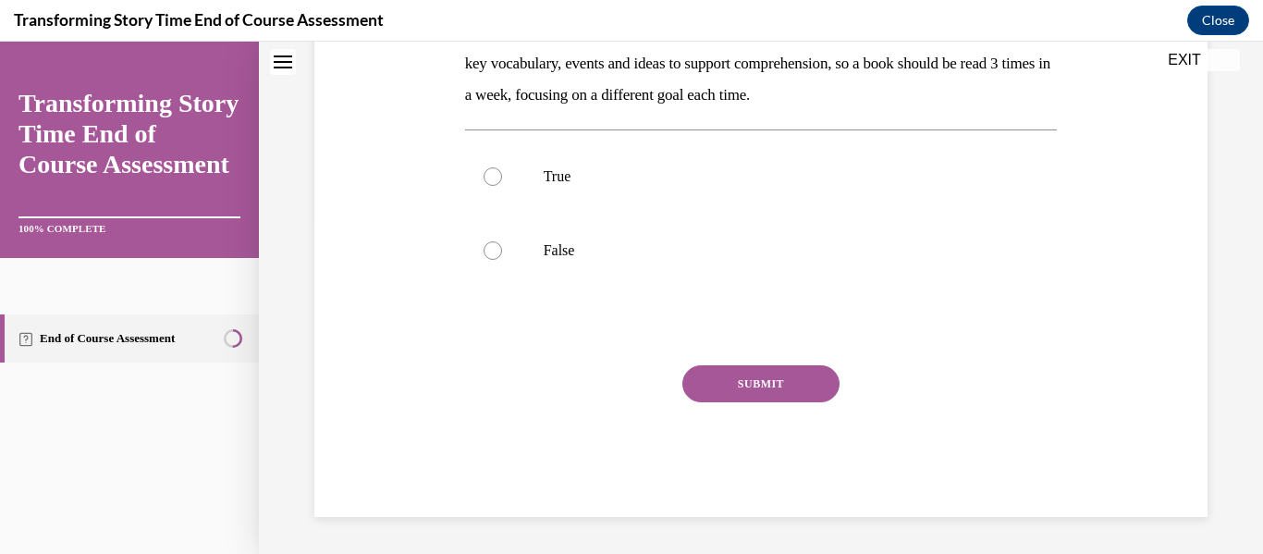
scroll to position [0, 0]
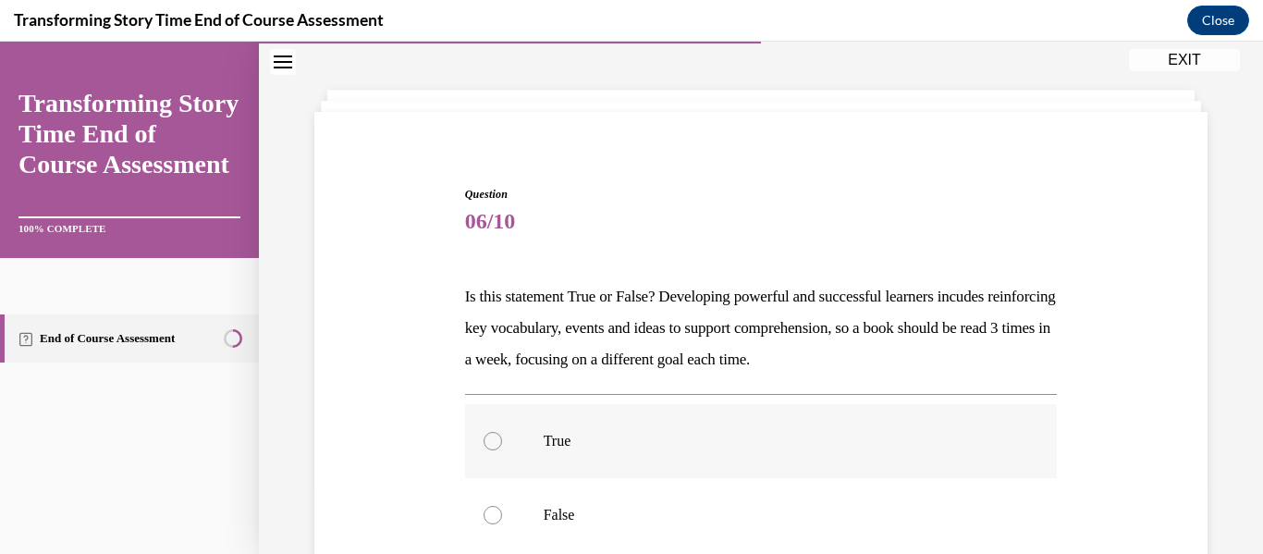
click at [552, 453] on label "True" at bounding box center [761, 441] width 593 height 74
click at [502, 450] on input "True" at bounding box center [493, 441] width 18 height 18
radio input "true"
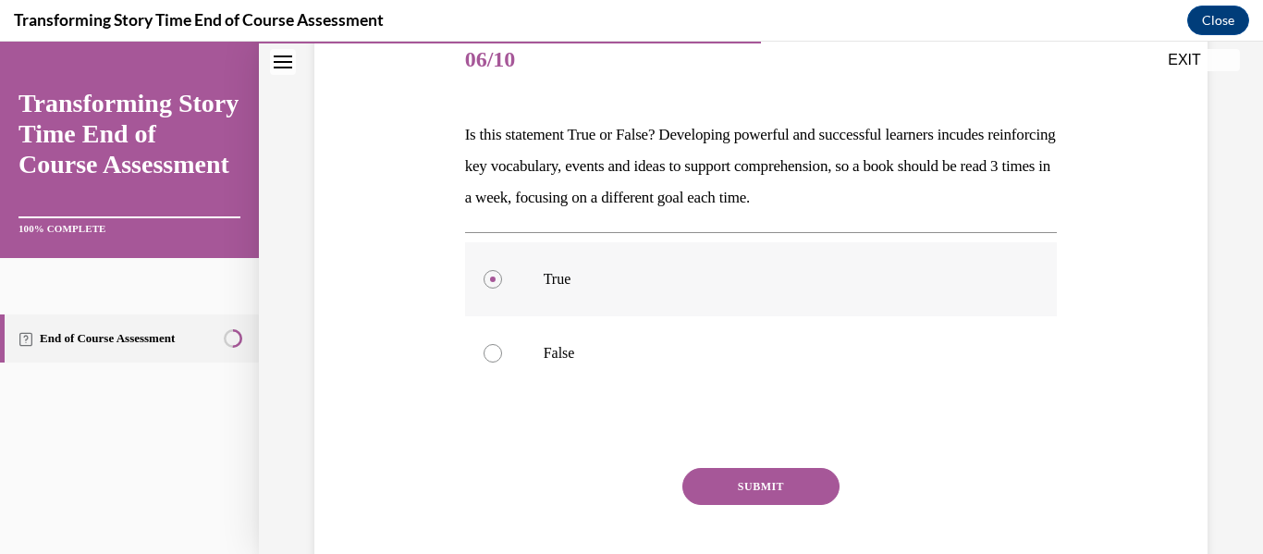
scroll to position [336, 0]
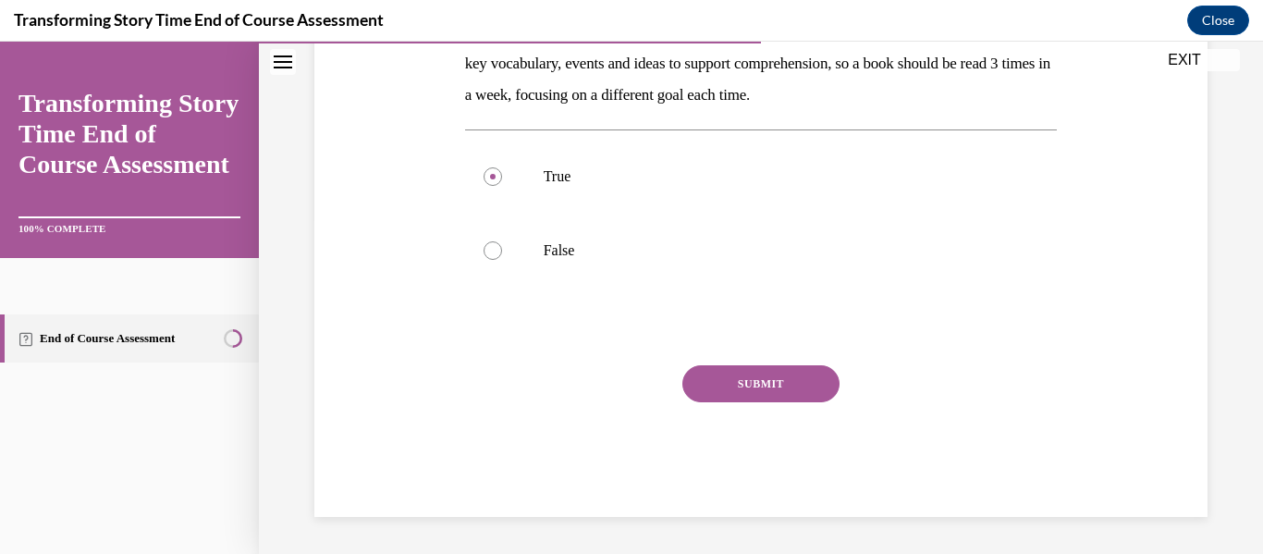
click at [793, 378] on button "SUBMIT" at bounding box center [760, 383] width 157 height 37
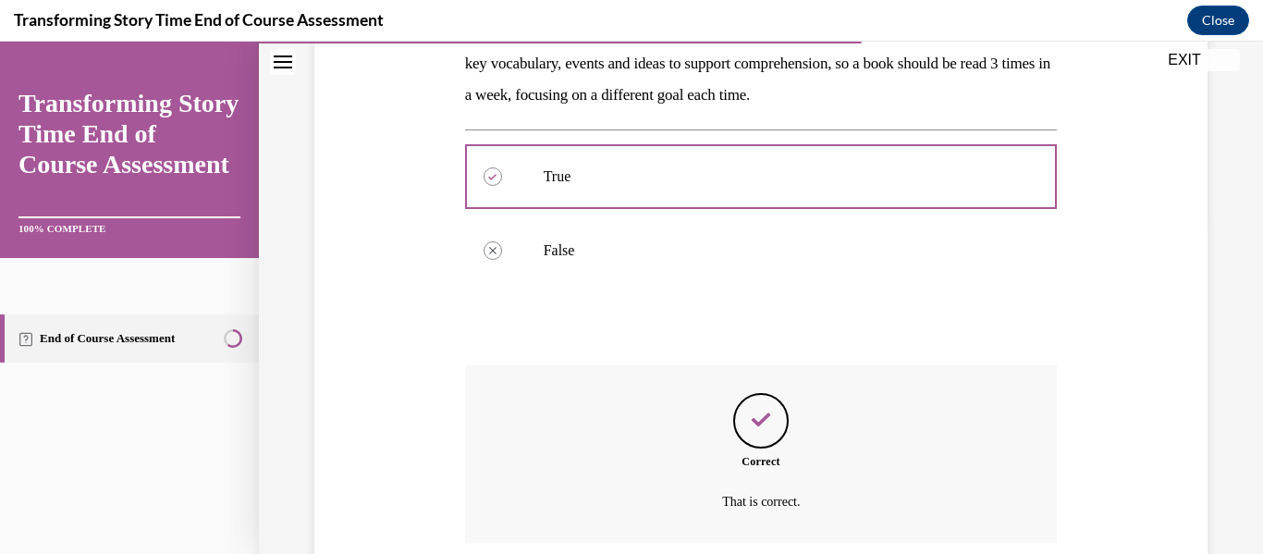
scroll to position [485, 0]
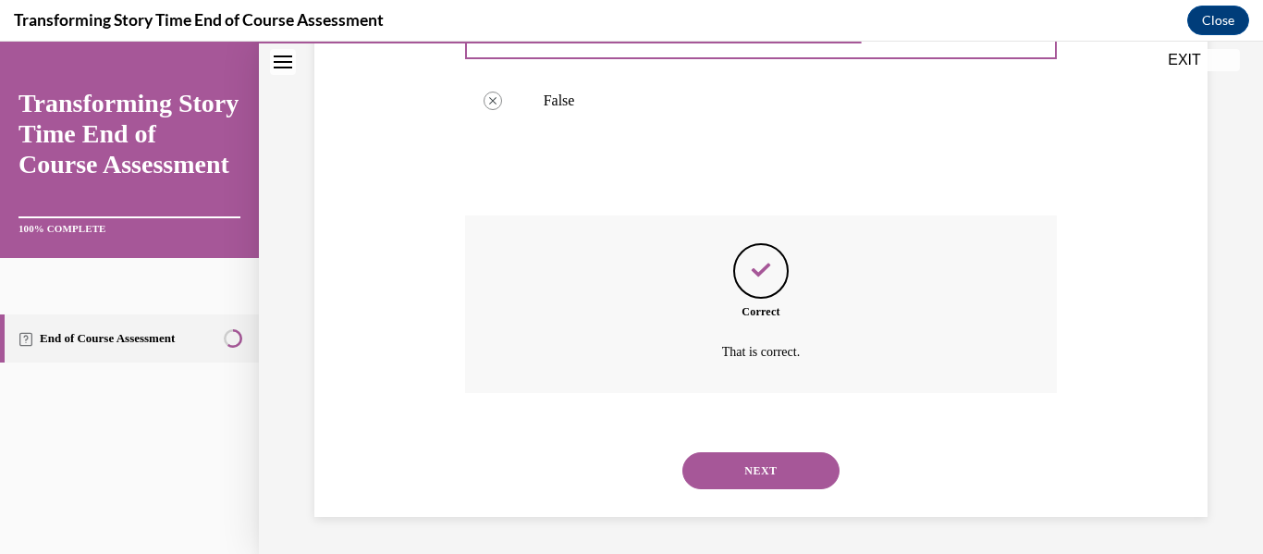
click at [769, 458] on button "NEXT" at bounding box center [760, 470] width 157 height 37
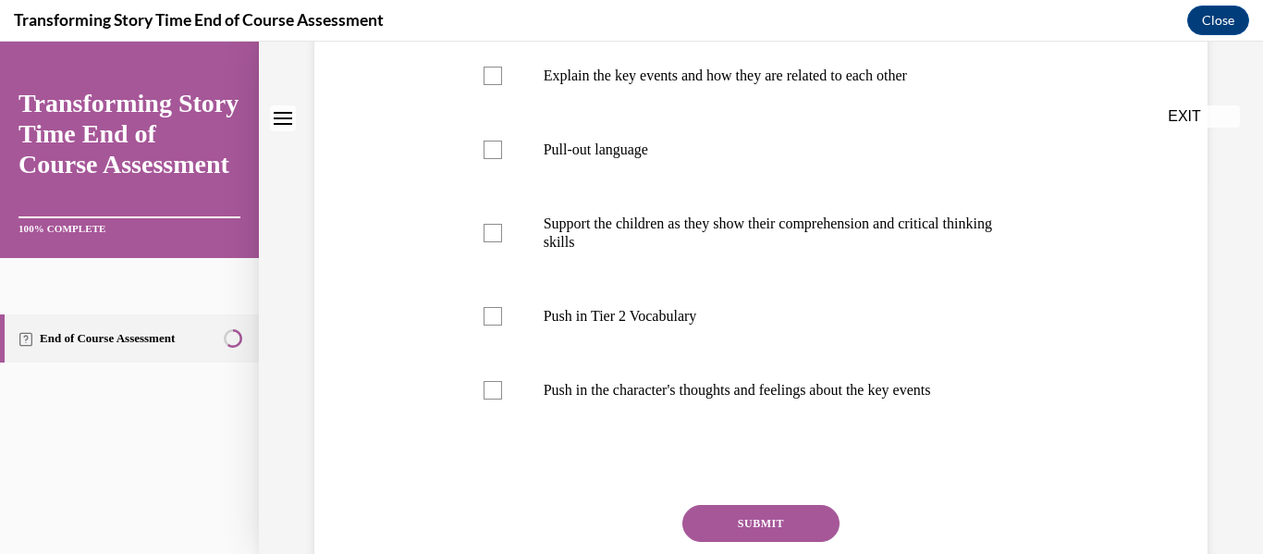
scroll to position [0, 0]
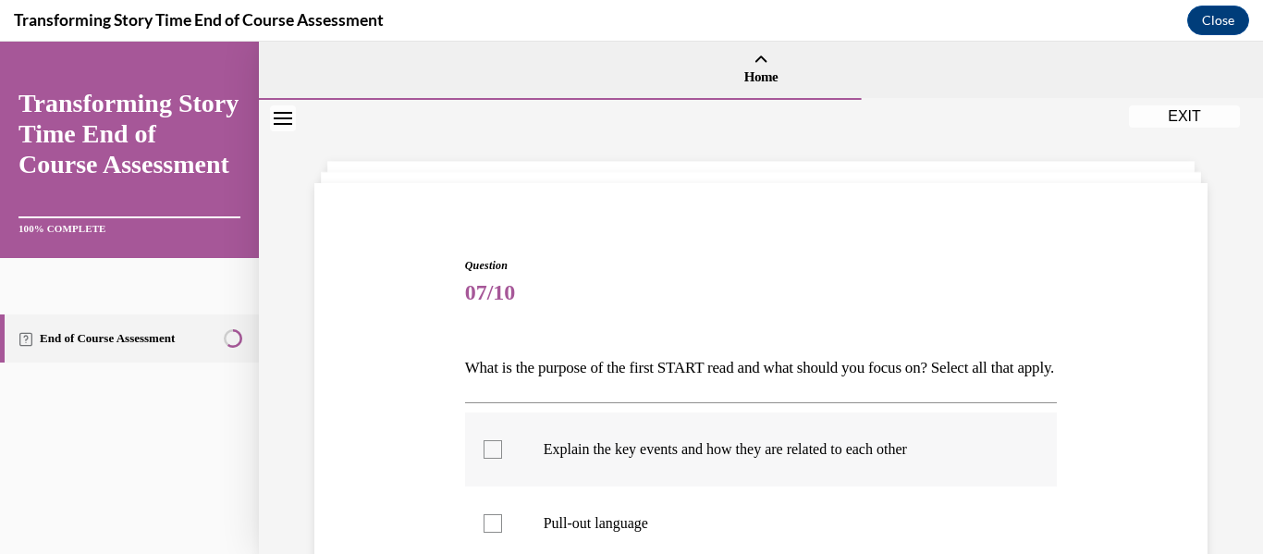
click at [725, 459] on p "Explain the key events and how they are related to each other" at bounding box center [778, 449] width 468 height 18
click at [502, 459] on input "Explain the key events and how they are related to each other" at bounding box center [493, 449] width 18 height 18
checkbox input "true"
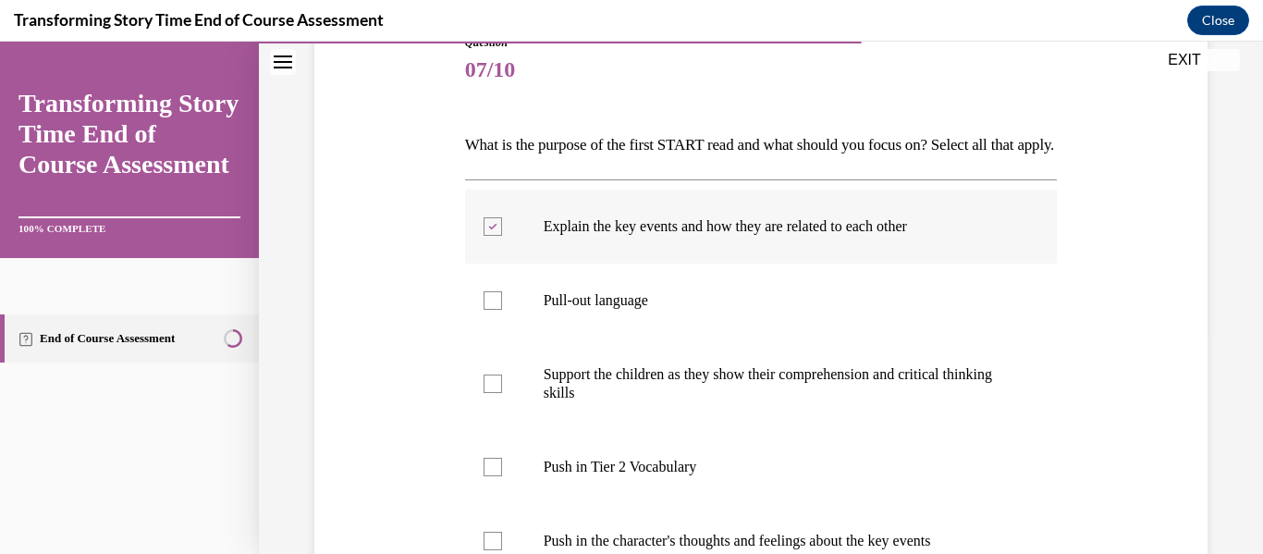
scroll to position [226, 0]
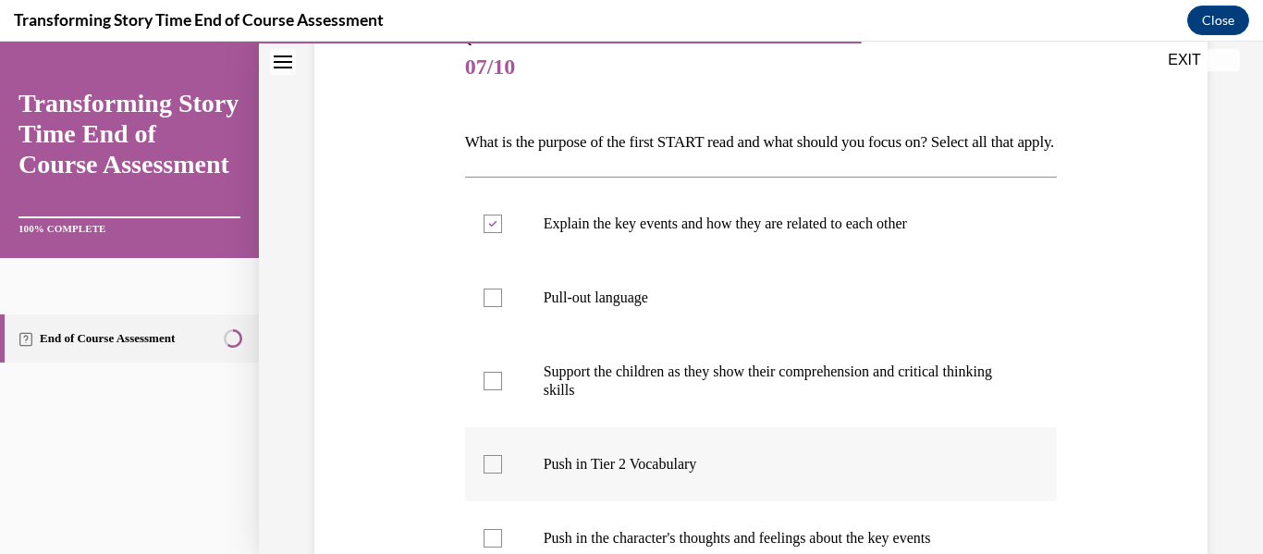
click at [639, 501] on label "Push in Tier 2 Vocabulary" at bounding box center [761, 464] width 593 height 74
click at [502, 473] on input "Push in Tier 2 Vocabulary" at bounding box center [493, 464] width 18 height 18
checkbox input "true"
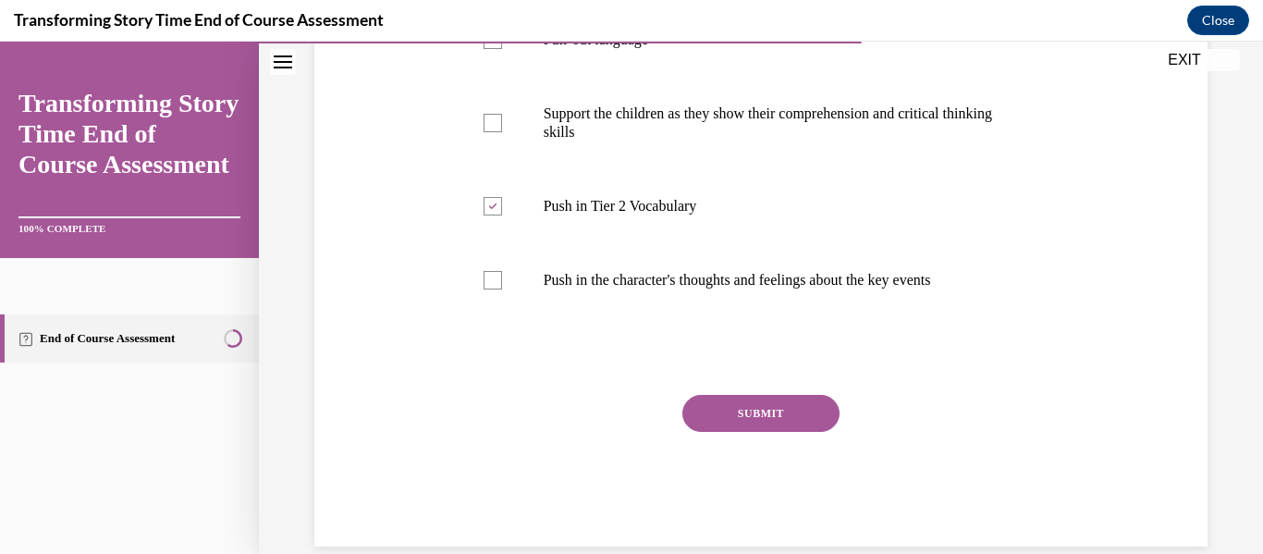
click at [747, 432] on button "SUBMIT" at bounding box center [760, 413] width 157 height 37
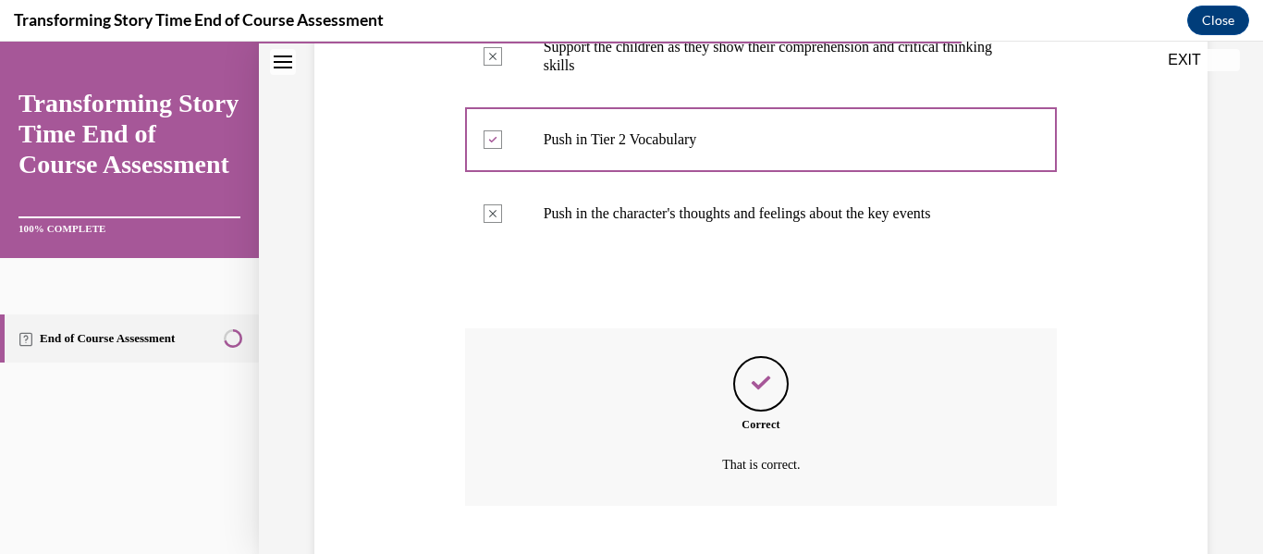
scroll to position [694, 0]
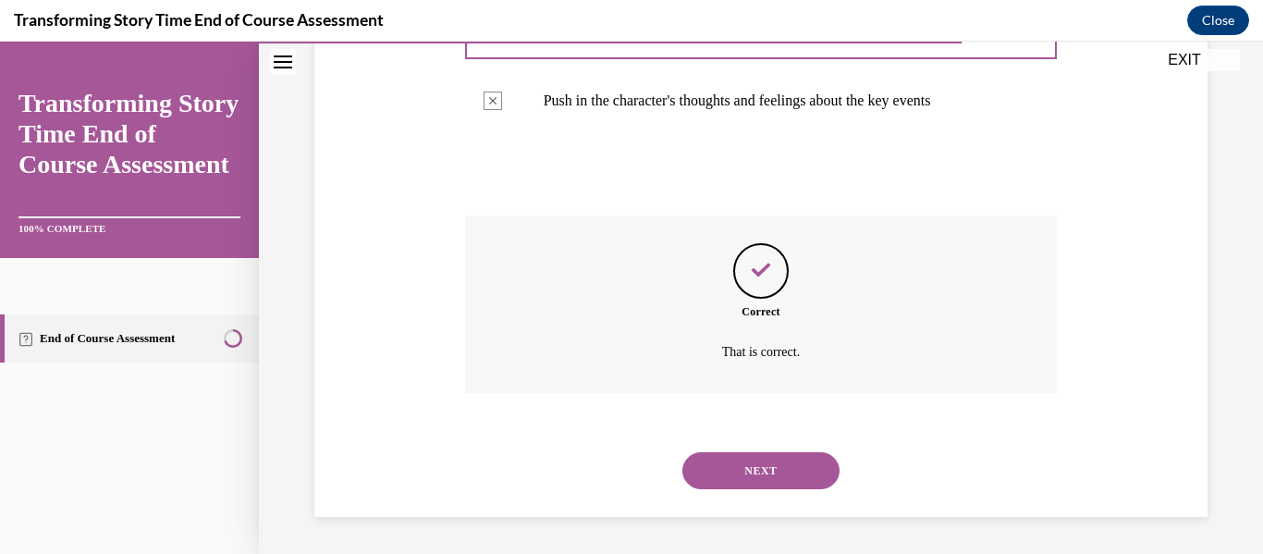
click at [742, 459] on button "NEXT" at bounding box center [760, 470] width 157 height 37
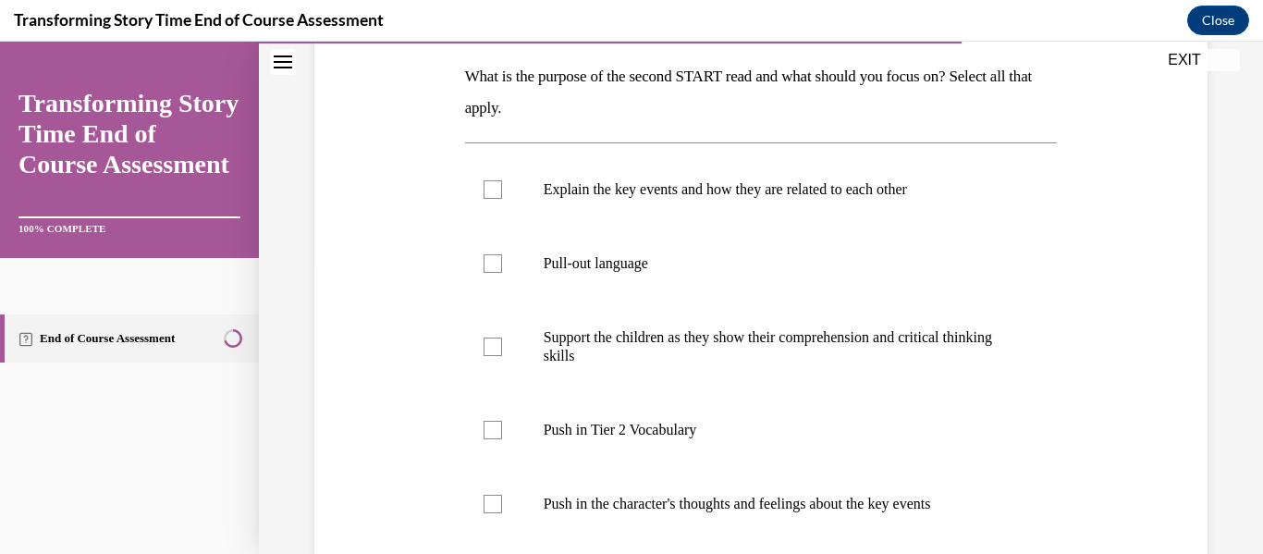
scroll to position [306, 0]
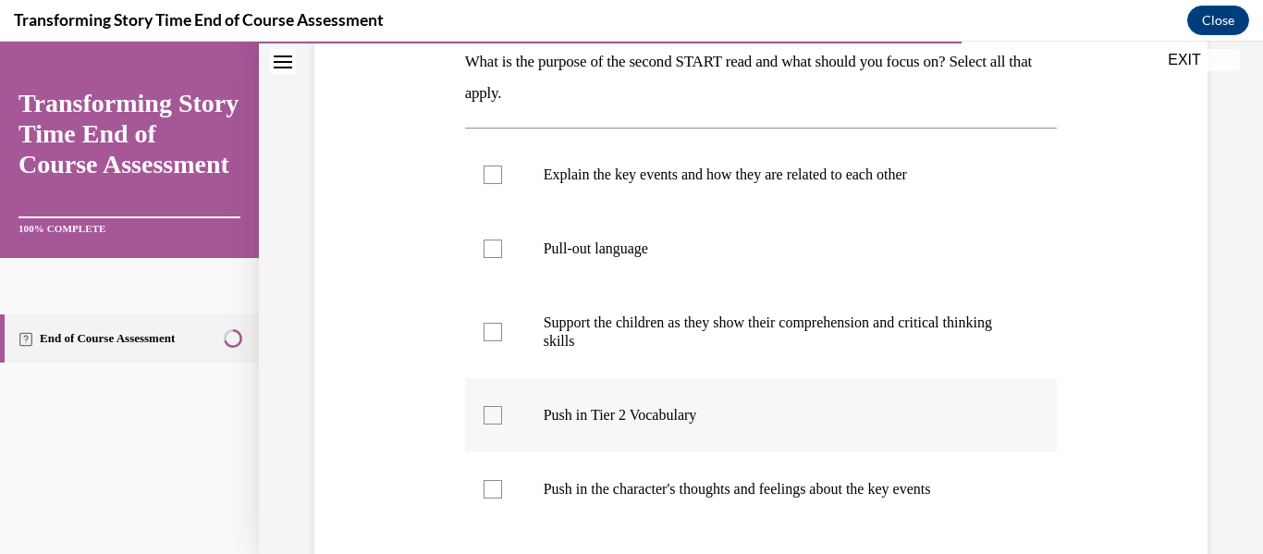
click at [650, 422] on p "Push in Tier 2 Vocabulary" at bounding box center [778, 415] width 468 height 18
click at [502, 422] on input "Push in Tier 2 Vocabulary" at bounding box center [493, 415] width 18 height 18
checkbox input "true"
click at [630, 507] on label "Push in the character's thoughts and feelings about the key events" at bounding box center [761, 489] width 593 height 74
click at [502, 498] on input "Push in the character's thoughts and feelings about the key events" at bounding box center [493, 489] width 18 height 18
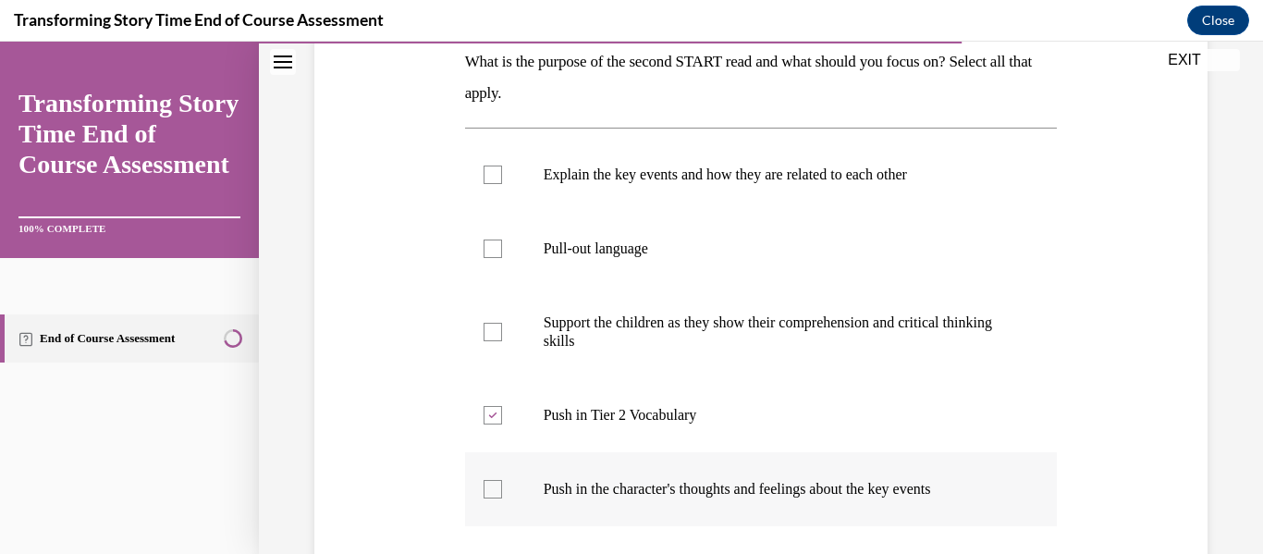
checkbox input "true"
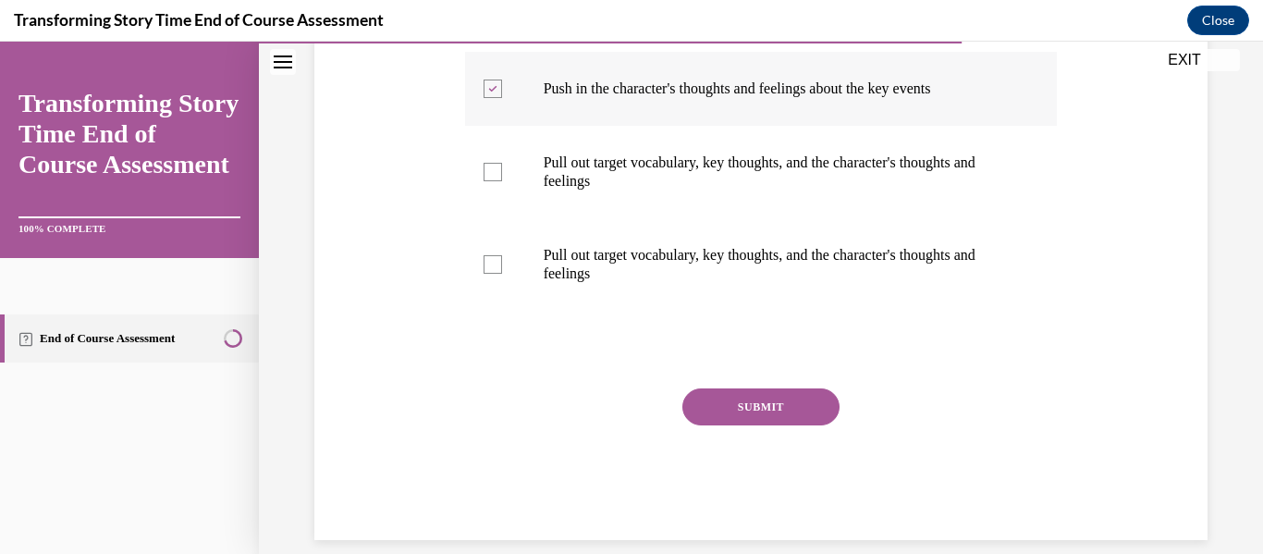
scroll to position [729, 0]
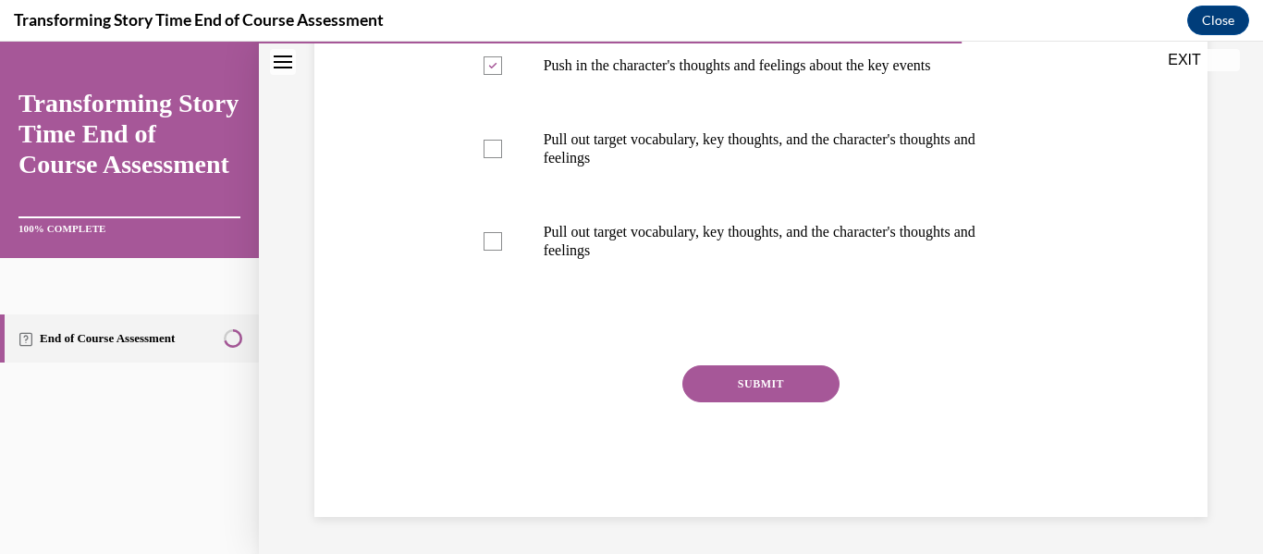
click at [739, 398] on button "SUBMIT" at bounding box center [760, 383] width 157 height 37
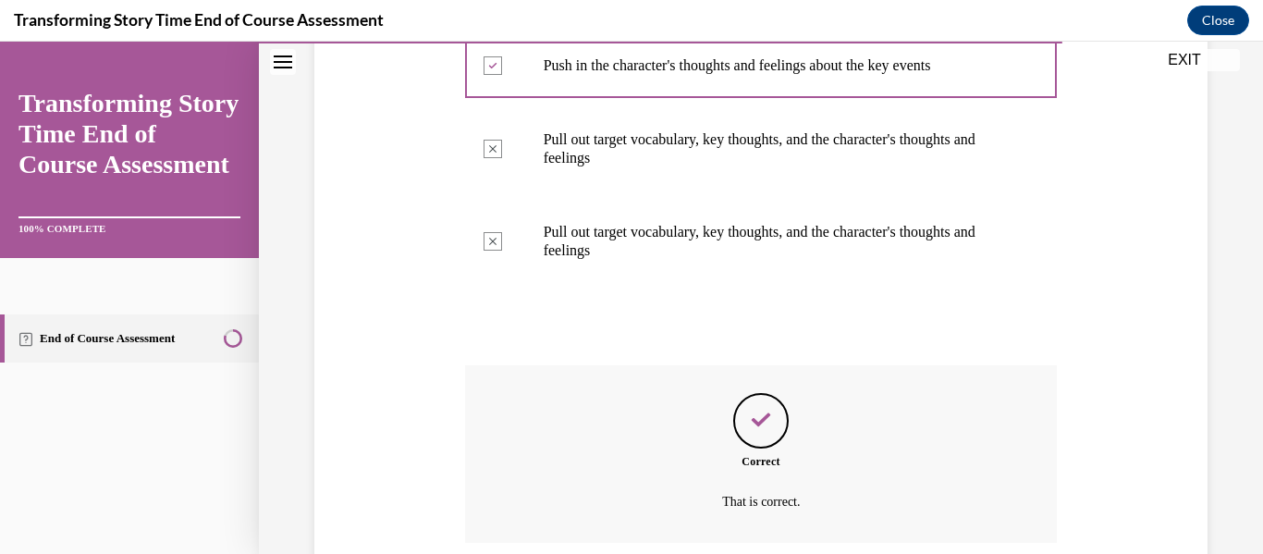
scroll to position [879, 0]
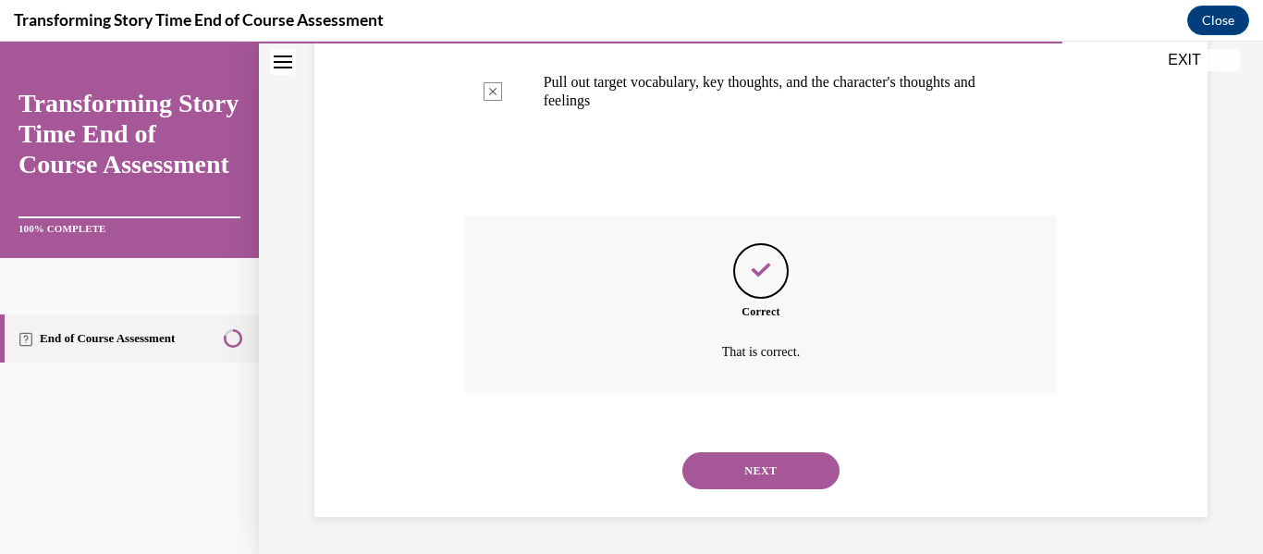
click at [762, 471] on button "NEXT" at bounding box center [760, 470] width 157 height 37
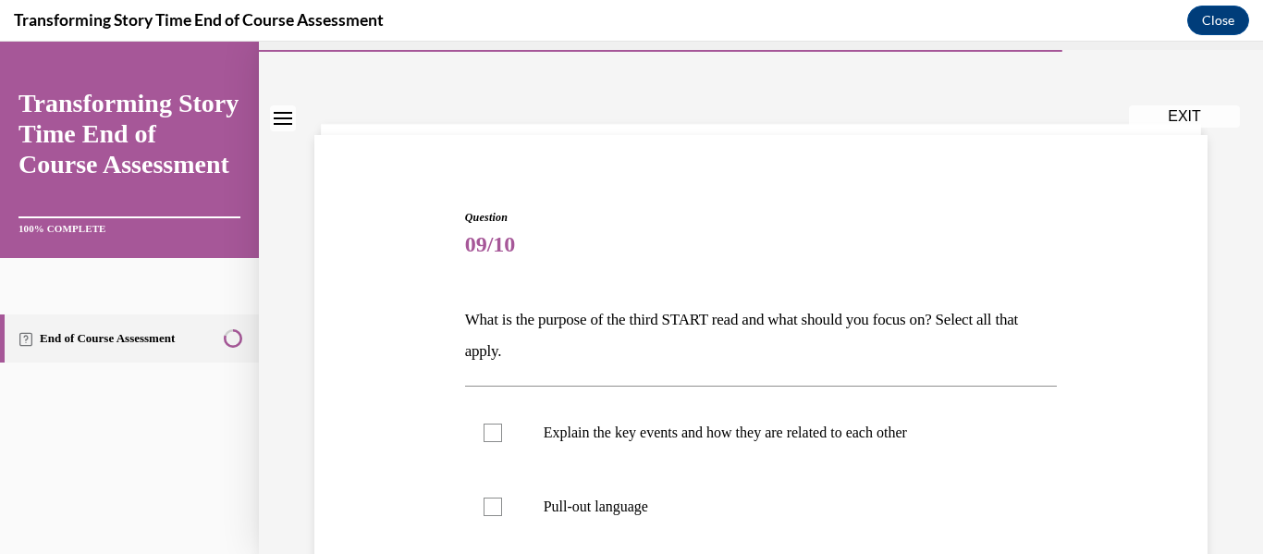
scroll to position [55, 0]
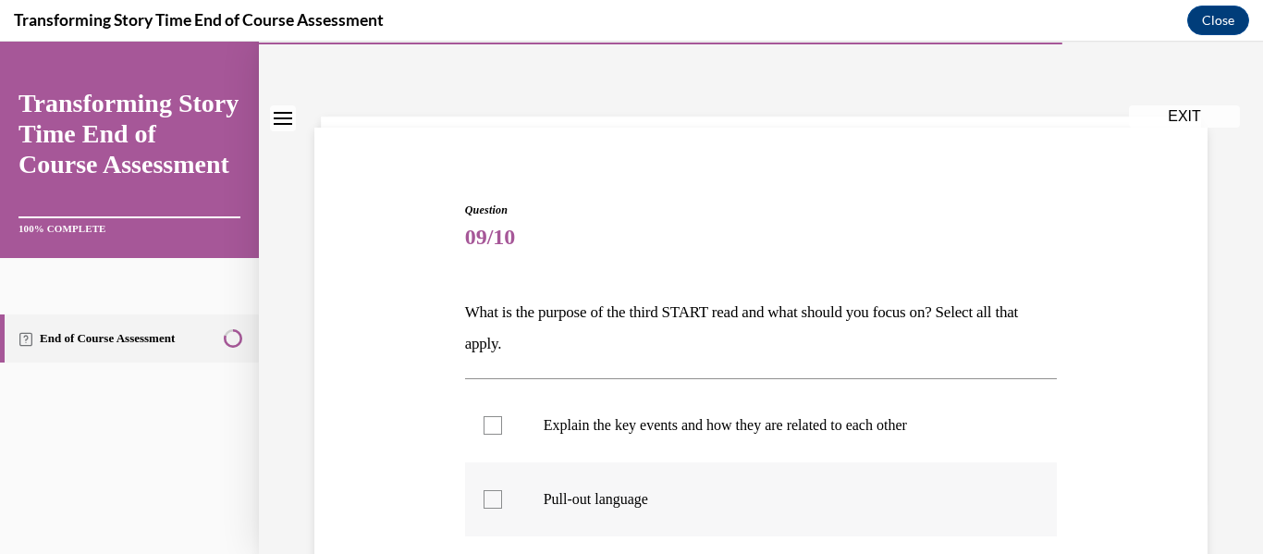
click at [606, 490] on p "Pull-out language" at bounding box center [778, 499] width 468 height 18
click at [502, 490] on input "Pull-out language" at bounding box center [493, 499] width 18 height 18
checkbox input "true"
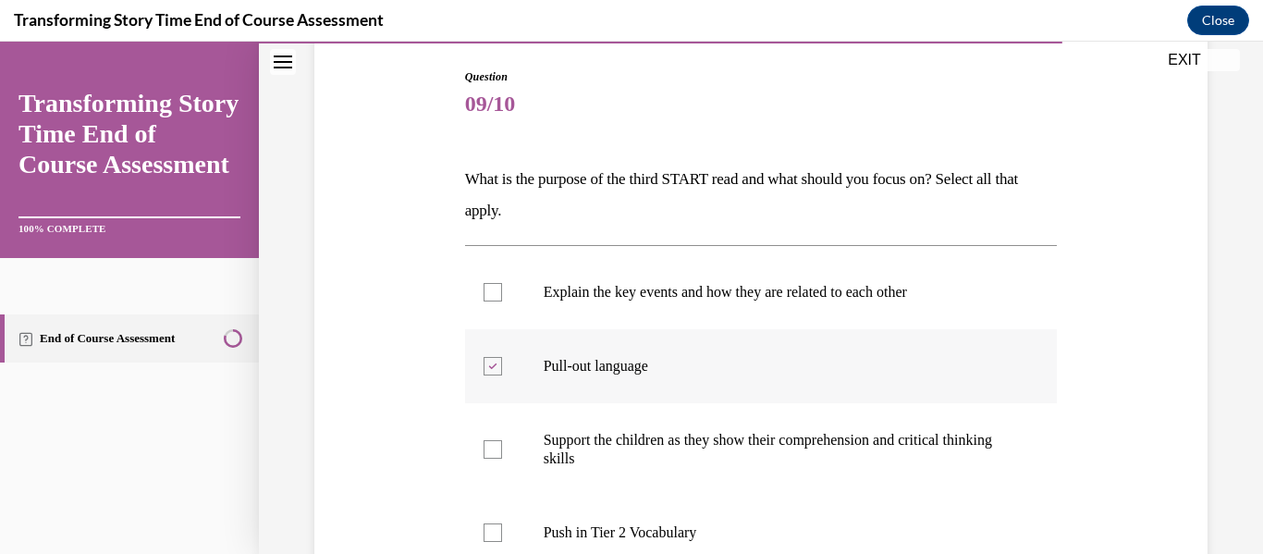
scroll to position [198, 0]
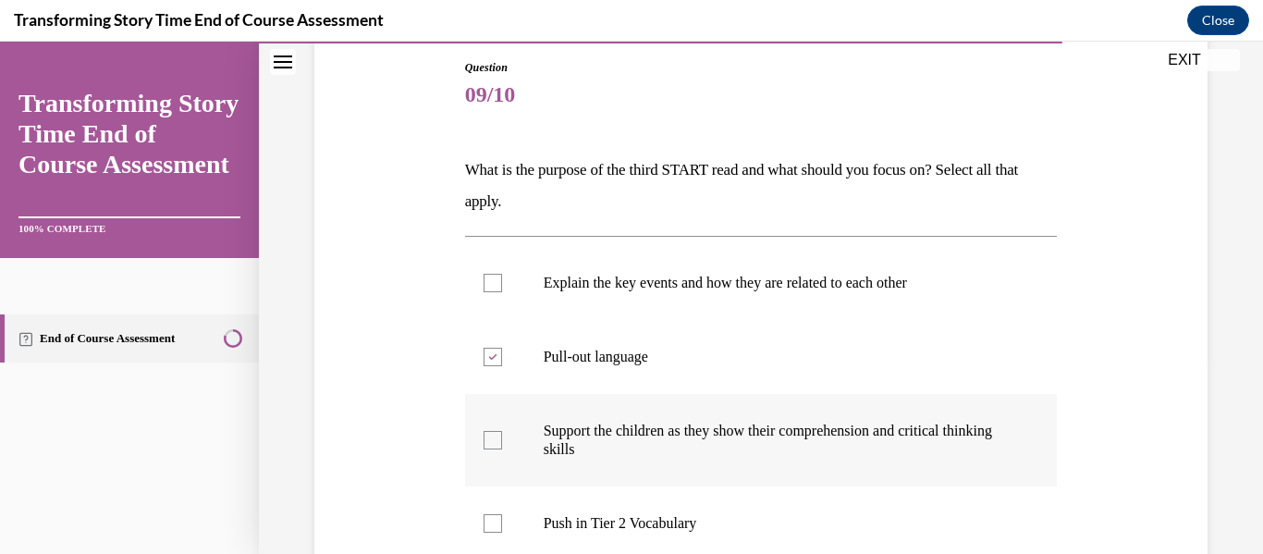
click at [609, 442] on p "Support the children as they show their comprehension and critical thinking ski…" at bounding box center [778, 440] width 468 height 37
click at [502, 442] on input "Support the children as they show their comprehension and critical thinking ski…" at bounding box center [493, 440] width 18 height 18
checkbox input "true"
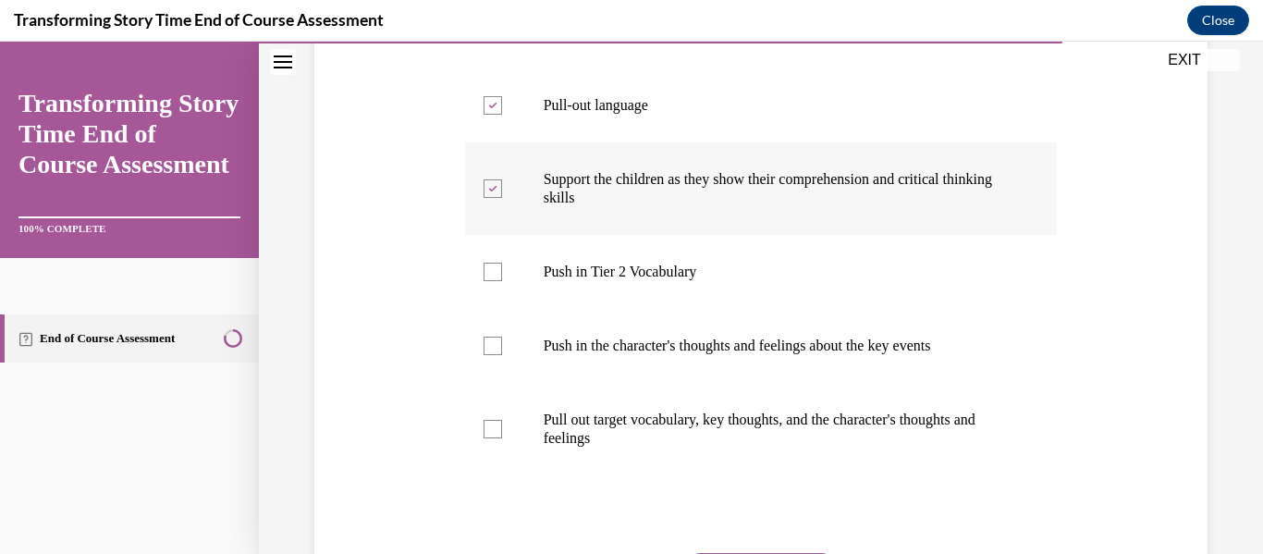
scroll to position [451, 0]
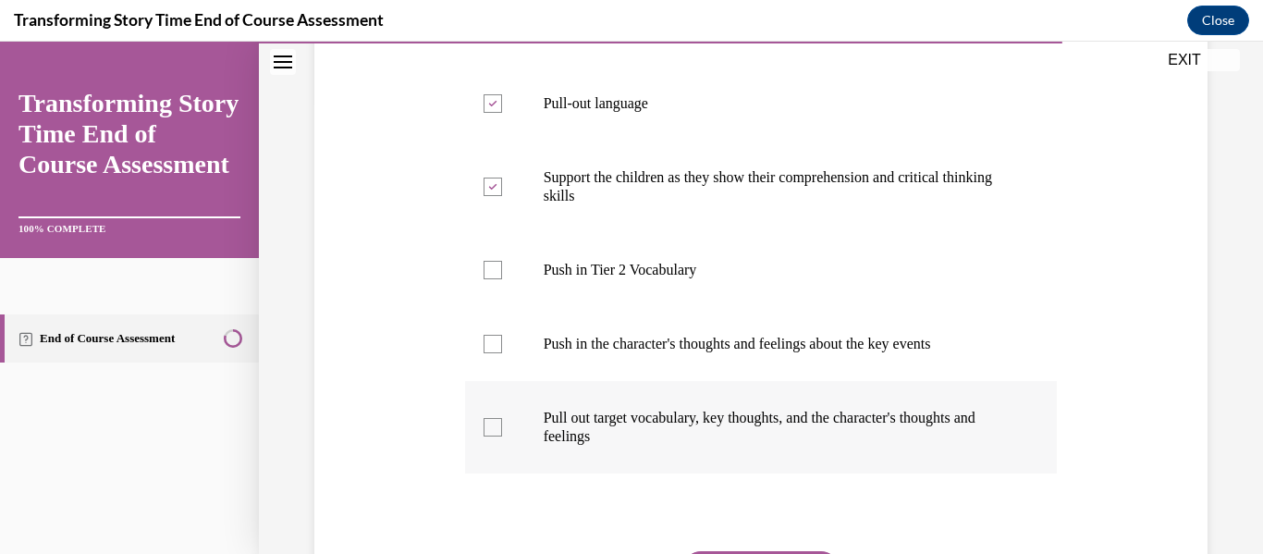
click at [599, 431] on p "Pull out target vocabulary, key thoughts, and the character's thoughts and feel…" at bounding box center [778, 427] width 468 height 37
click at [502, 431] on input "Pull out target vocabulary, key thoughts, and the character's thoughts and feel…" at bounding box center [493, 427] width 18 height 18
checkbox input "true"
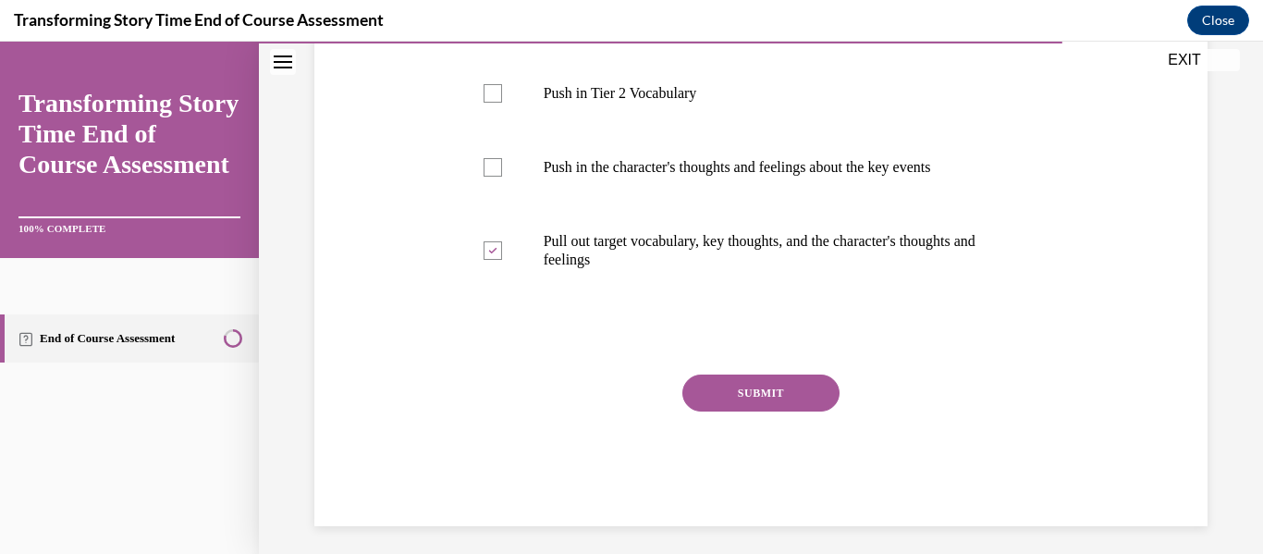
click at [760, 393] on button "SUBMIT" at bounding box center [760, 392] width 157 height 37
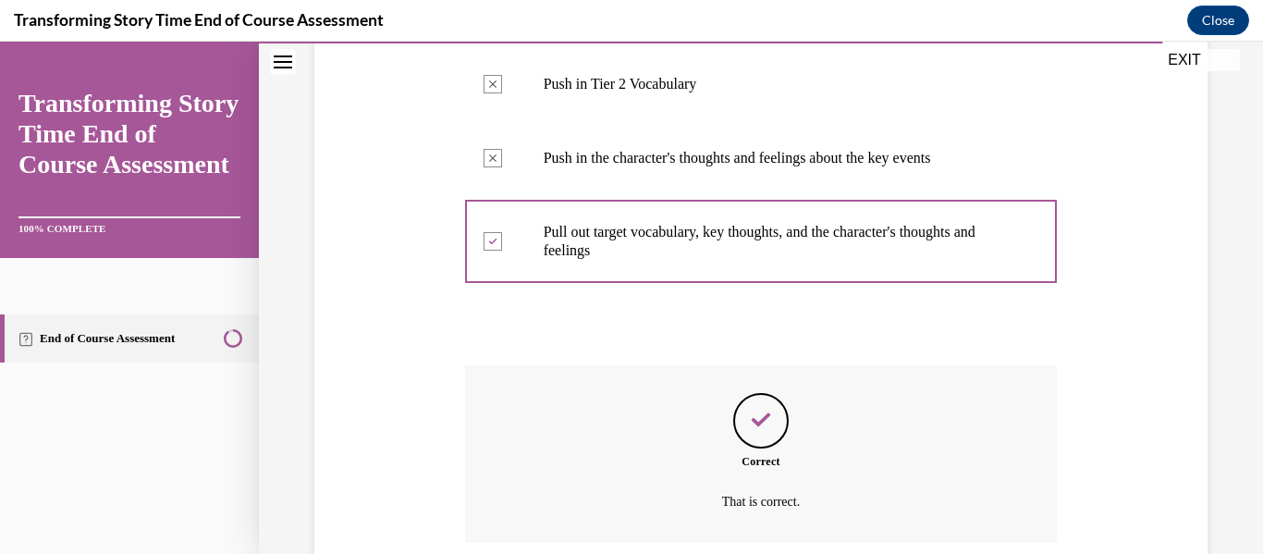
scroll to position [787, 0]
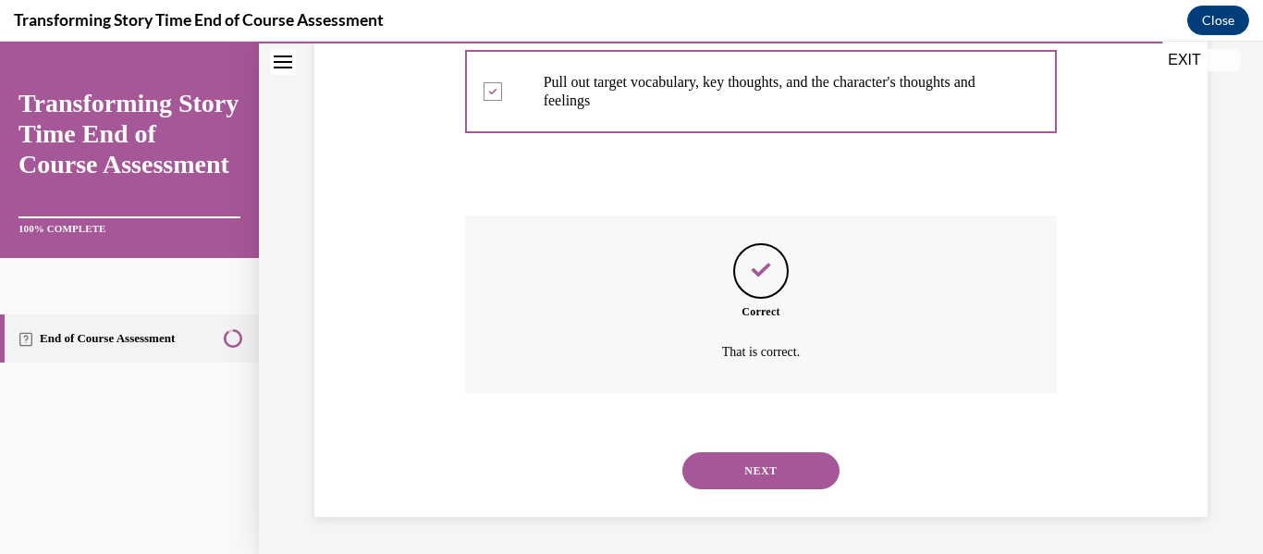
click at [745, 464] on button "NEXT" at bounding box center [760, 470] width 157 height 37
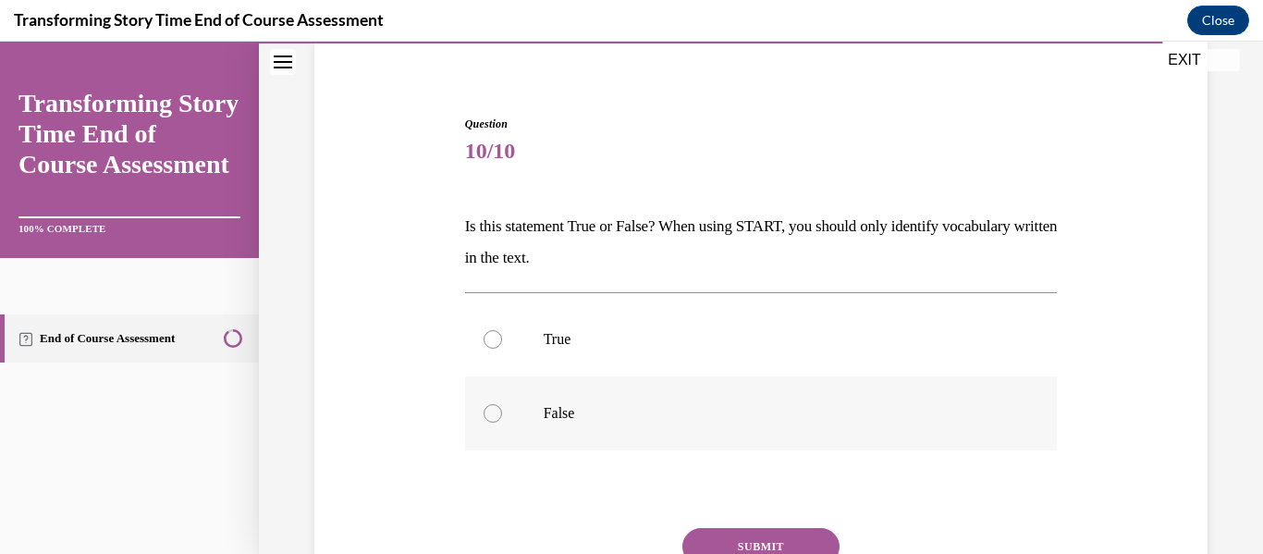
scroll to position [221, 0]
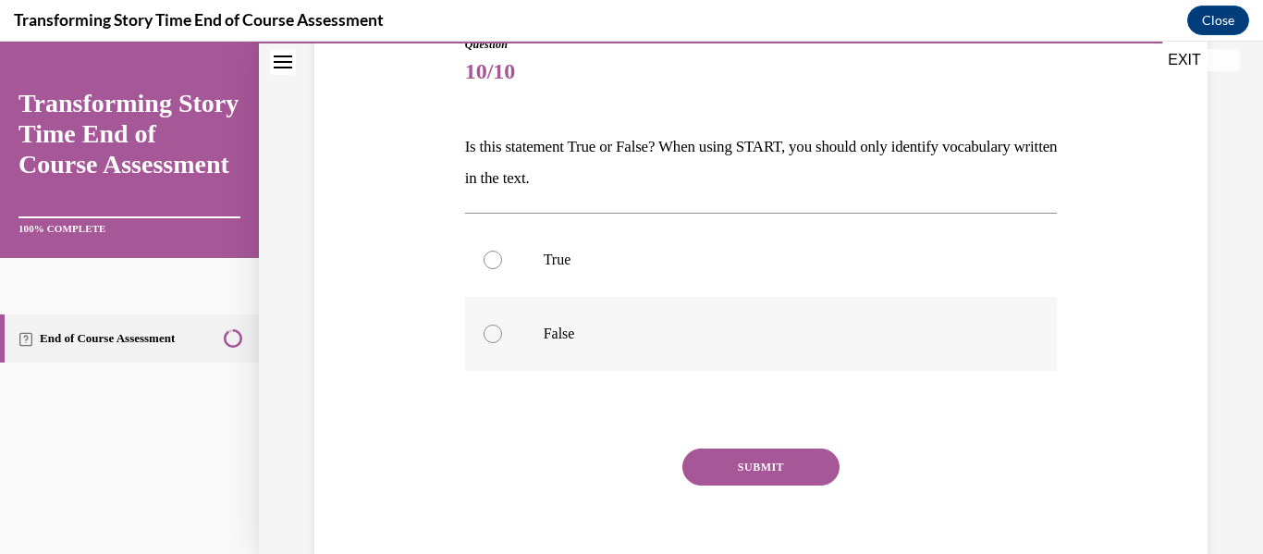
click at [549, 322] on label "False" at bounding box center [761, 334] width 593 height 74
click at [502, 324] on input "False" at bounding box center [493, 333] width 18 height 18
radio input "true"
click at [698, 450] on button "SUBMIT" at bounding box center [760, 466] width 157 height 37
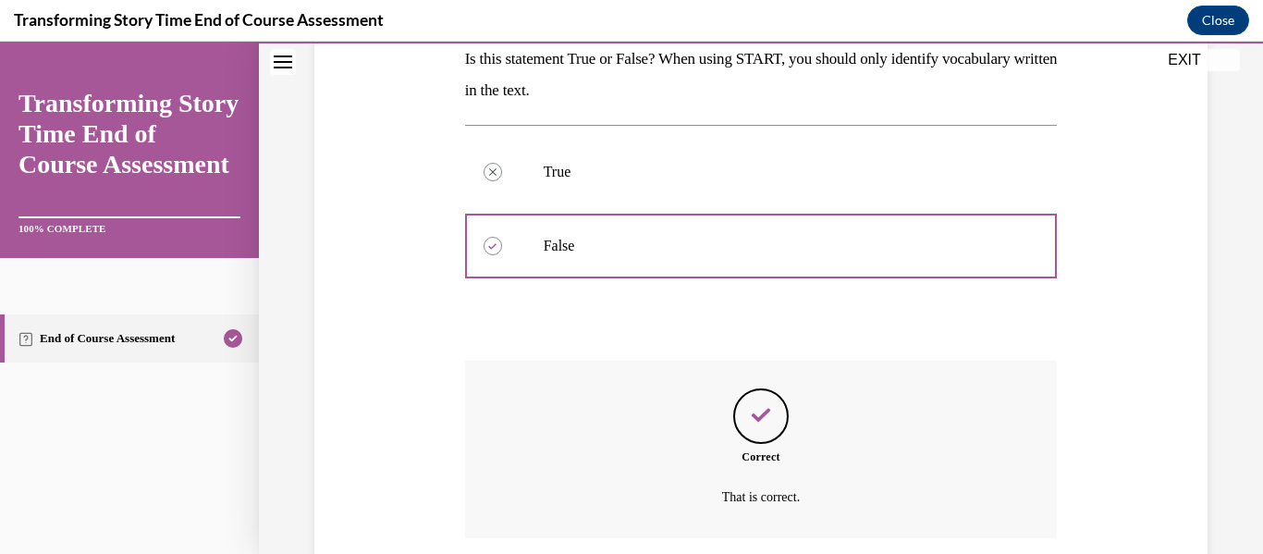
scroll to position [454, 0]
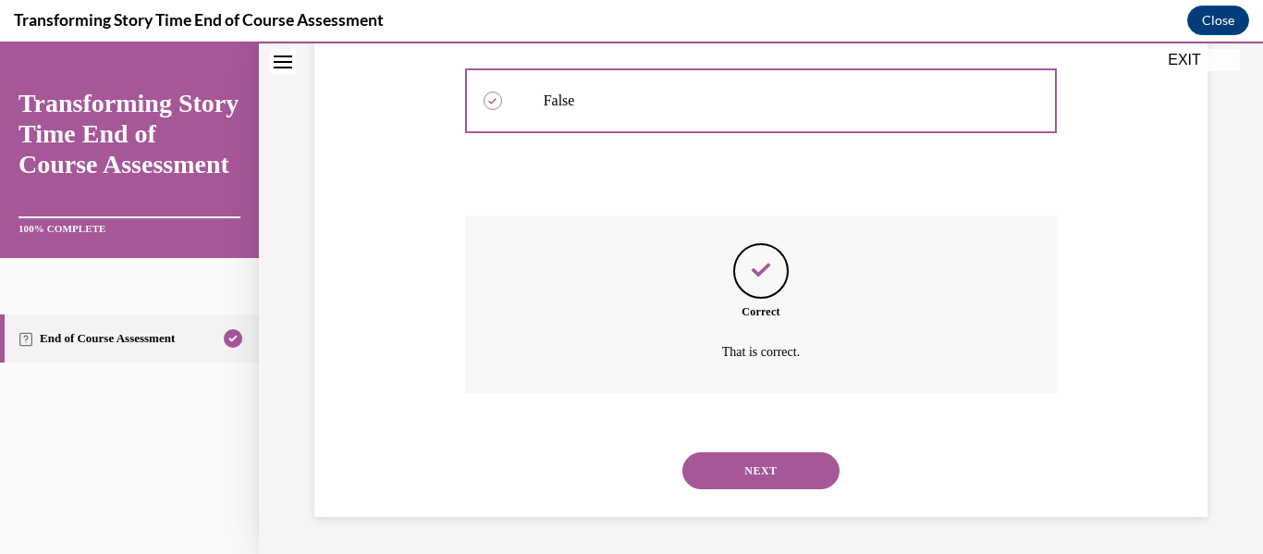
click at [745, 471] on button "NEXT" at bounding box center [760, 470] width 157 height 37
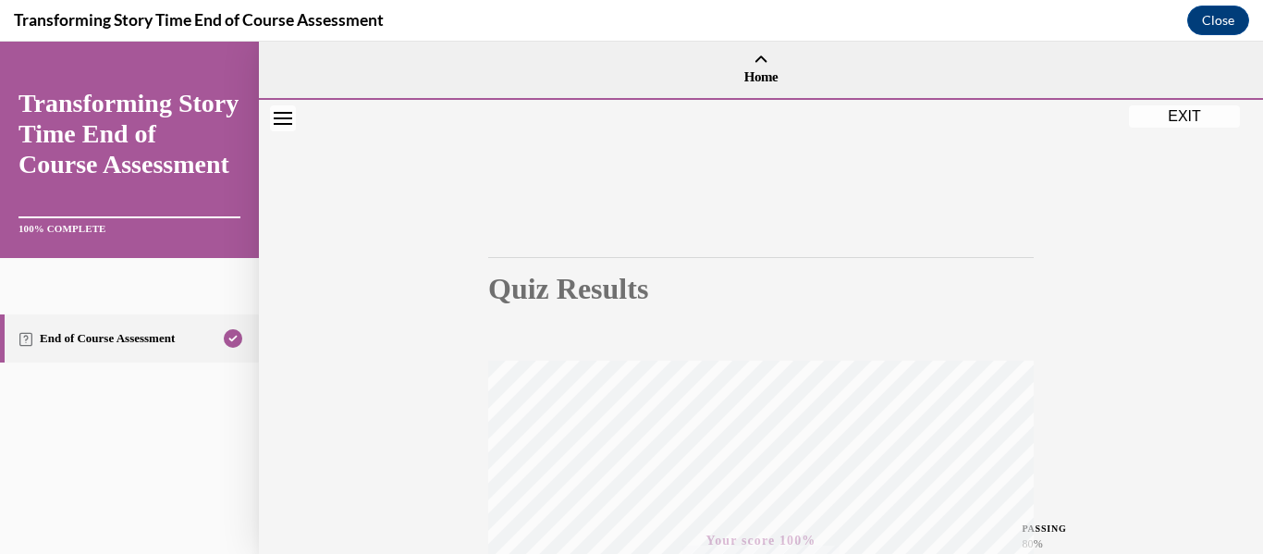
scroll to position [435, 0]
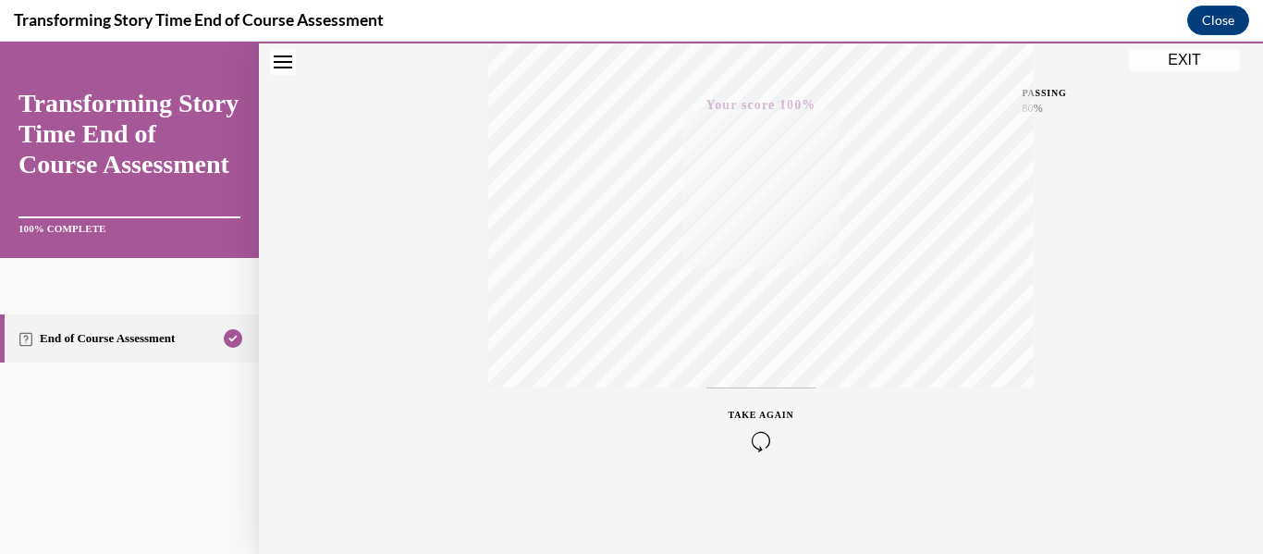
click at [1196, 45] on div "Quiz Results PASSING 80% Your score 100% Passed PASSING 80% Your score Your sco…" at bounding box center [761, 108] width 1004 height 889
click at [1187, 63] on button "EXIT" at bounding box center [1184, 60] width 111 height 22
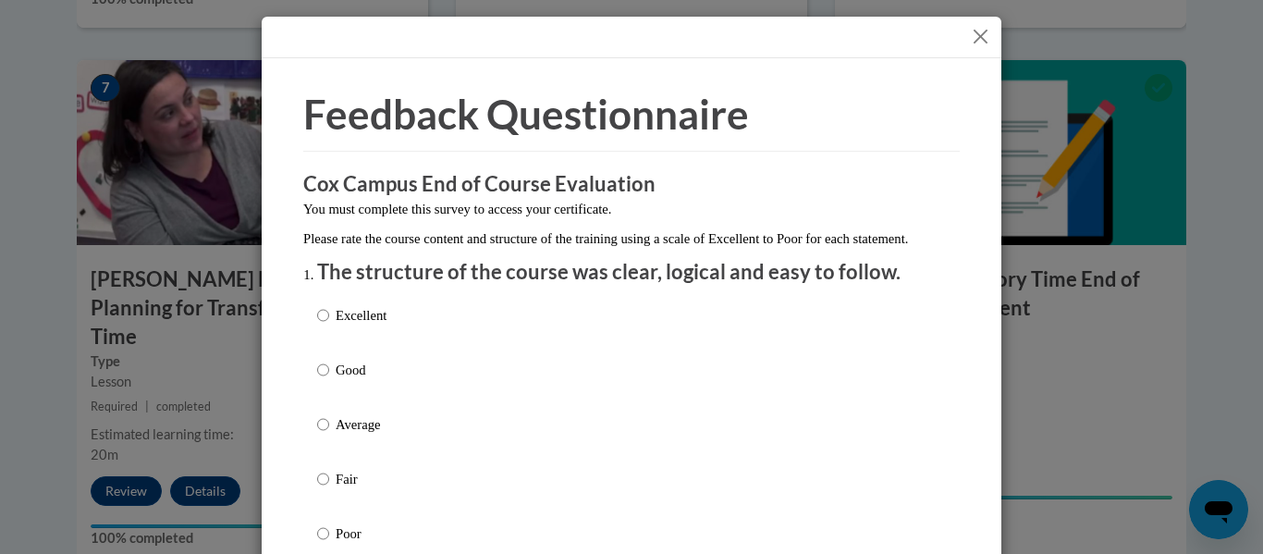
click at [406, 354] on div "Excellent Good Average Fair Poor" at bounding box center [631, 446] width 629 height 301
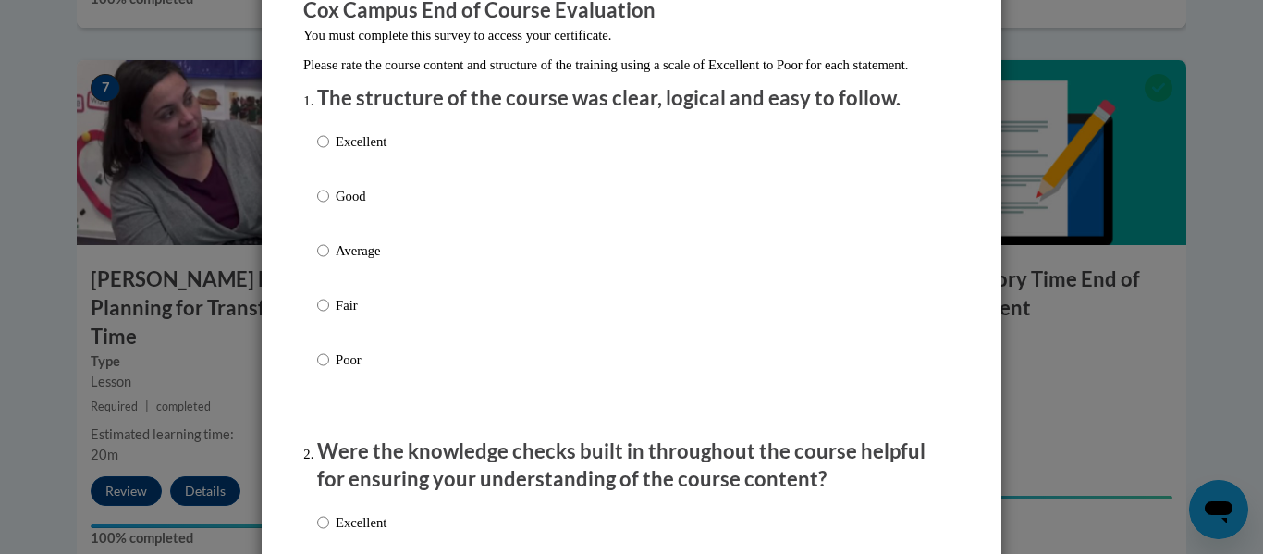
click at [355, 178] on label "Excellent" at bounding box center [351, 156] width 69 height 50
click at [329, 152] on input "Excellent" at bounding box center [323, 141] width 12 height 20
radio input "true"
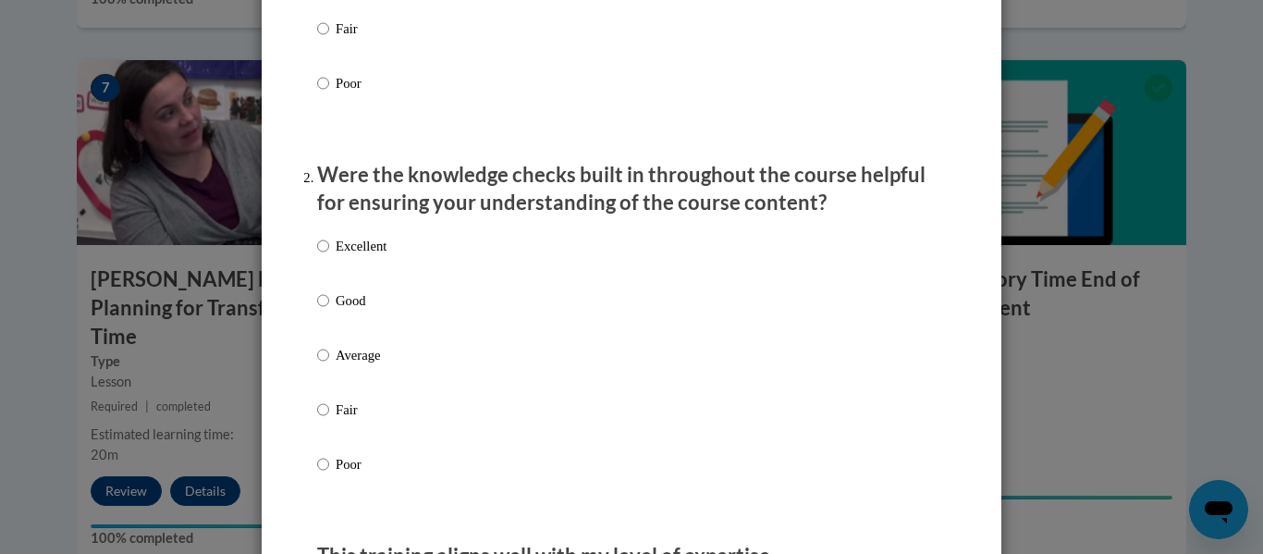
scroll to position [451, 0]
click at [336, 253] on div "Excellent Good Average Fair Poor" at bounding box center [351, 369] width 69 height 287
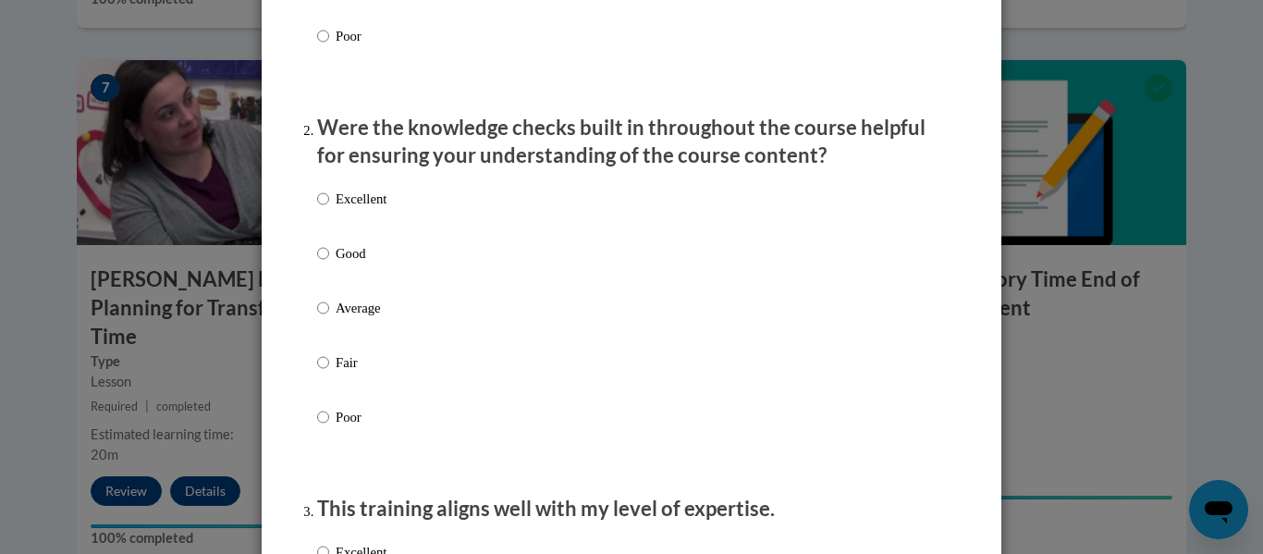
click at [331, 263] on label "Good" at bounding box center [351, 268] width 69 height 50
click at [329, 263] on input "Good" at bounding box center [323, 253] width 12 height 20
radio input "true"
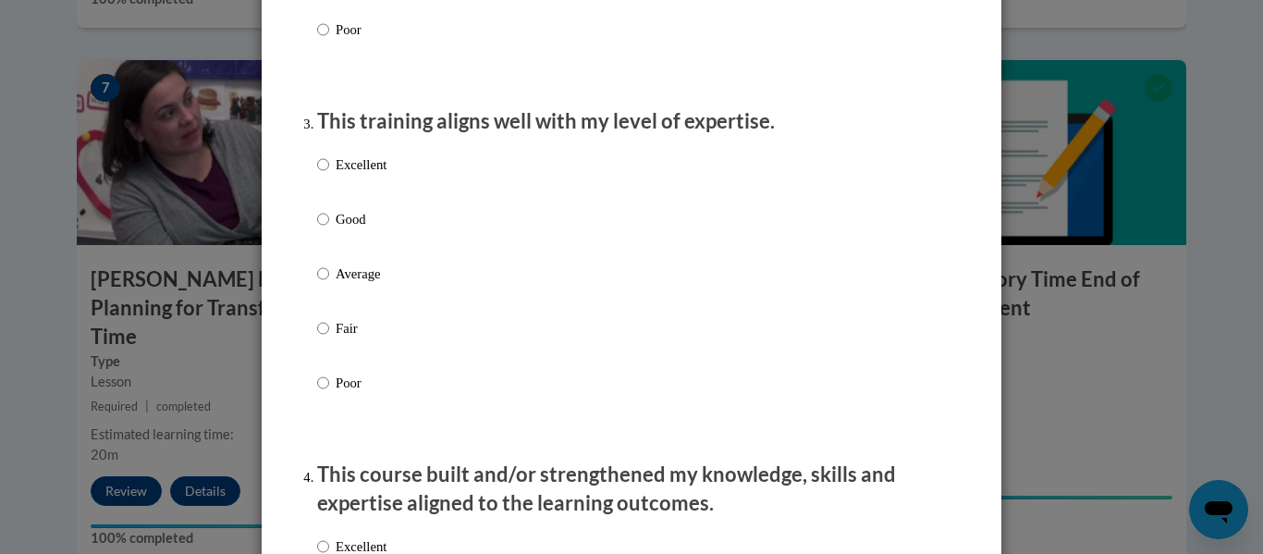
scroll to position [888, 0]
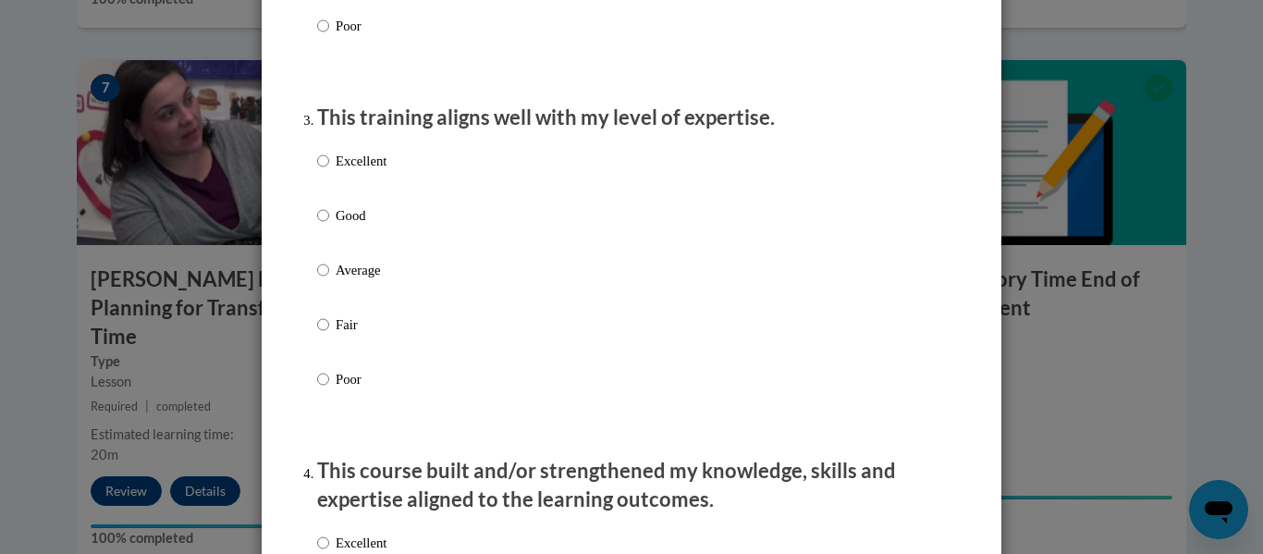
click at [339, 171] on p "Excellent" at bounding box center [361, 161] width 51 height 20
click at [329, 171] on input "Excellent" at bounding box center [323, 161] width 12 height 20
radio input "true"
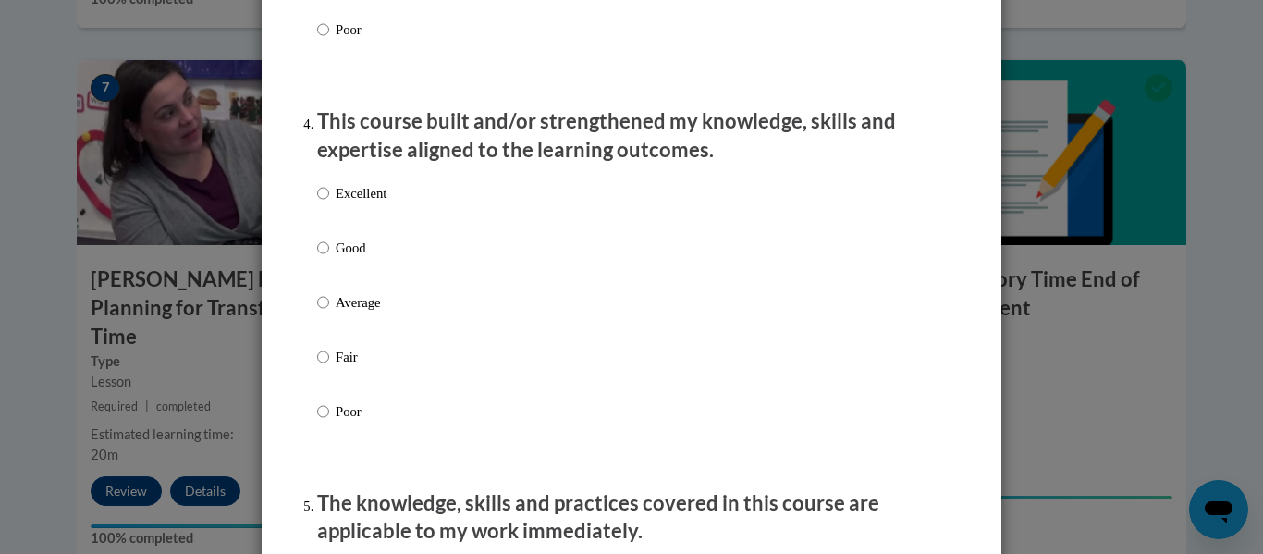
scroll to position [1267, 0]
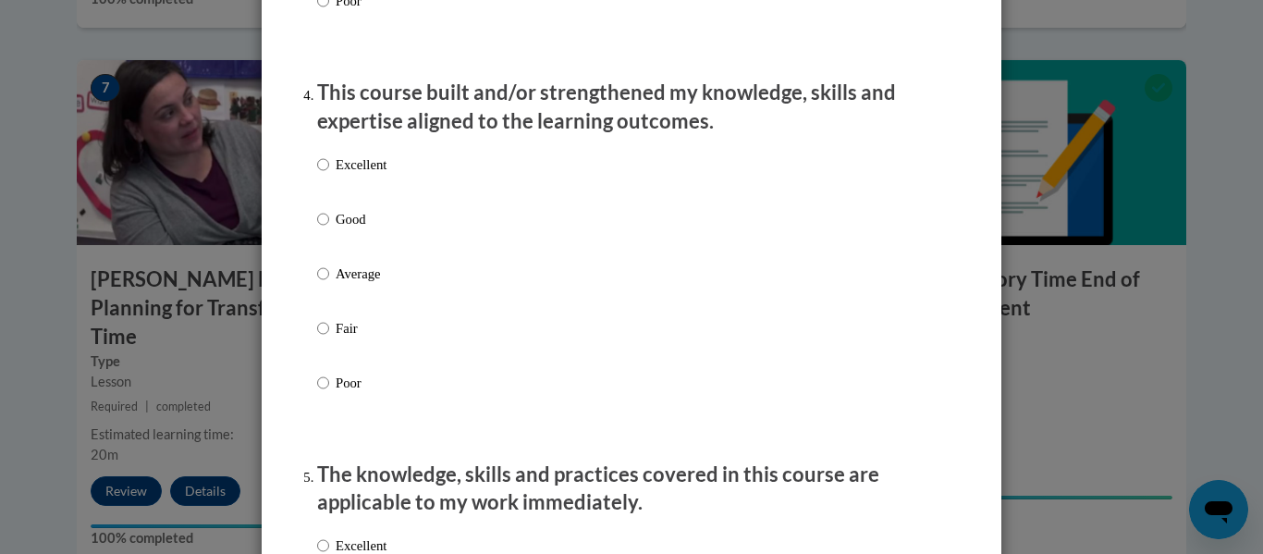
click at [341, 229] on p "Good" at bounding box center [361, 219] width 51 height 20
click at [329, 229] on input "Good" at bounding box center [323, 219] width 12 height 20
radio input "true"
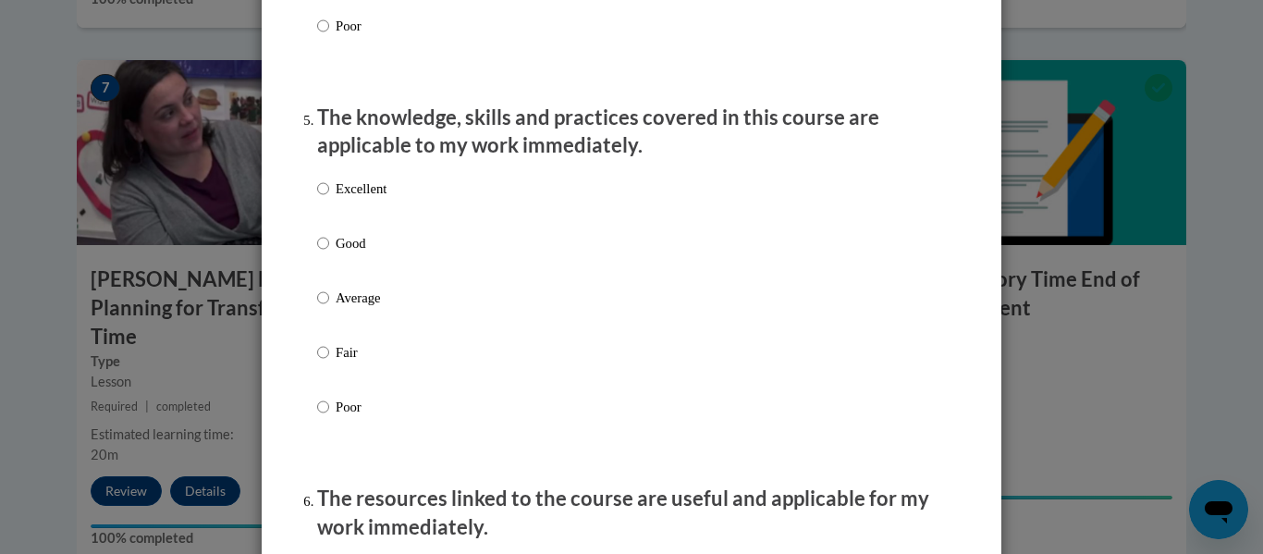
click at [334, 209] on label "Excellent" at bounding box center [351, 203] width 69 height 50
click at [329, 199] on input "Excellent" at bounding box center [323, 188] width 12 height 20
radio input "true"
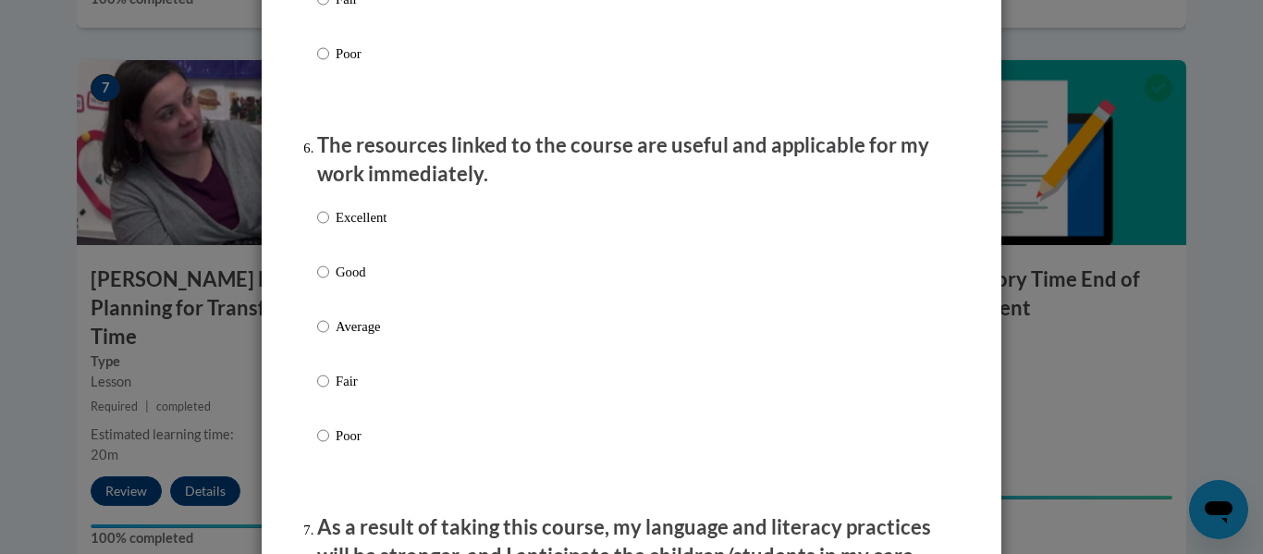
scroll to position [1978, 0]
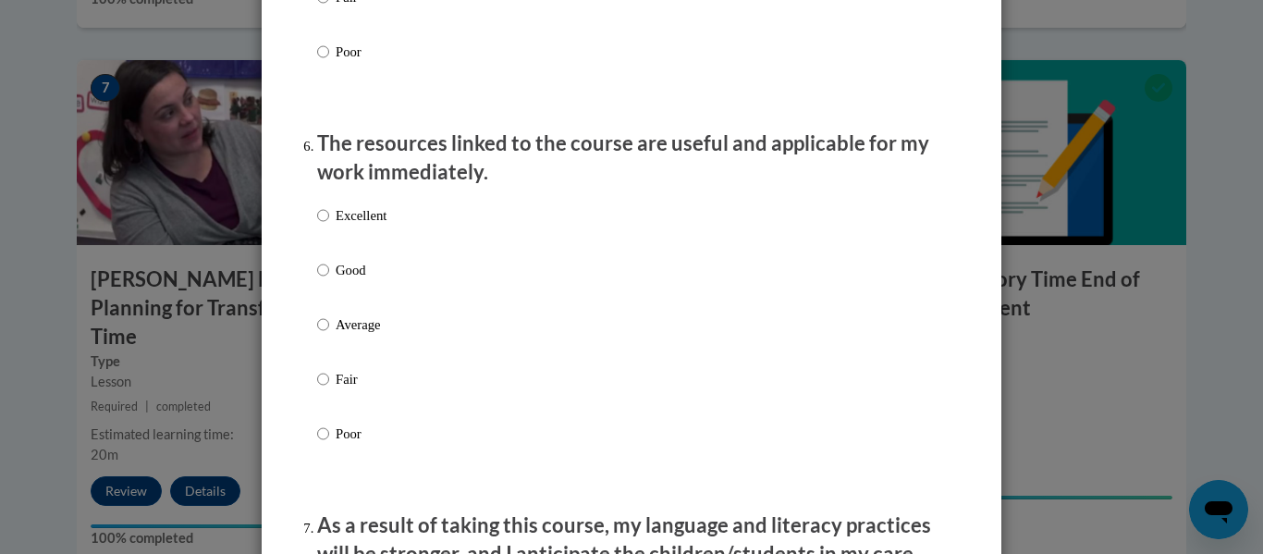
click at [338, 273] on div "Excellent Good Average Fair Poor" at bounding box center [351, 339] width 69 height 287
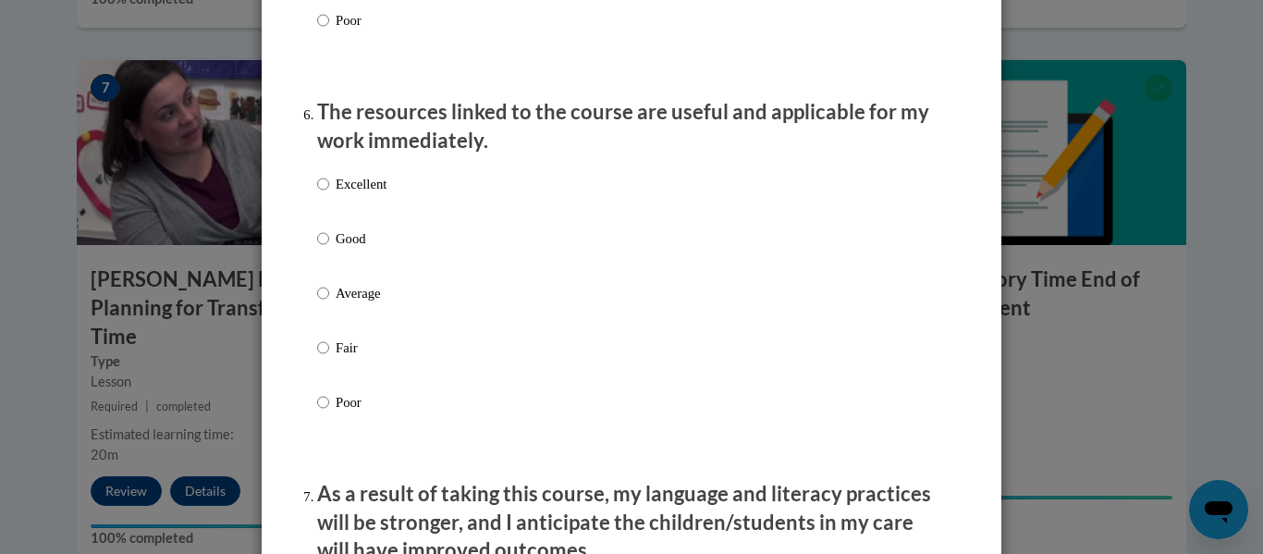
click at [344, 249] on p "Good" at bounding box center [361, 238] width 51 height 20
click at [329, 249] on input "Good" at bounding box center [323, 238] width 12 height 20
radio input "true"
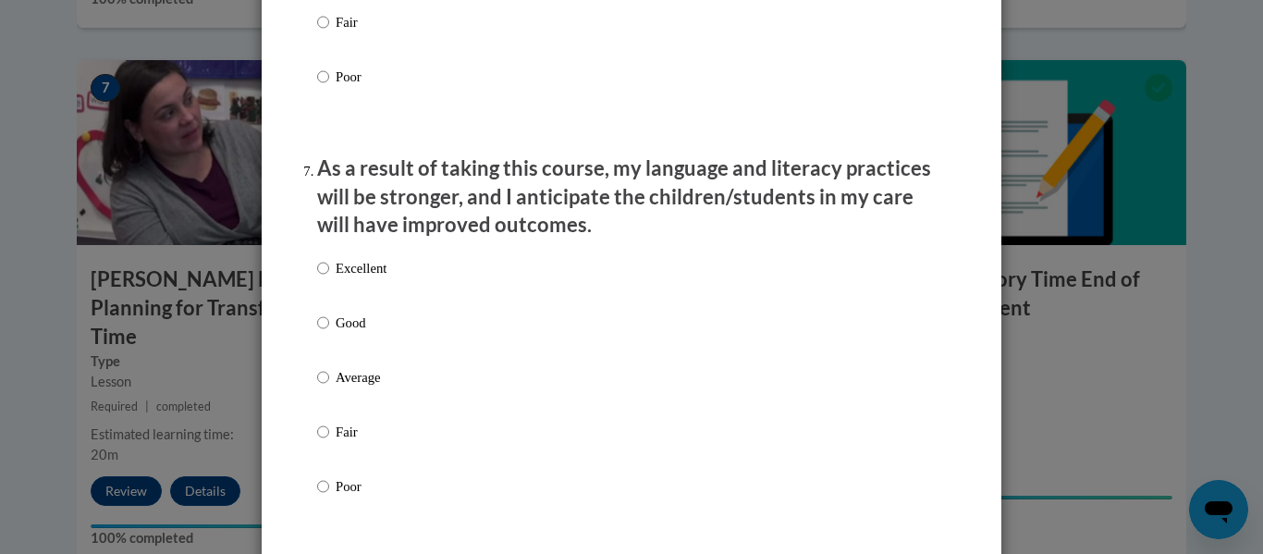
scroll to position [2341, 0]
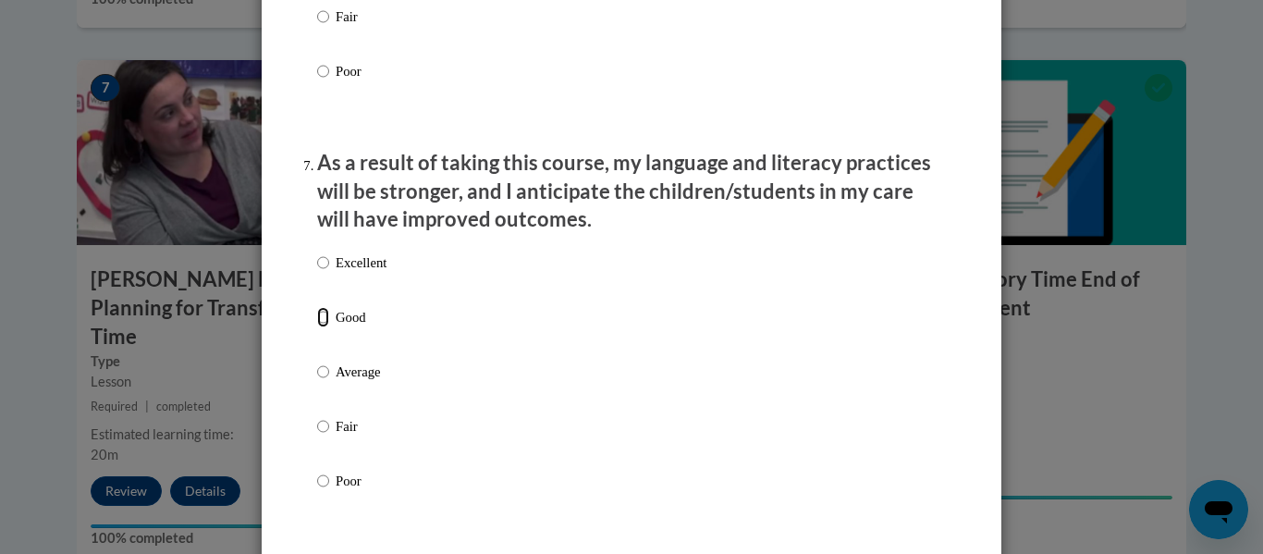
click at [323, 323] on input "Good" at bounding box center [323, 317] width 12 height 20
radio input "true"
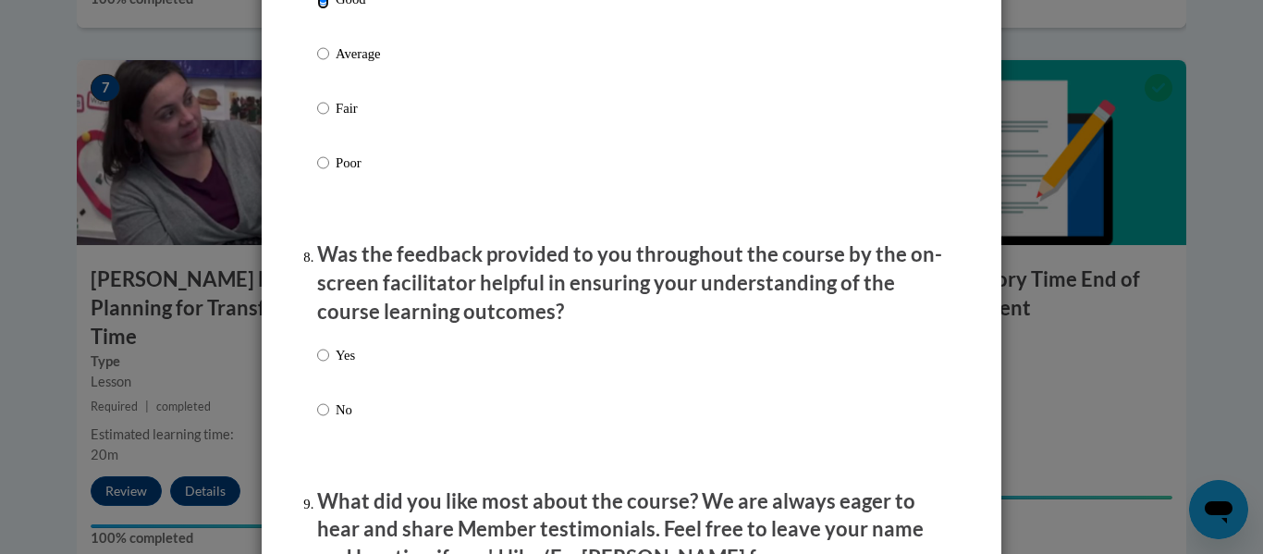
scroll to position [2783, 0]
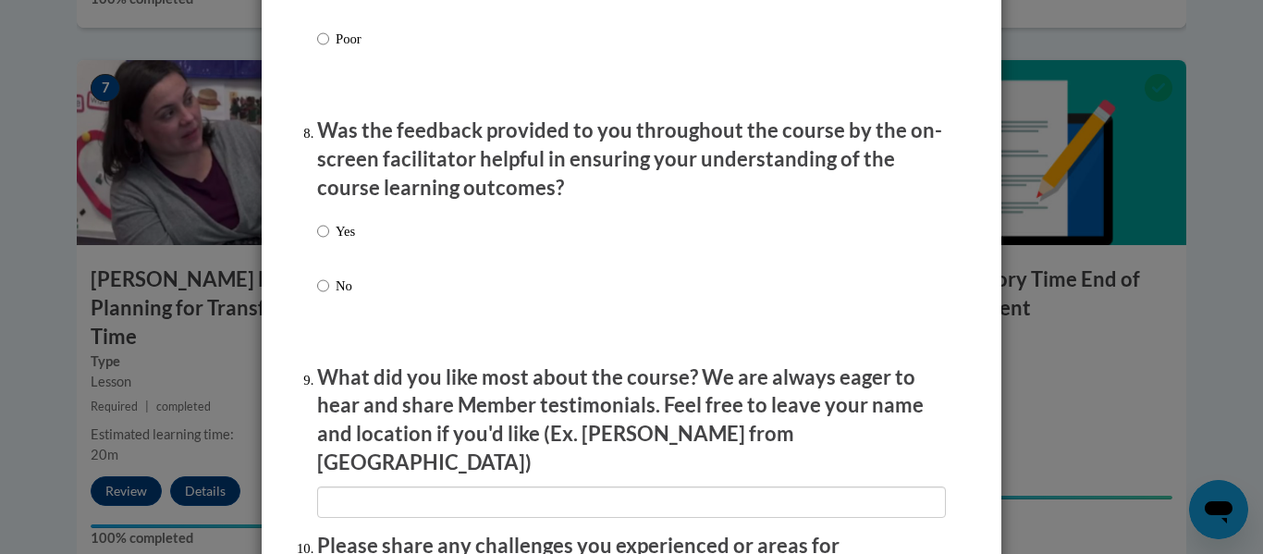
click at [338, 257] on label "Yes" at bounding box center [336, 246] width 38 height 50
click at [329, 241] on input "Yes" at bounding box center [323, 231] width 12 height 20
radio input "true"
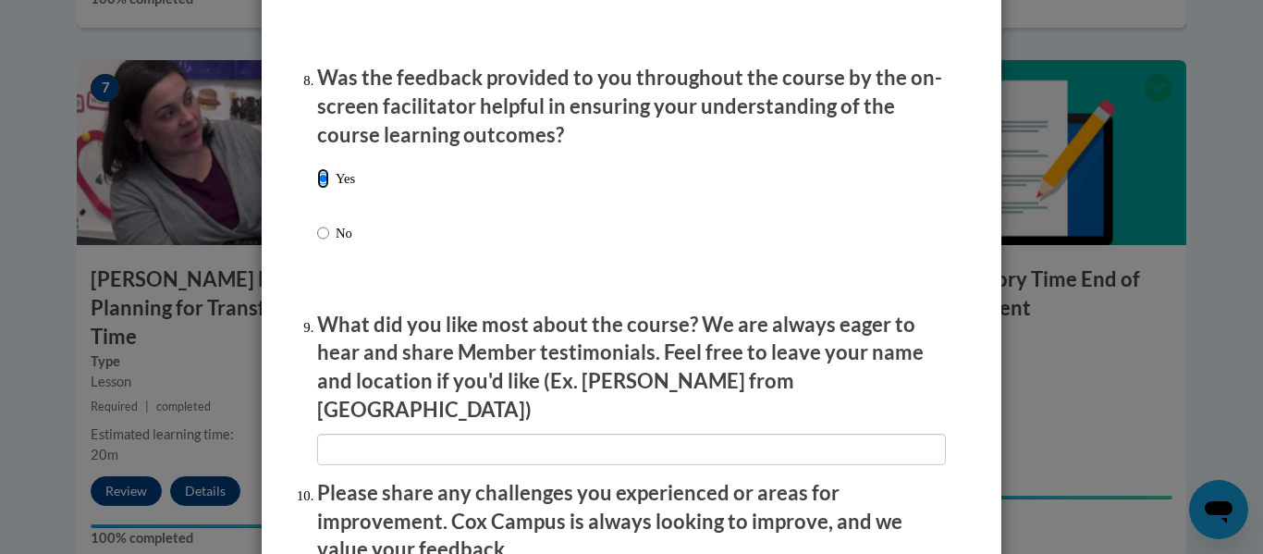
scroll to position [3288, 0]
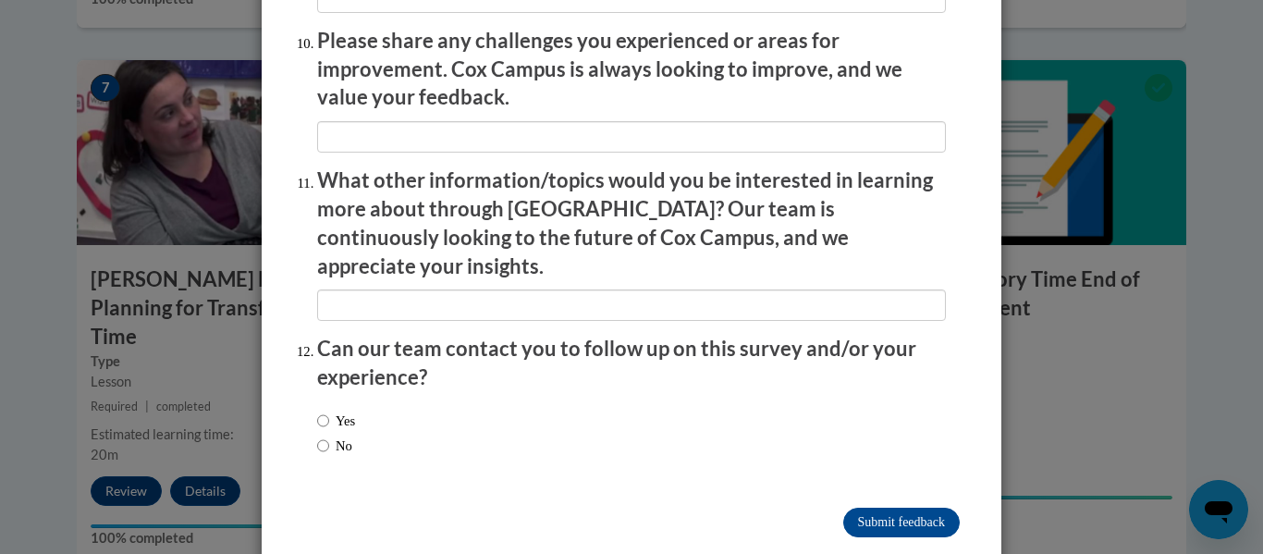
click at [336, 410] on label "Yes" at bounding box center [336, 420] width 38 height 20
click at [329, 410] on input "Yes" at bounding box center [323, 420] width 12 height 20
radio input "true"
click at [861, 508] on input "Submit feedback" at bounding box center [901, 523] width 116 height 30
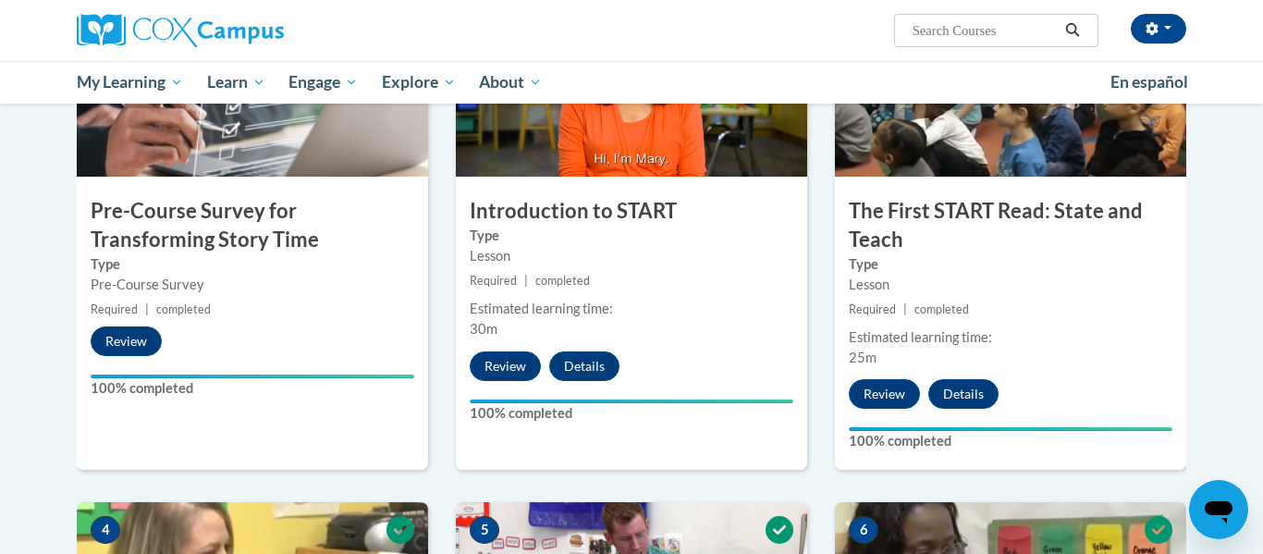
scroll to position [0, 0]
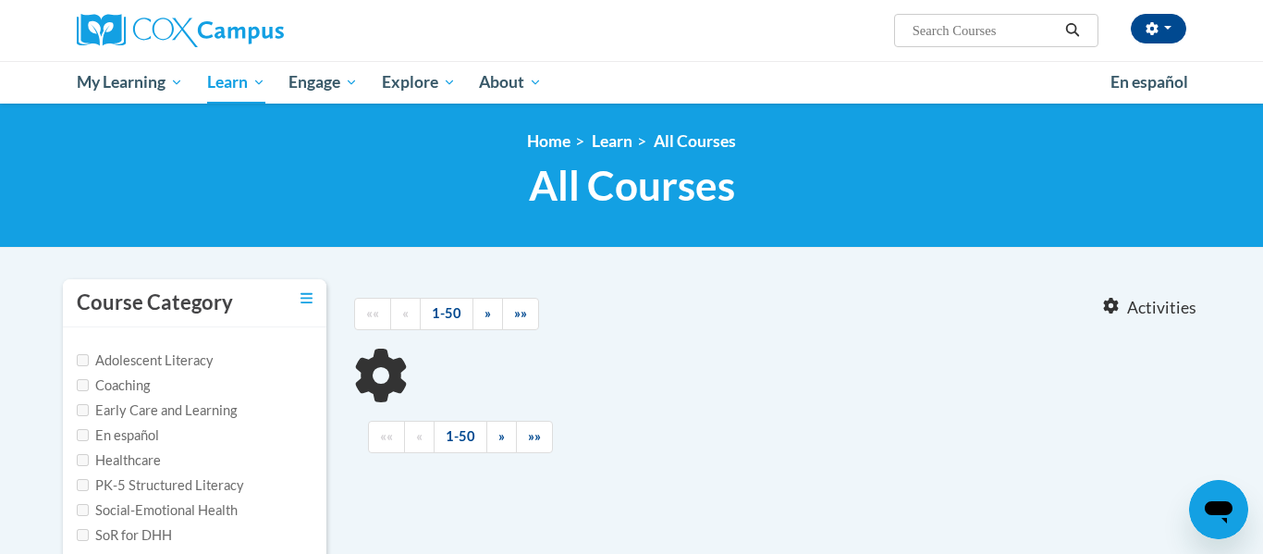
type input "building world knowledge"
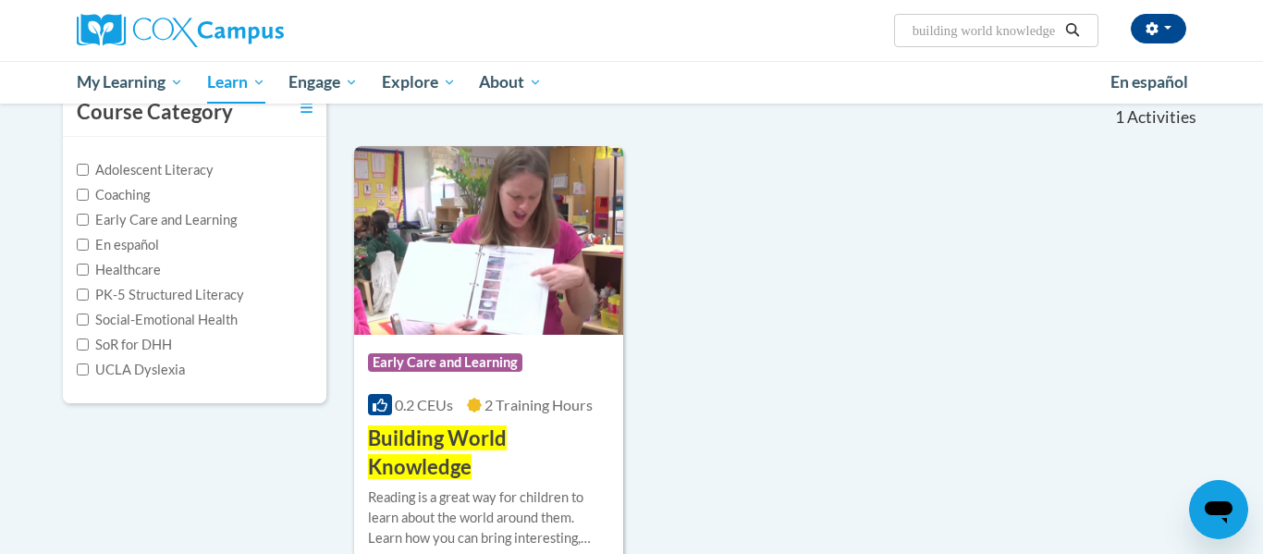
scroll to position [201, 0]
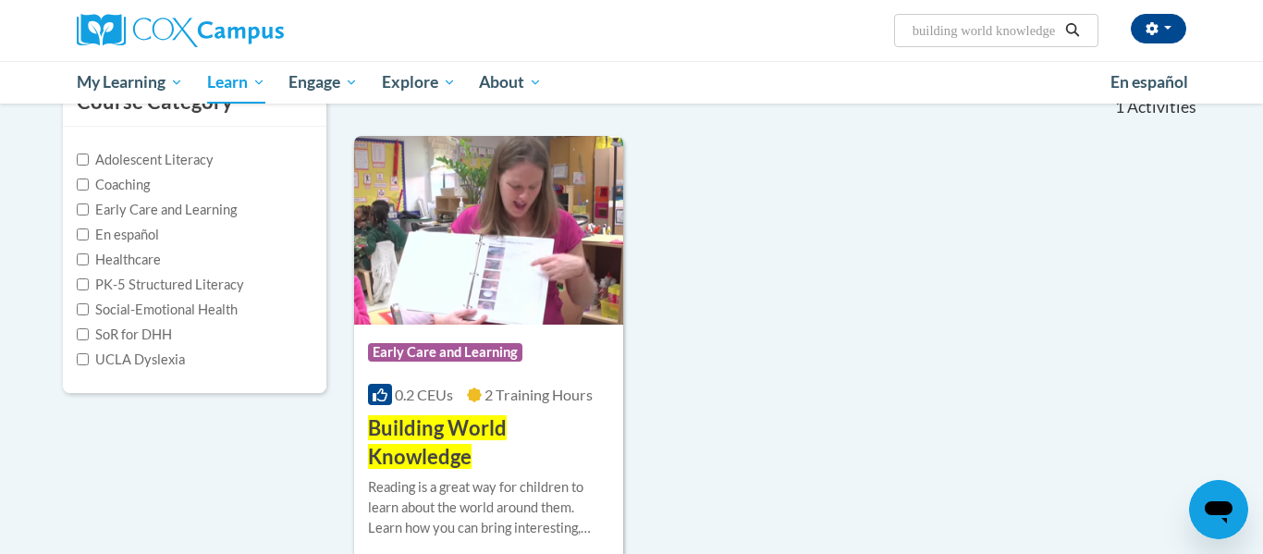
click at [178, 210] on label "Early Care and Learning" at bounding box center [157, 210] width 160 height 20
click at [89, 210] on input "Early Care and Learning" at bounding box center [83, 209] width 12 height 12
checkbox input "true"
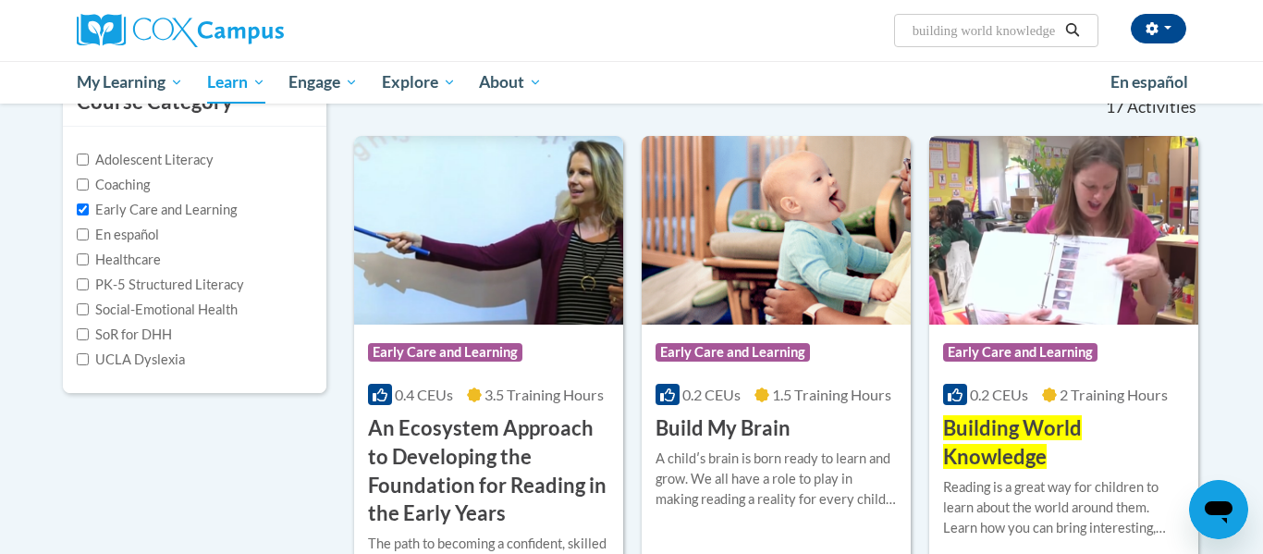
click at [1053, 442] on h3 "Building World Knowledge" at bounding box center [1063, 442] width 241 height 57
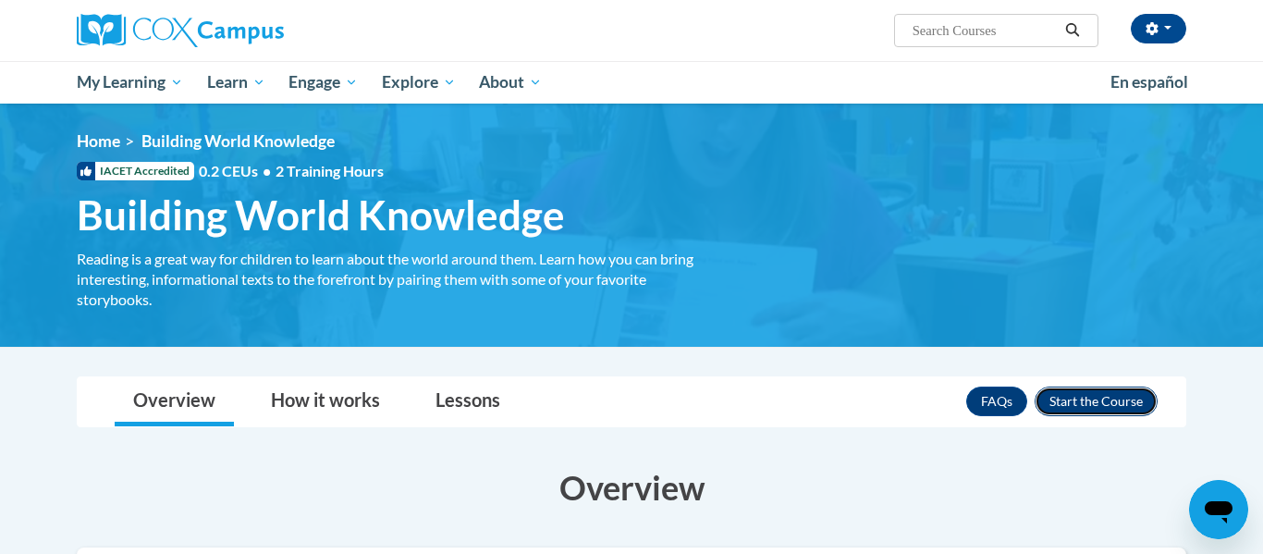
click at [1059, 398] on button "Enroll" at bounding box center [1096, 401] width 123 height 30
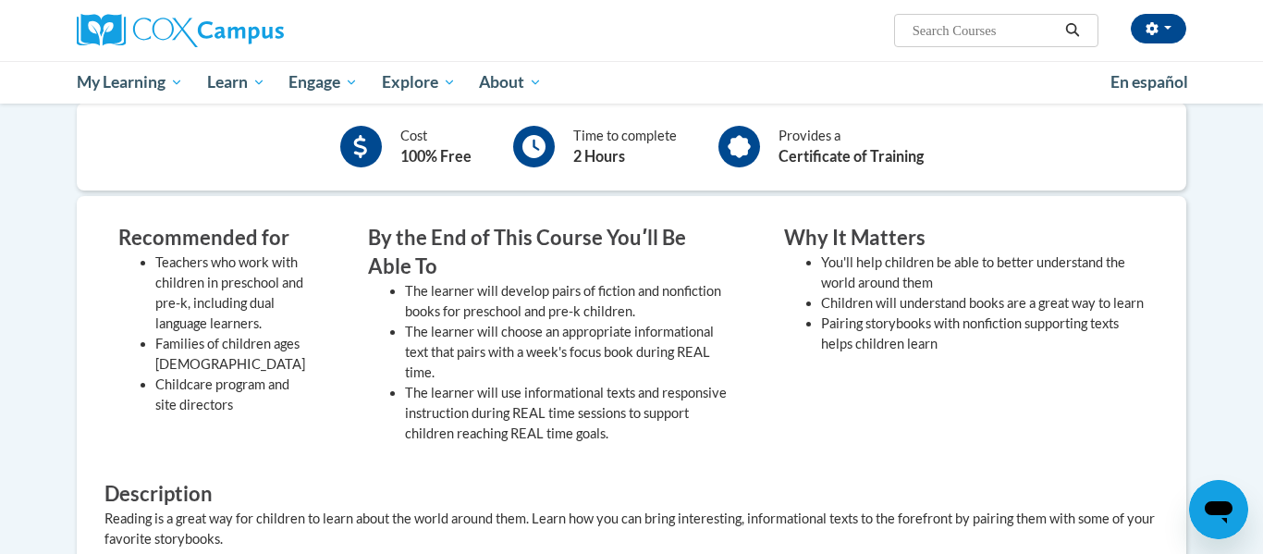
scroll to position [451, 0]
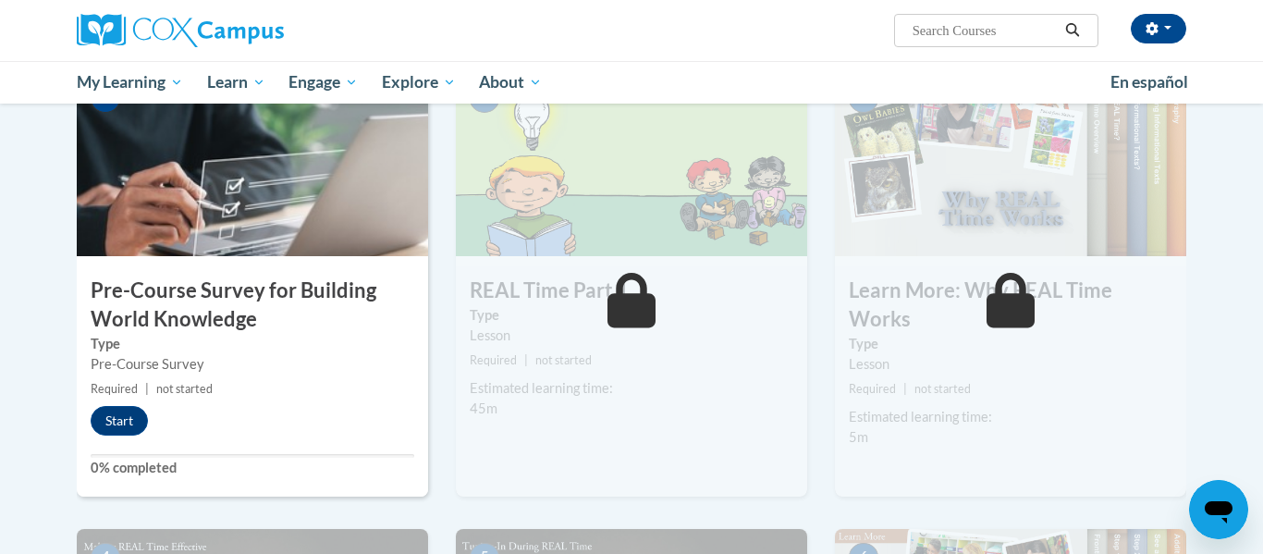
scroll to position [440, 0]
click at [116, 426] on button "Start" at bounding box center [119, 420] width 57 height 30
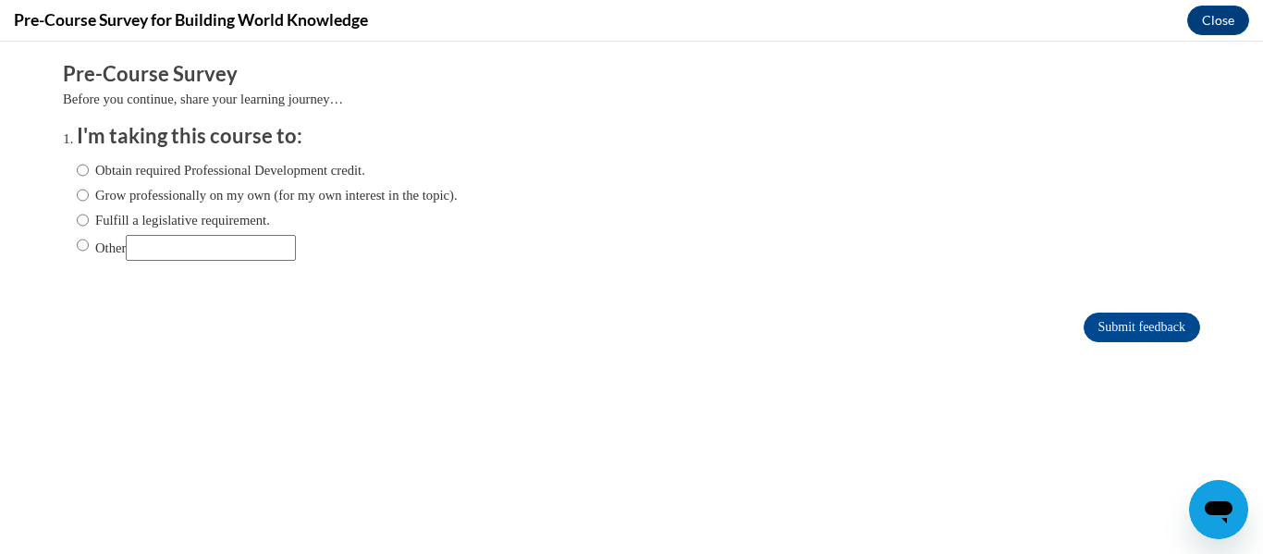
scroll to position [0, 0]
click at [188, 167] on label "Obtain required Professional Development credit." at bounding box center [221, 170] width 288 height 20
click at [89, 167] on input "Obtain required Professional Development credit." at bounding box center [83, 170] width 12 height 20
radio input "true"
click at [1167, 325] on input "Submit feedback" at bounding box center [1142, 327] width 116 height 30
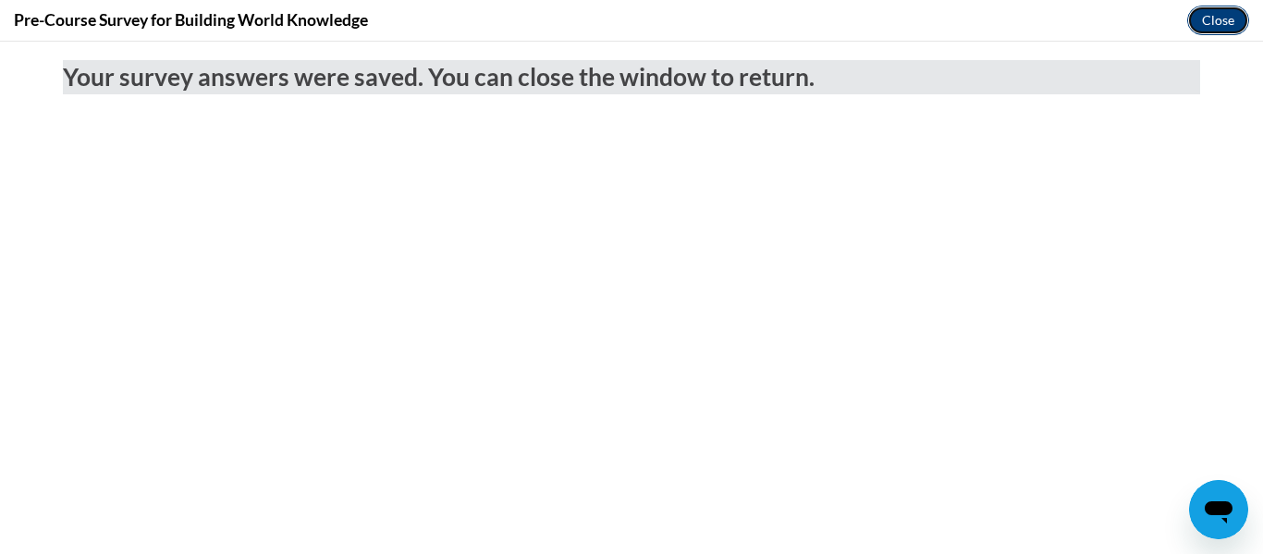
drag, startPoint x: 1203, startPoint y: 26, endPoint x: 1196, endPoint y: 10, distance: 17.0
click at [1203, 26] on button "Close" at bounding box center [1218, 21] width 62 height 30
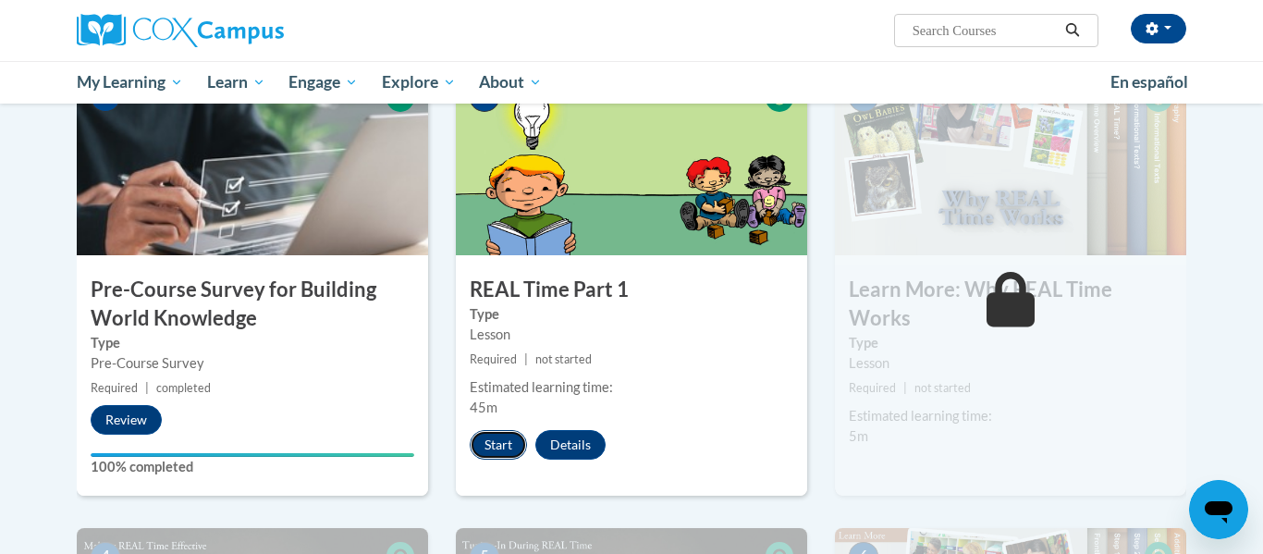
click at [509, 440] on button "Start" at bounding box center [498, 445] width 57 height 30
